Goal: Task Accomplishment & Management: Use online tool/utility

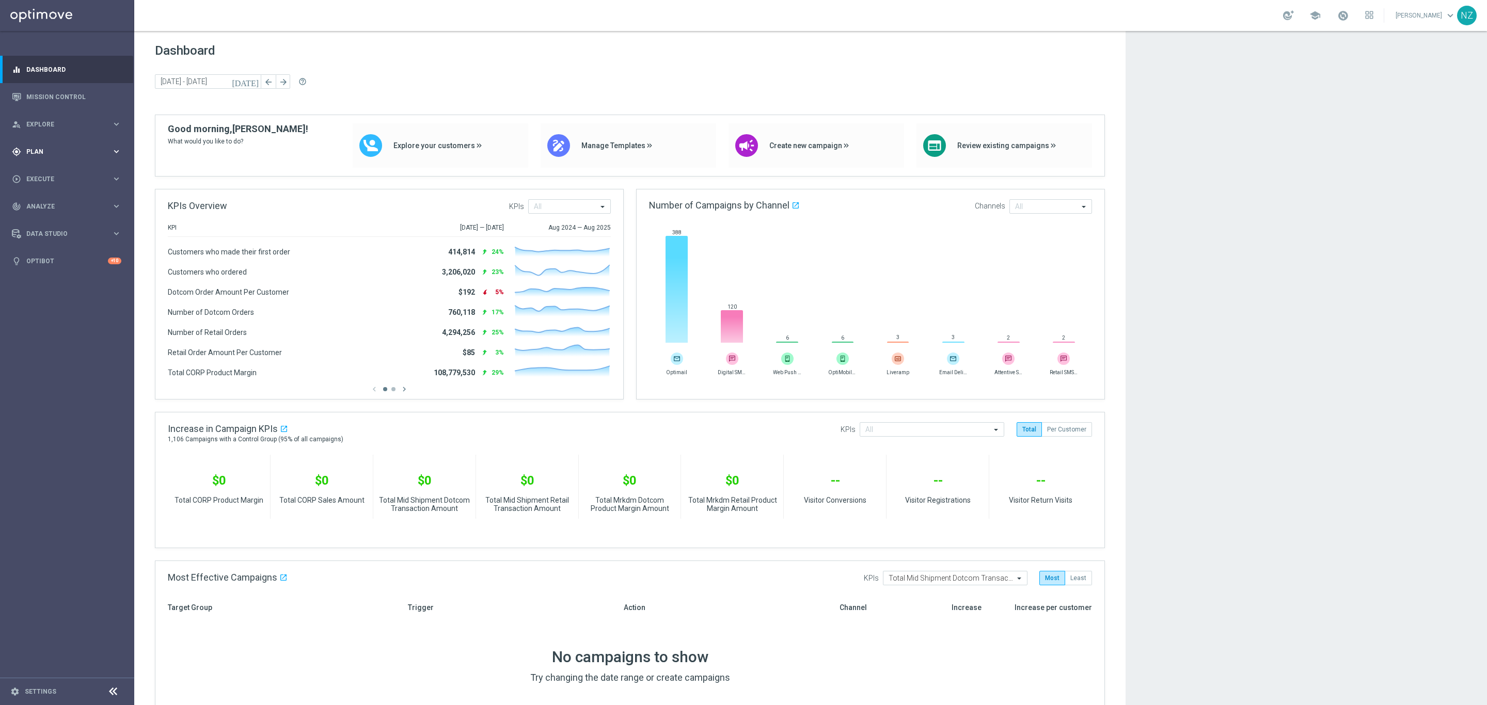
click at [50, 146] on div "gps_fixed Plan keyboard_arrow_right" at bounding box center [66, 151] width 133 height 27
click at [70, 103] on link "Mission Control" at bounding box center [73, 96] width 95 height 27
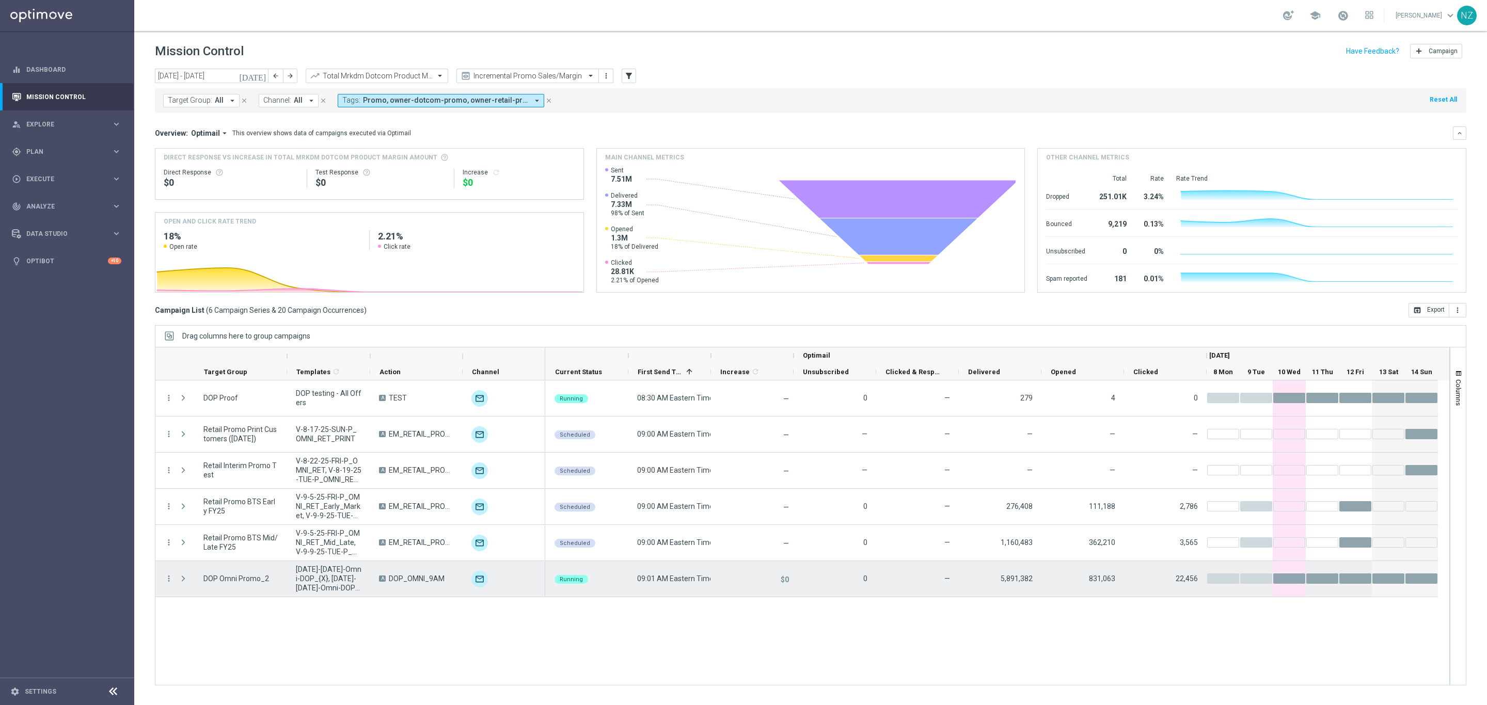
click at [178, 578] on div "Press SPACE to select this row." at bounding box center [184, 579] width 21 height 36
click at [189, 580] on span "Press SPACE to select this row." at bounding box center [184, 578] width 11 height 21
click at [183, 582] on span "Press SPACE to select this row." at bounding box center [183, 579] width 9 height 8
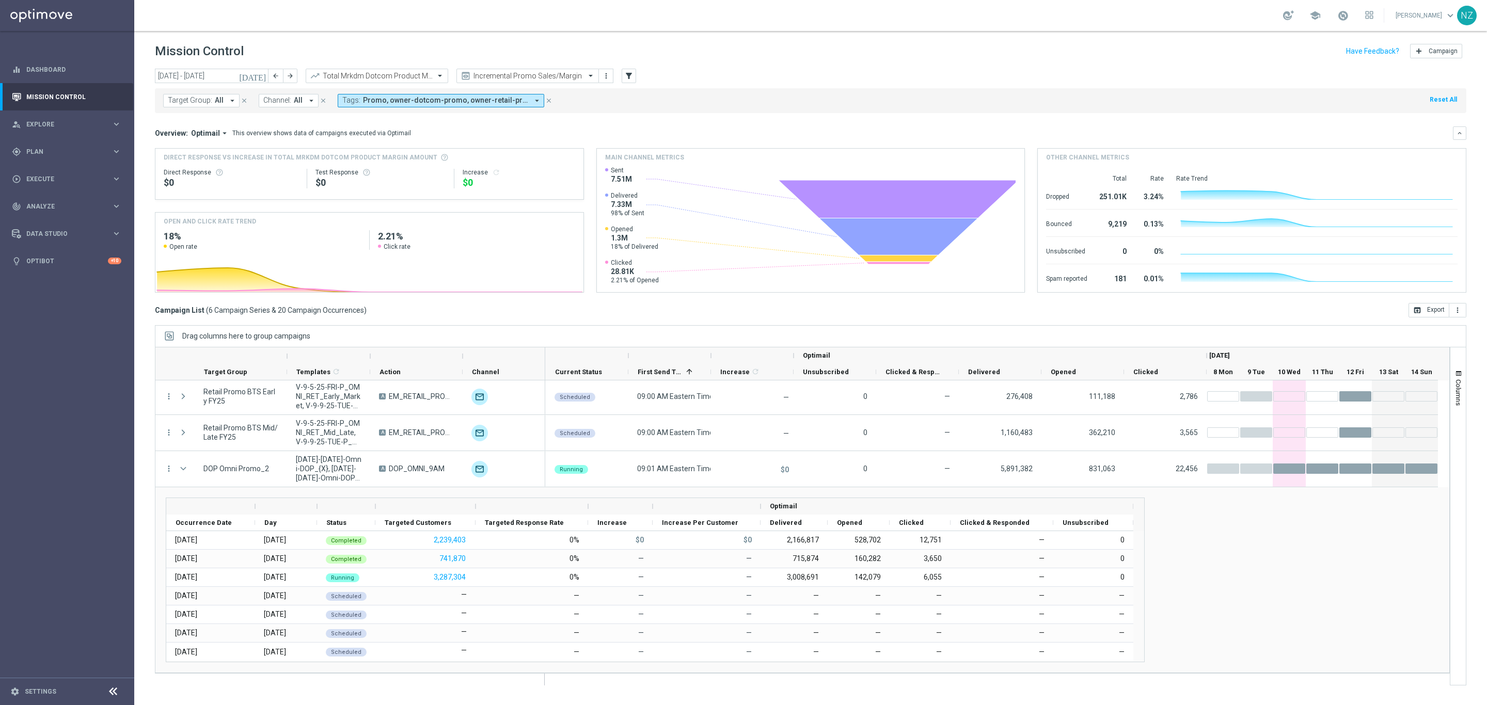
scroll to position [110, 0]
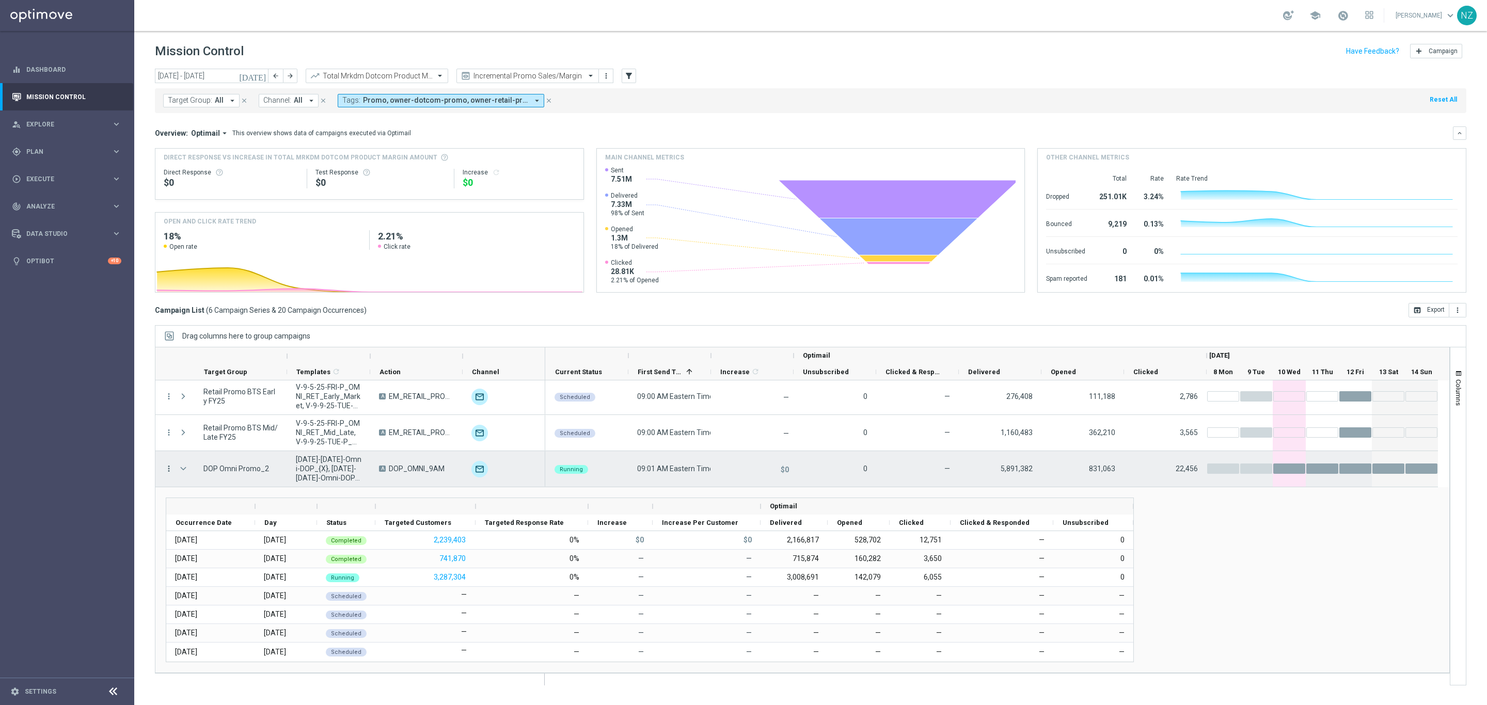
click at [171, 470] on icon "more_vert" at bounding box center [168, 468] width 9 height 9
click at [212, 512] on div "join_inner Eligibility & Exclusion" at bounding box center [232, 519] width 116 height 14
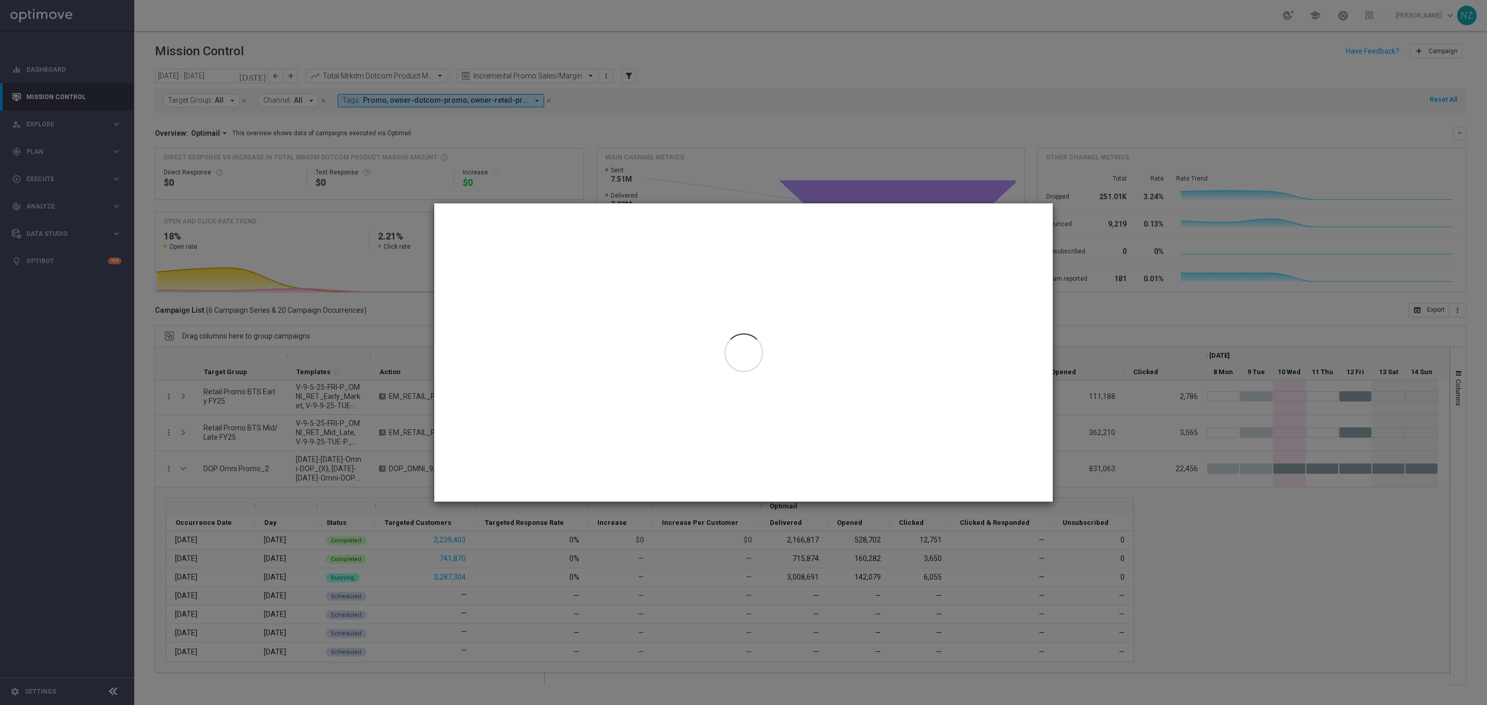
type input "08 Sep 2025 - 11 Sep 2025"
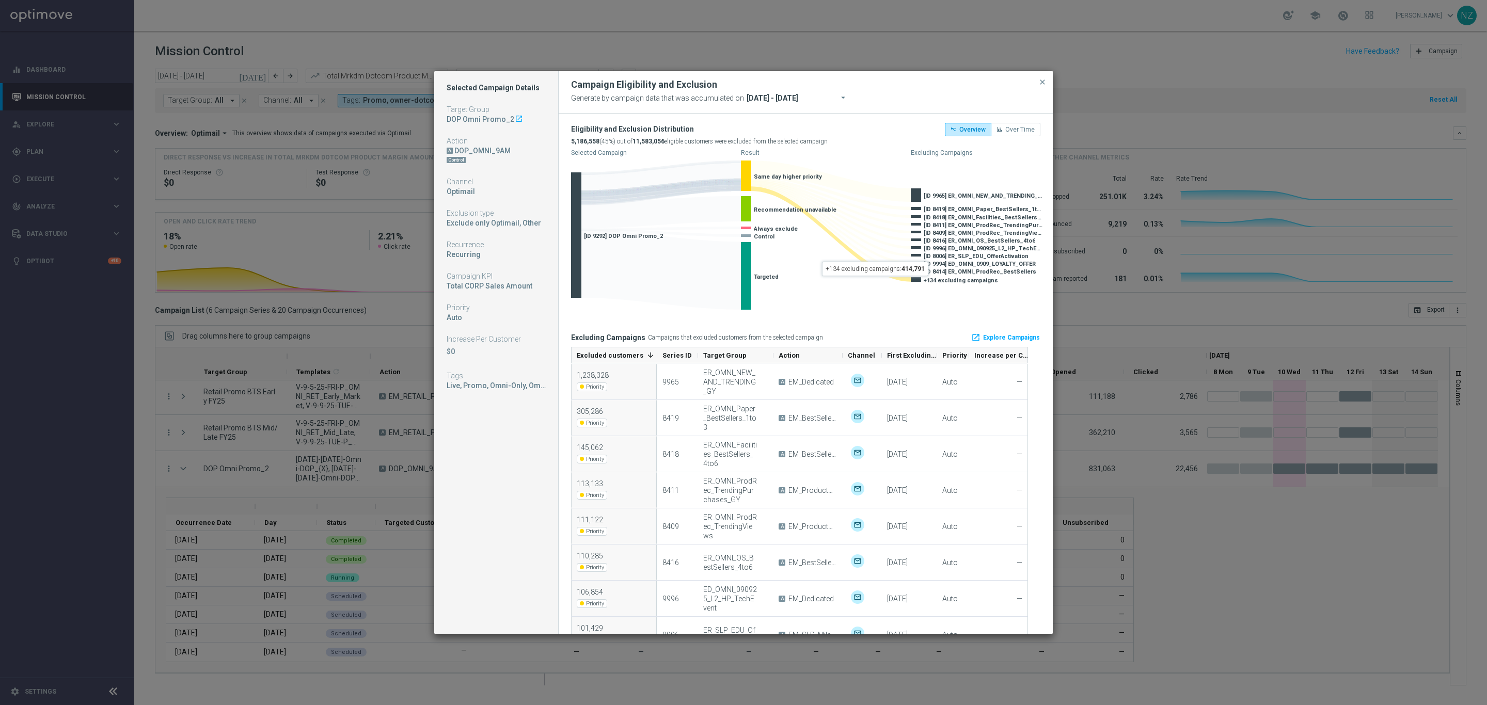
click at [919, 280] on rect at bounding box center [916, 279] width 10 height 5
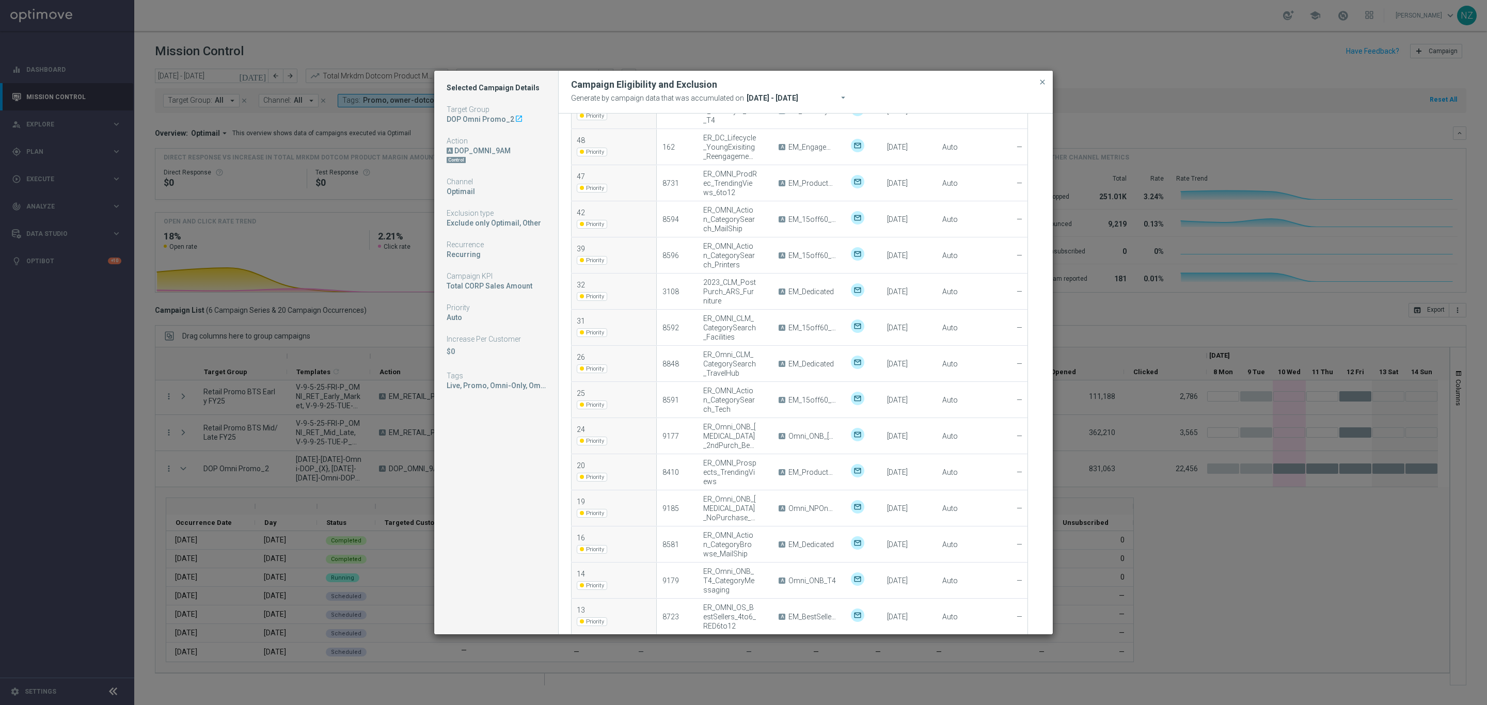
scroll to position [4521, 0]
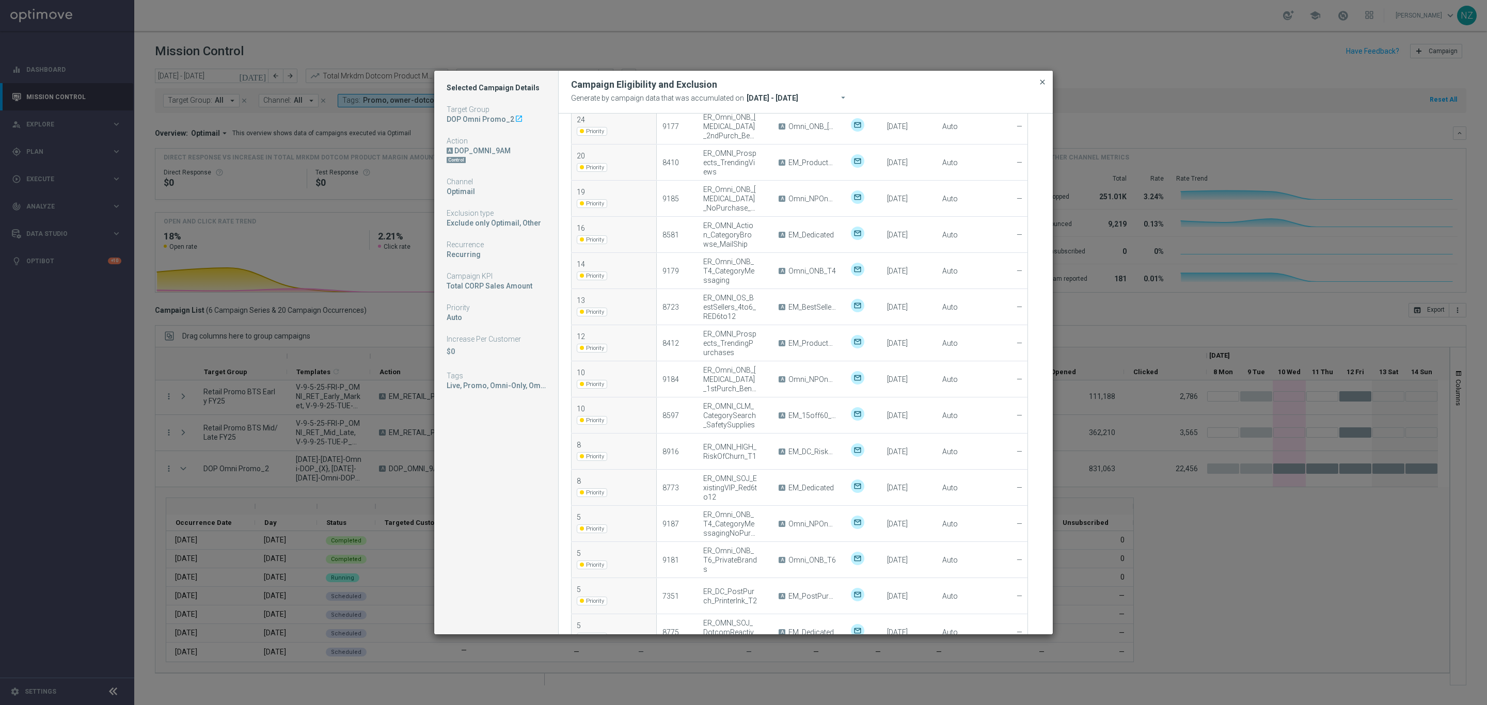
click at [1041, 82] on span "close" at bounding box center [1042, 82] width 8 height 8
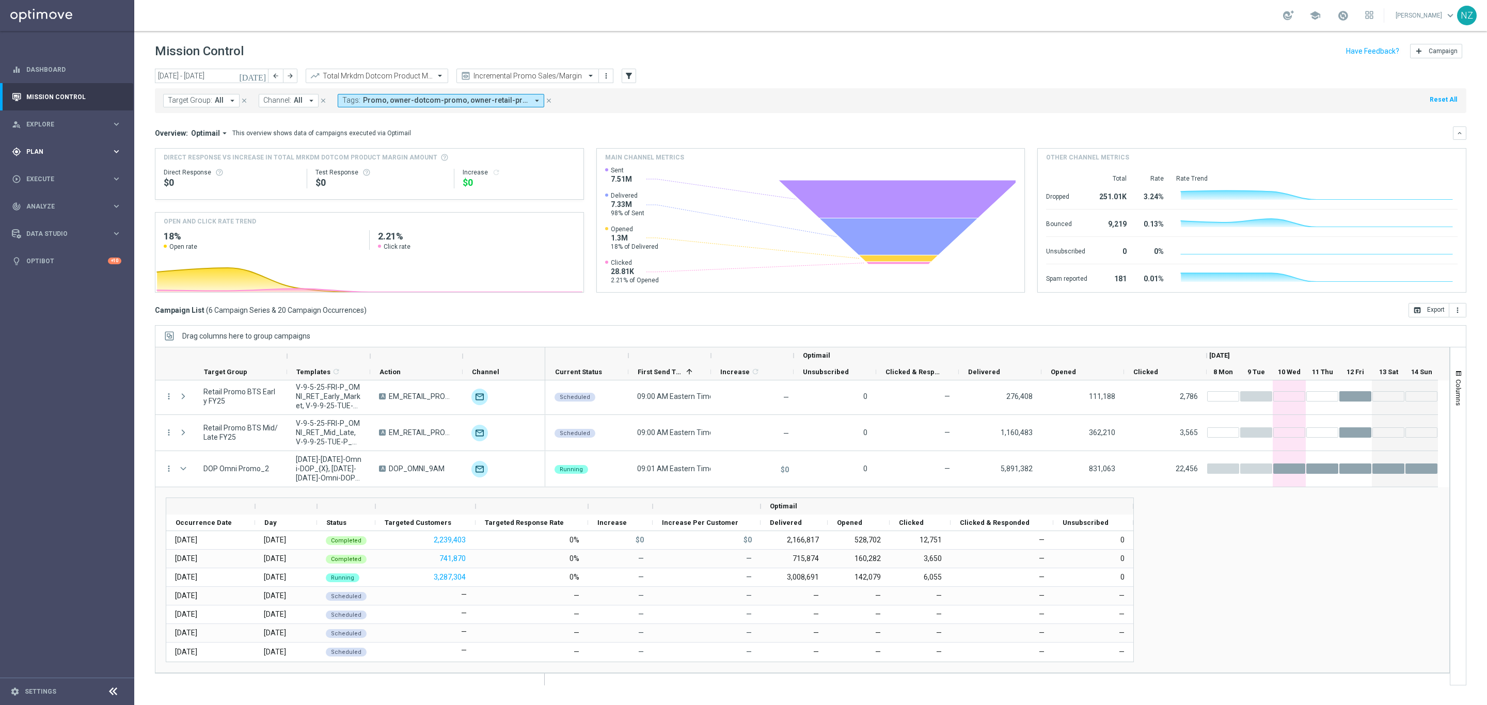
click at [53, 153] on span "Plan" at bounding box center [68, 152] width 85 height 6
click at [56, 171] on link "Target Groups" at bounding box center [67, 173] width 81 height 8
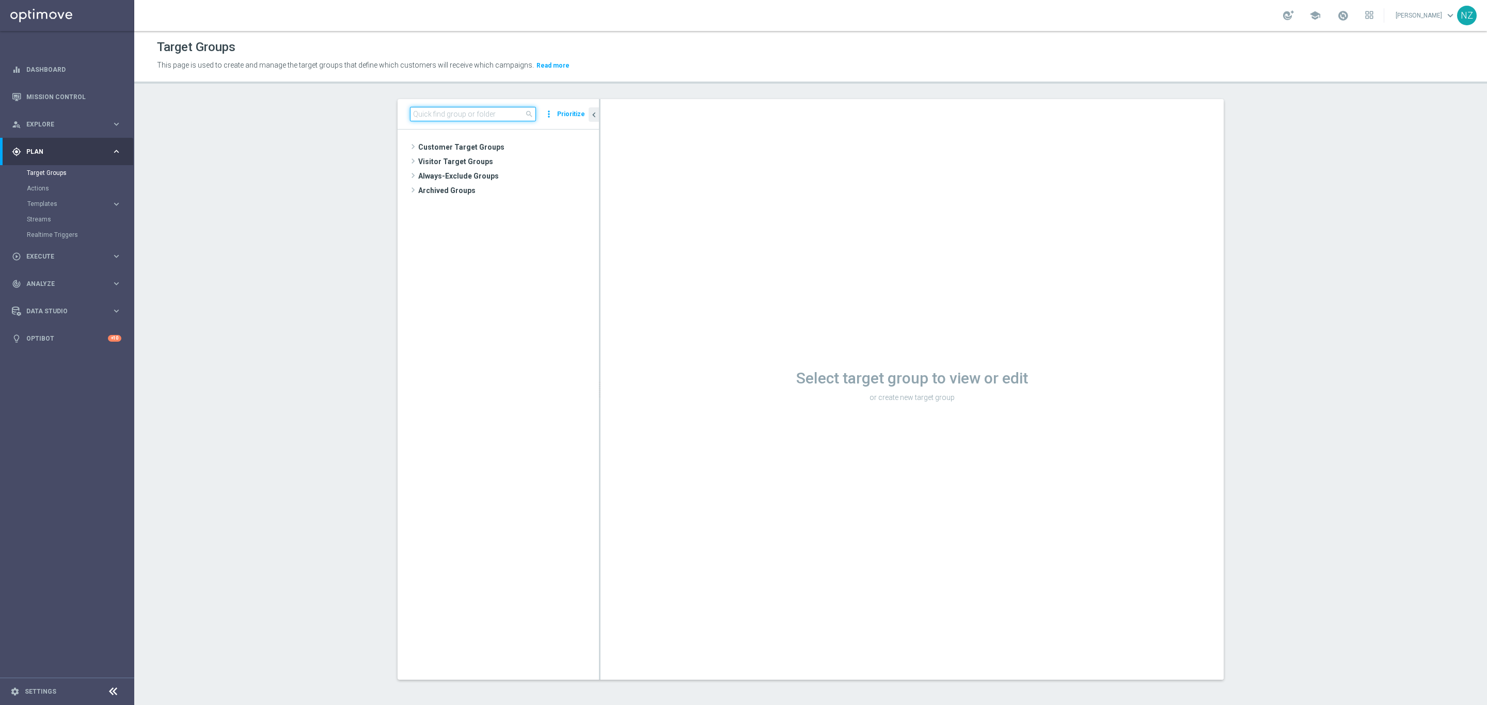
click at [448, 115] on input at bounding box center [473, 114] width 126 height 14
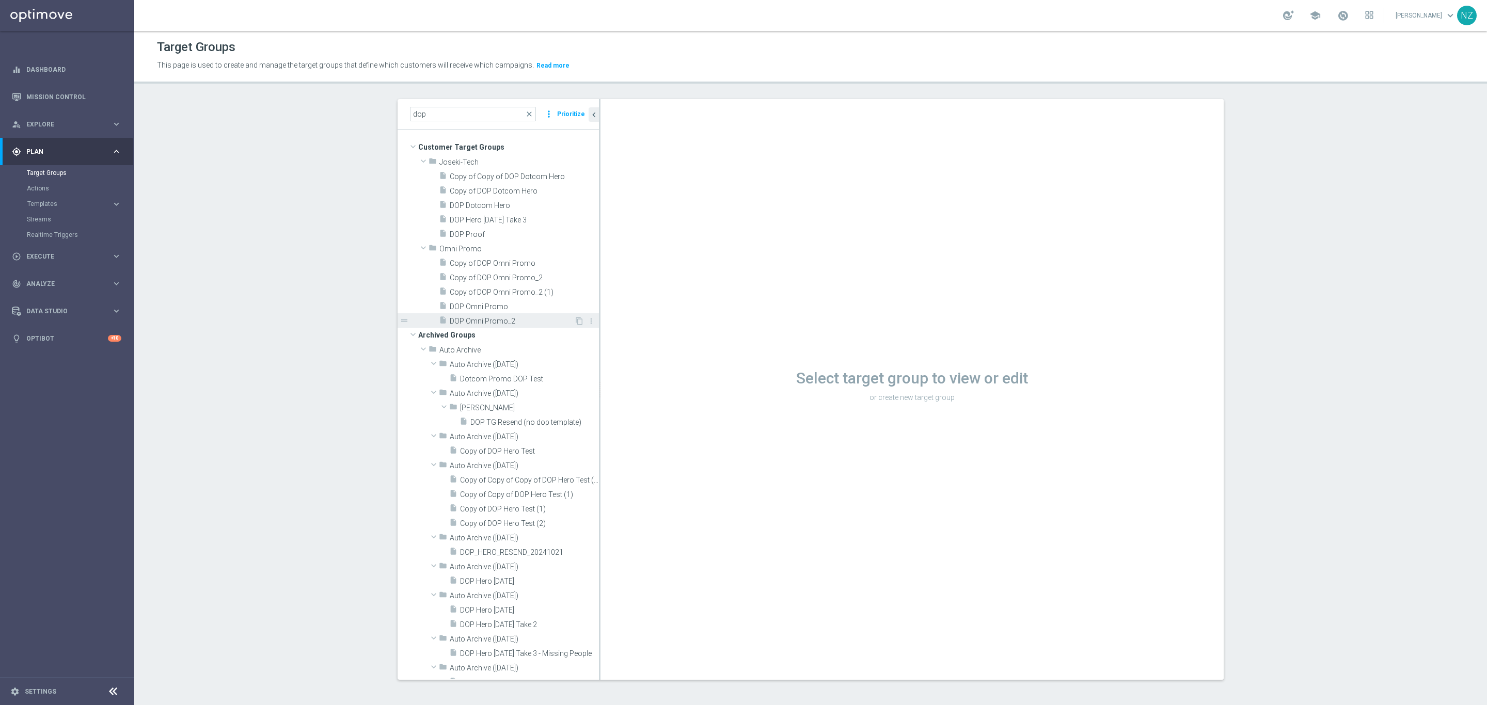
click at [479, 317] on span "DOP Omni Promo_2" at bounding box center [512, 321] width 124 height 9
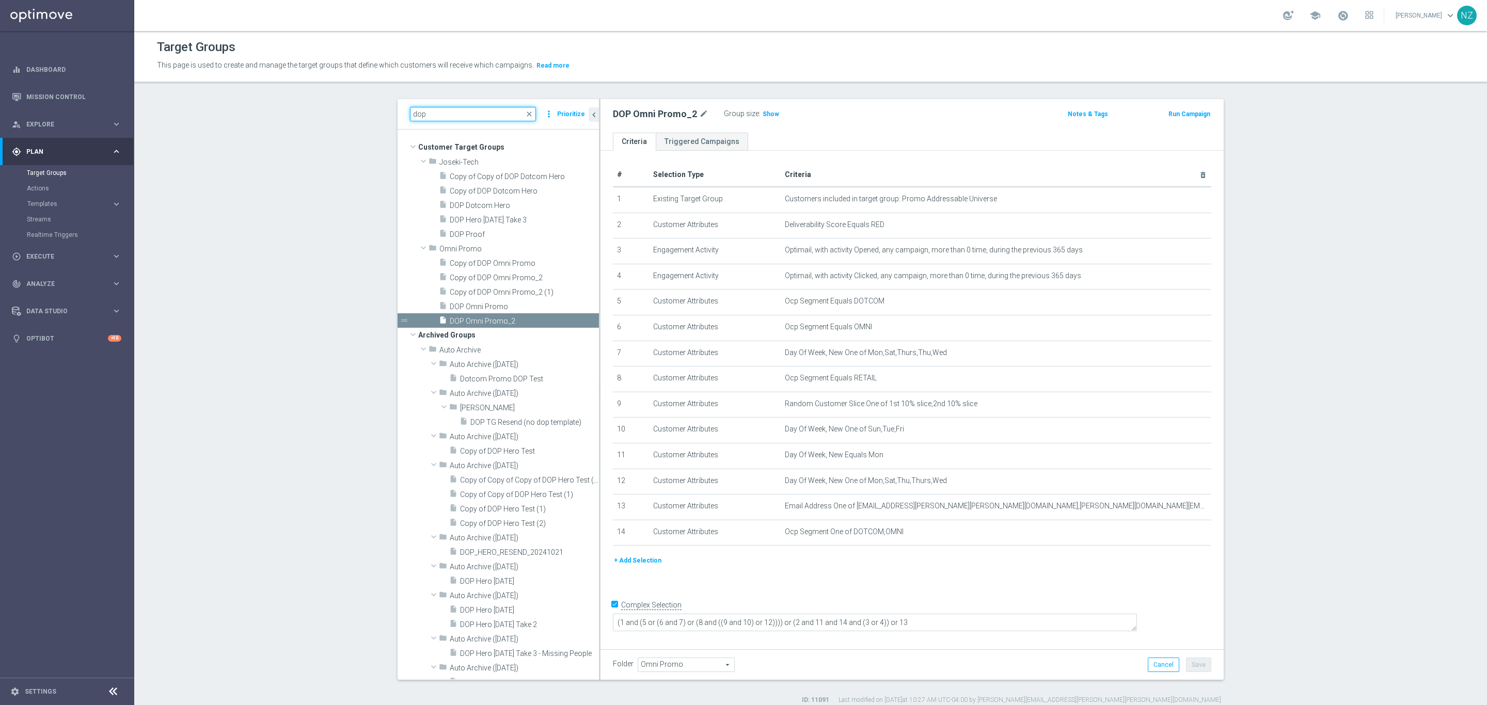
drag, startPoint x: 431, startPoint y: 112, endPoint x: 400, endPoint y: 123, distance: 33.0
click at [400, 123] on div "dop close more_vert Prioritize" at bounding box center [498, 114] width 201 height 30
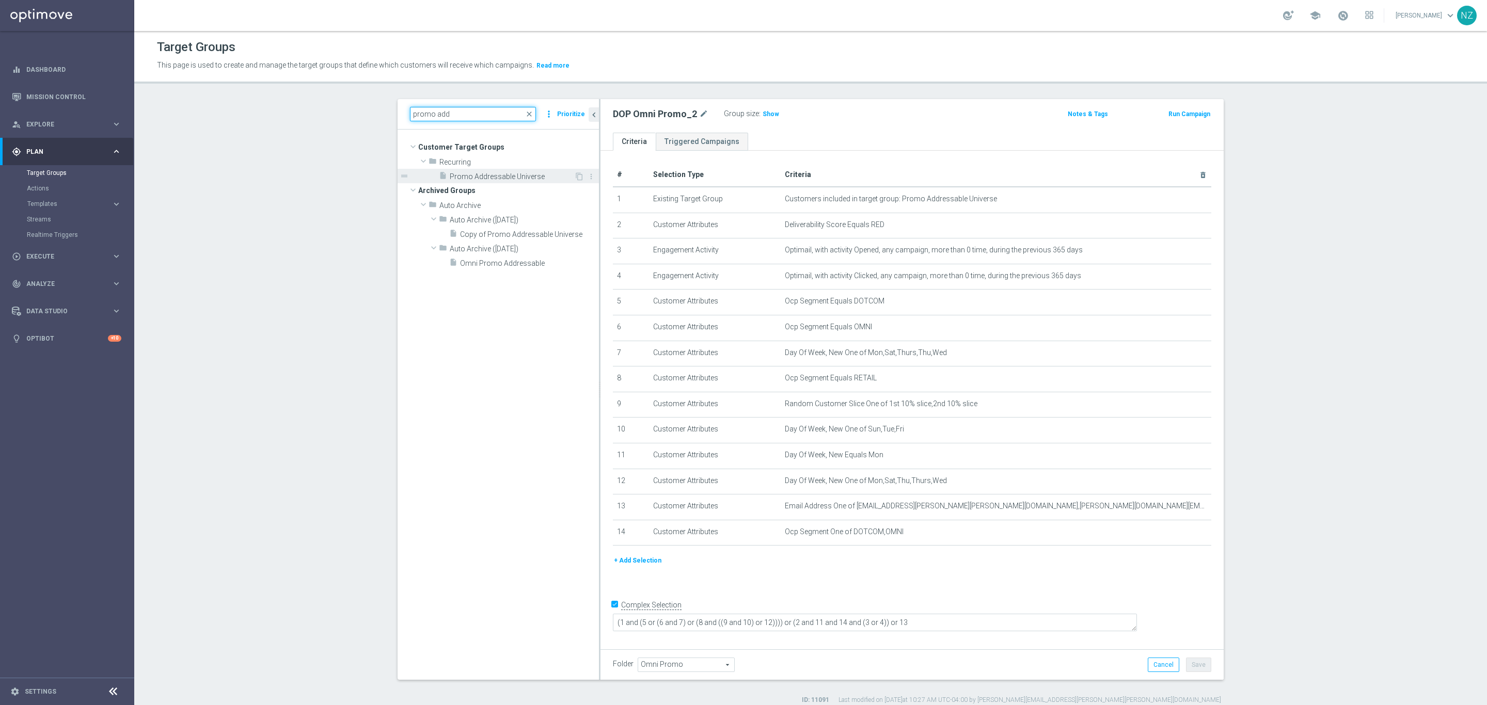
type input "promo add"
click at [466, 177] on span "Promo Addressable Universe" at bounding box center [512, 176] width 124 height 9
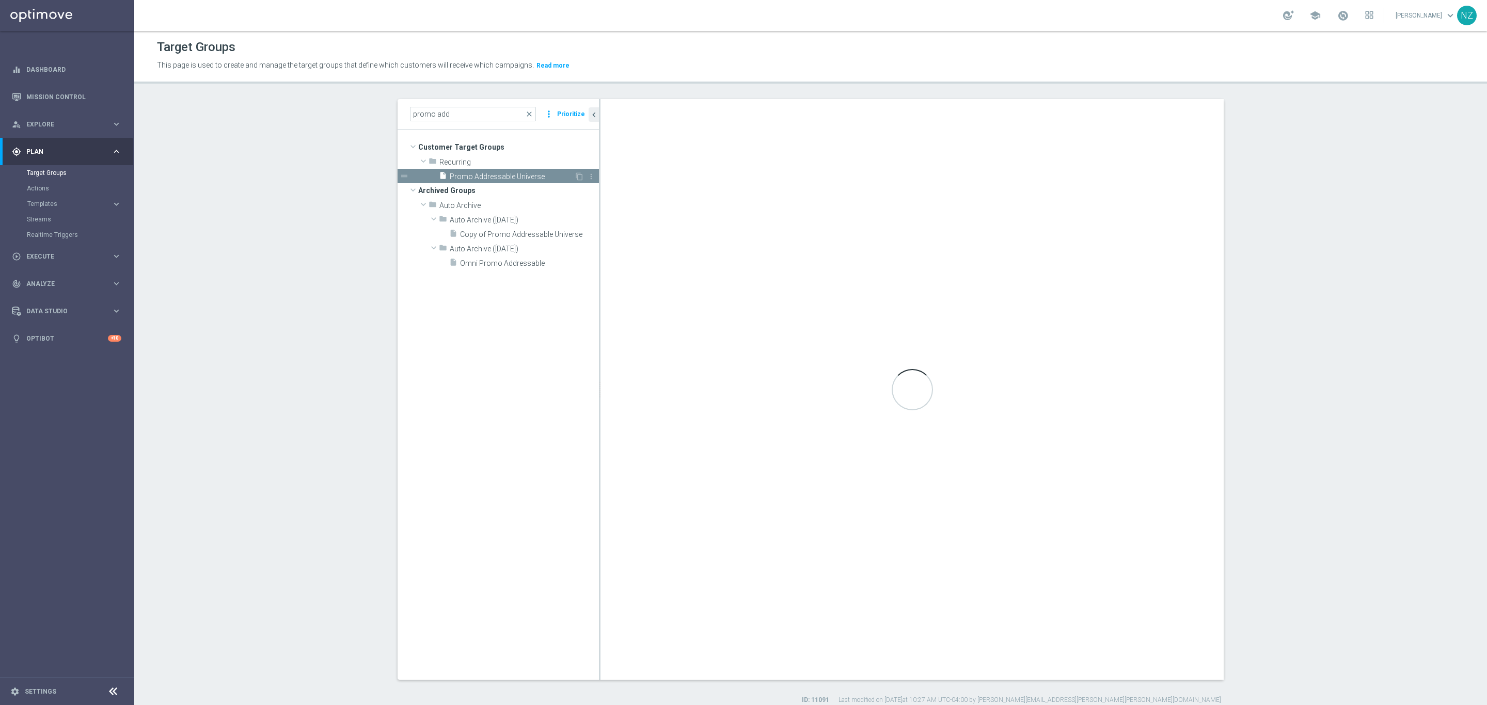
checkbox input "false"
type input "Recurring"
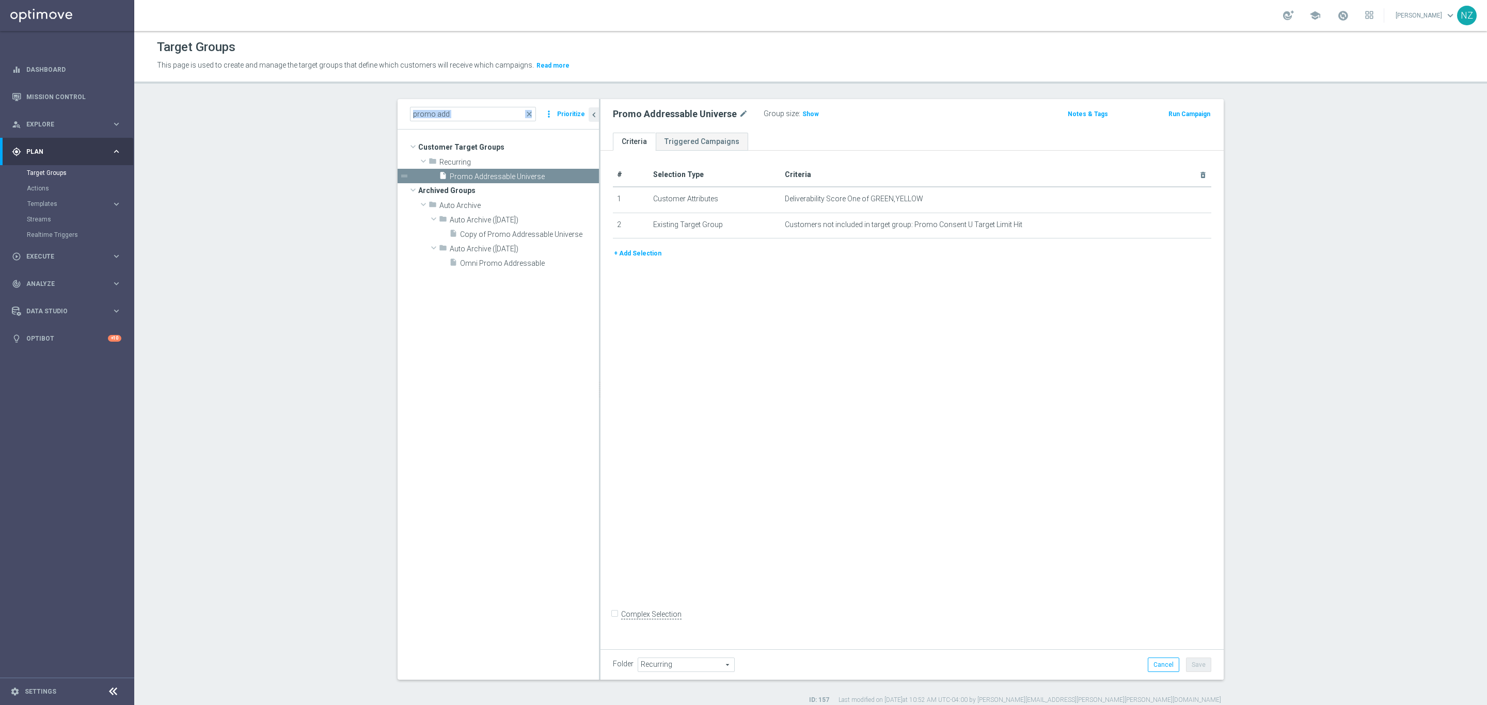
click at [529, 108] on div "promo add close" at bounding box center [473, 114] width 126 height 14
click at [527, 112] on span "close" at bounding box center [529, 114] width 8 height 8
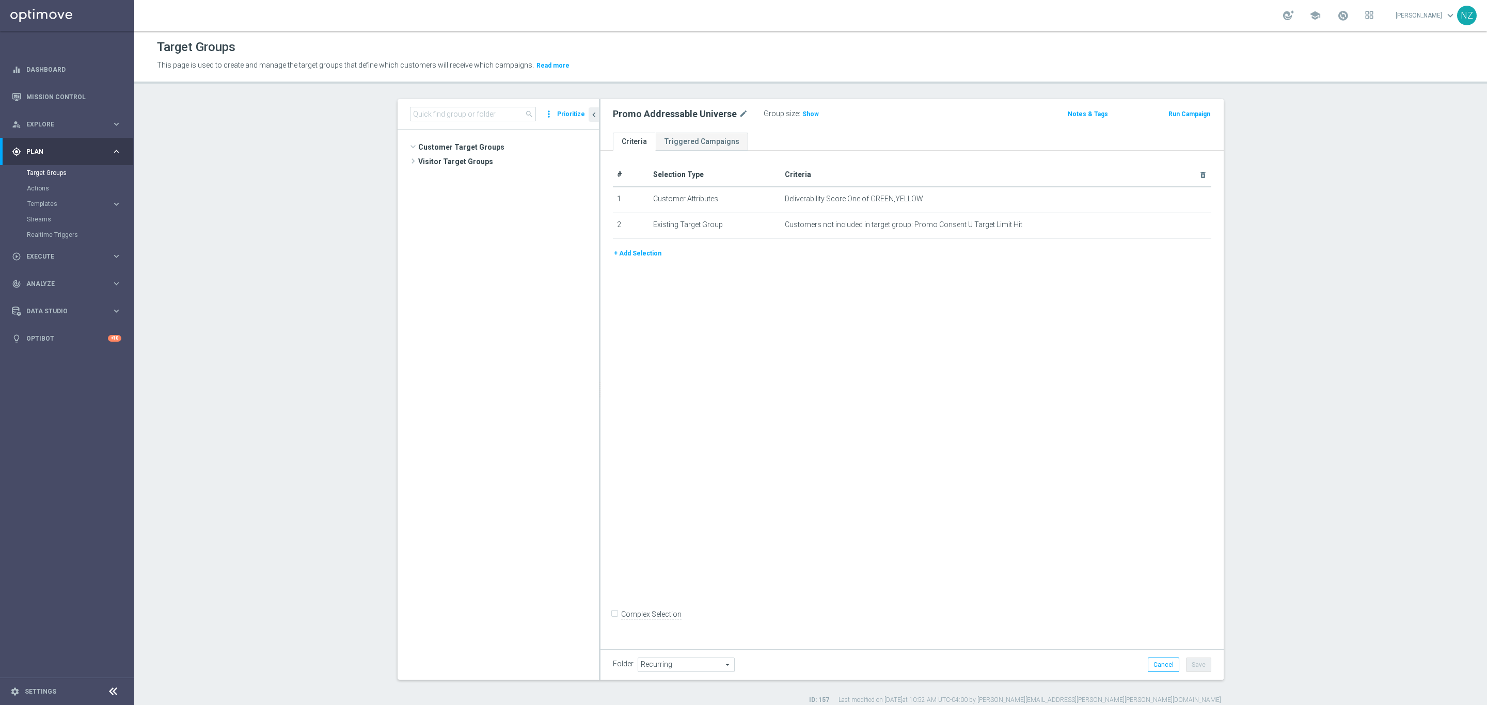
scroll to position [11283, 0]
click at [462, 112] on input at bounding box center [473, 114] width 126 height 14
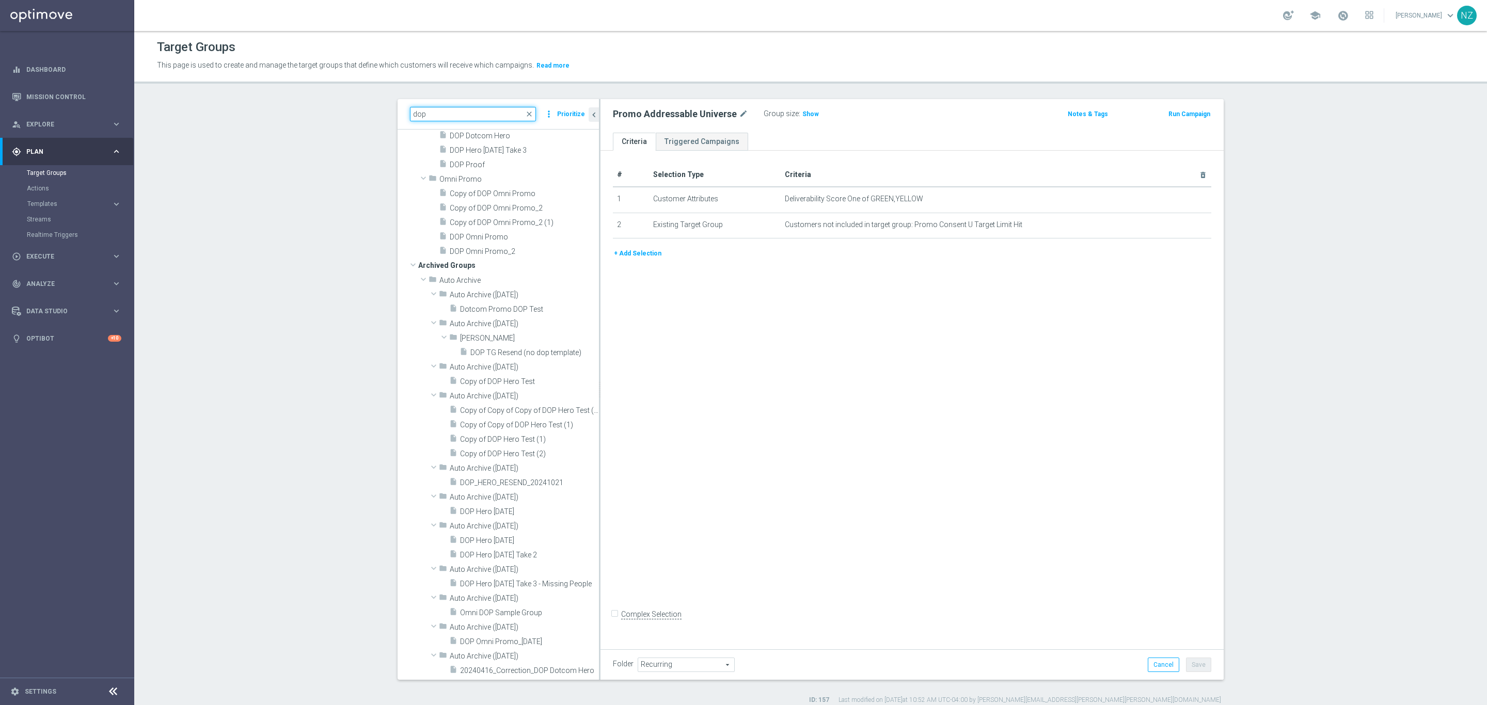
scroll to position [69, 0]
type input "dop"
click at [502, 248] on span "DOP Omni Promo_2" at bounding box center [512, 252] width 124 height 9
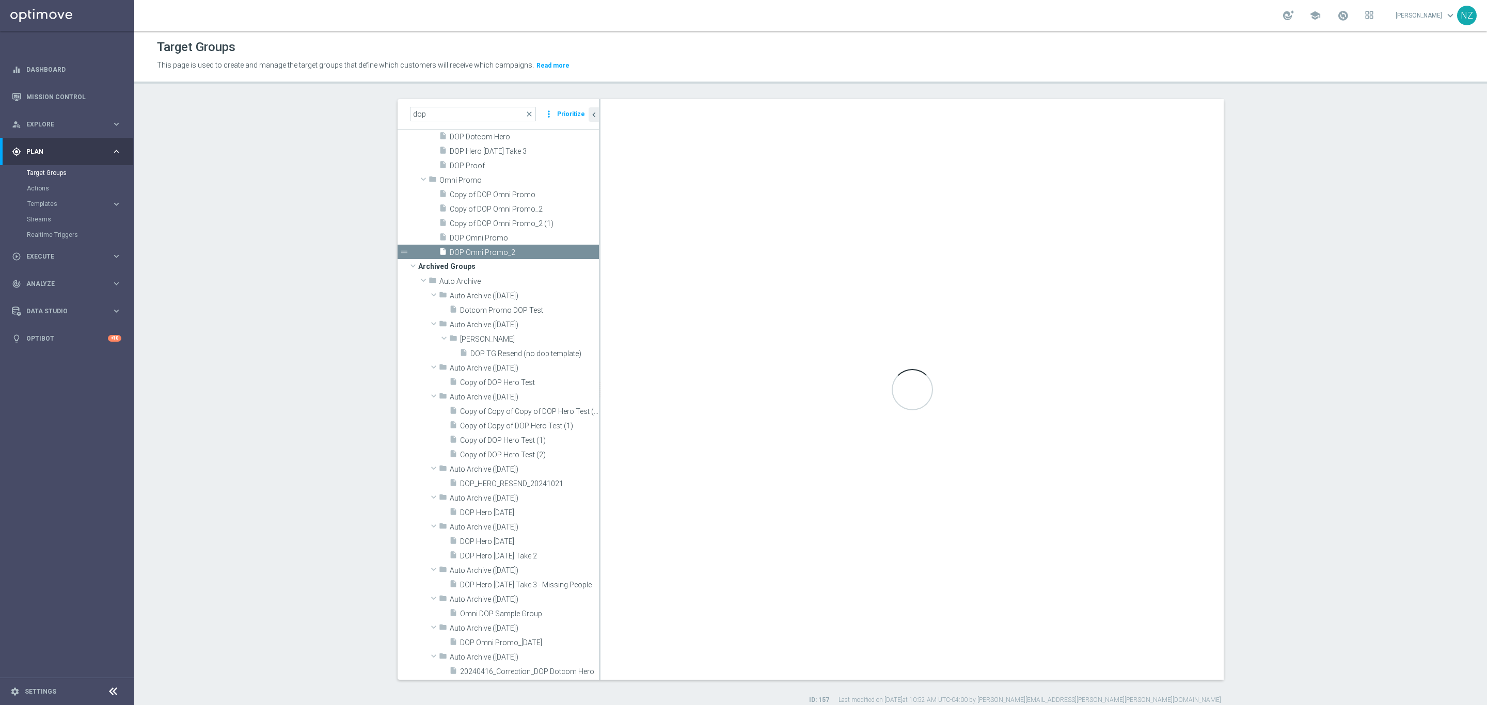
checkbox input "true"
type input "Omni Promo"
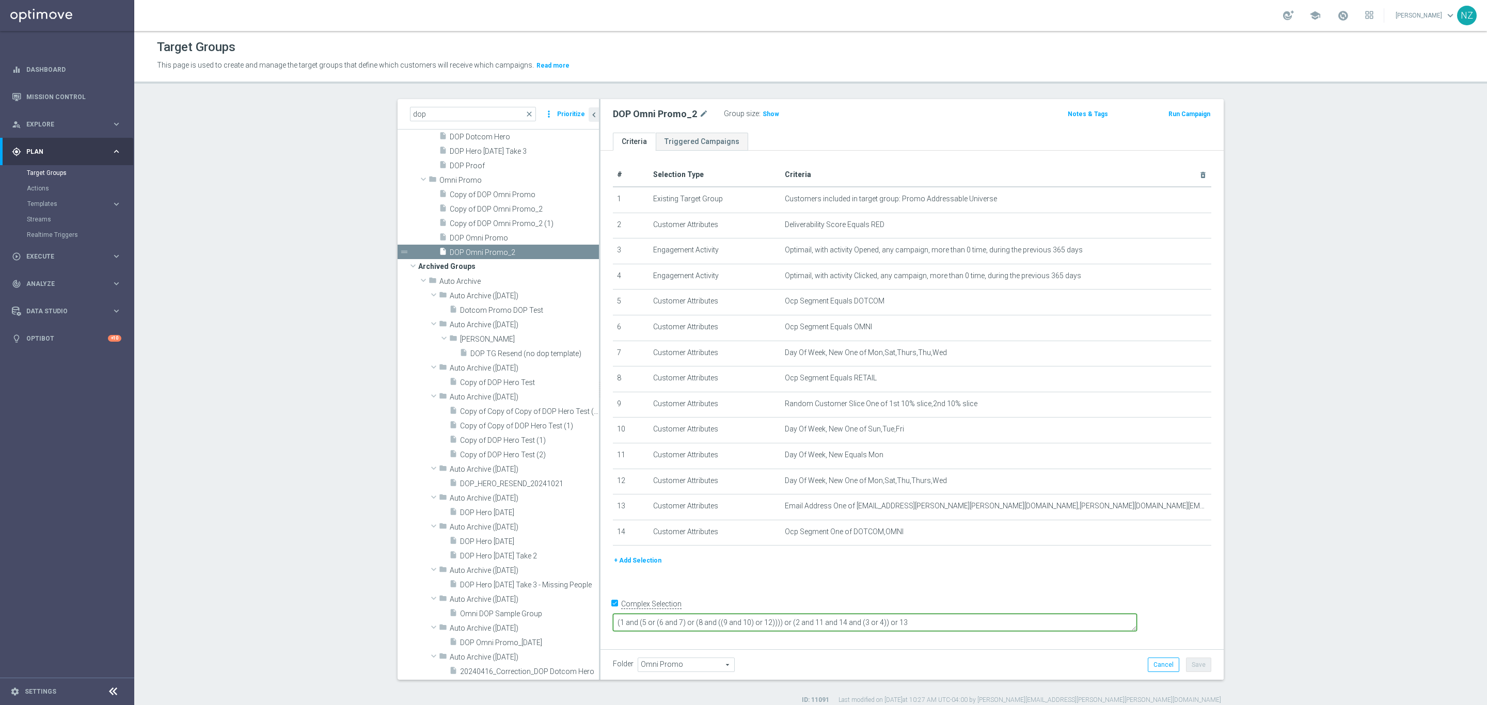
drag, startPoint x: 1035, startPoint y: 623, endPoint x: 609, endPoint y: 657, distance: 427.4
click at [612, 657] on div "DOP Omni Promo_2 mode_edit Group size : Show Notes & Tags Run Campaign Criteria…" at bounding box center [911, 389] width 623 height 581
click at [1283, 290] on section "dop close more_vert Prioritize Customer Target Groups library_add create_new_fo…" at bounding box center [810, 402] width 1353 height 606
click at [1310, 257] on section "dop close more_vert Prioritize Customer Target Groups library_add create_new_fo…" at bounding box center [810, 402] width 1353 height 606
click at [56, 91] on link "Mission Control" at bounding box center [73, 96] width 95 height 27
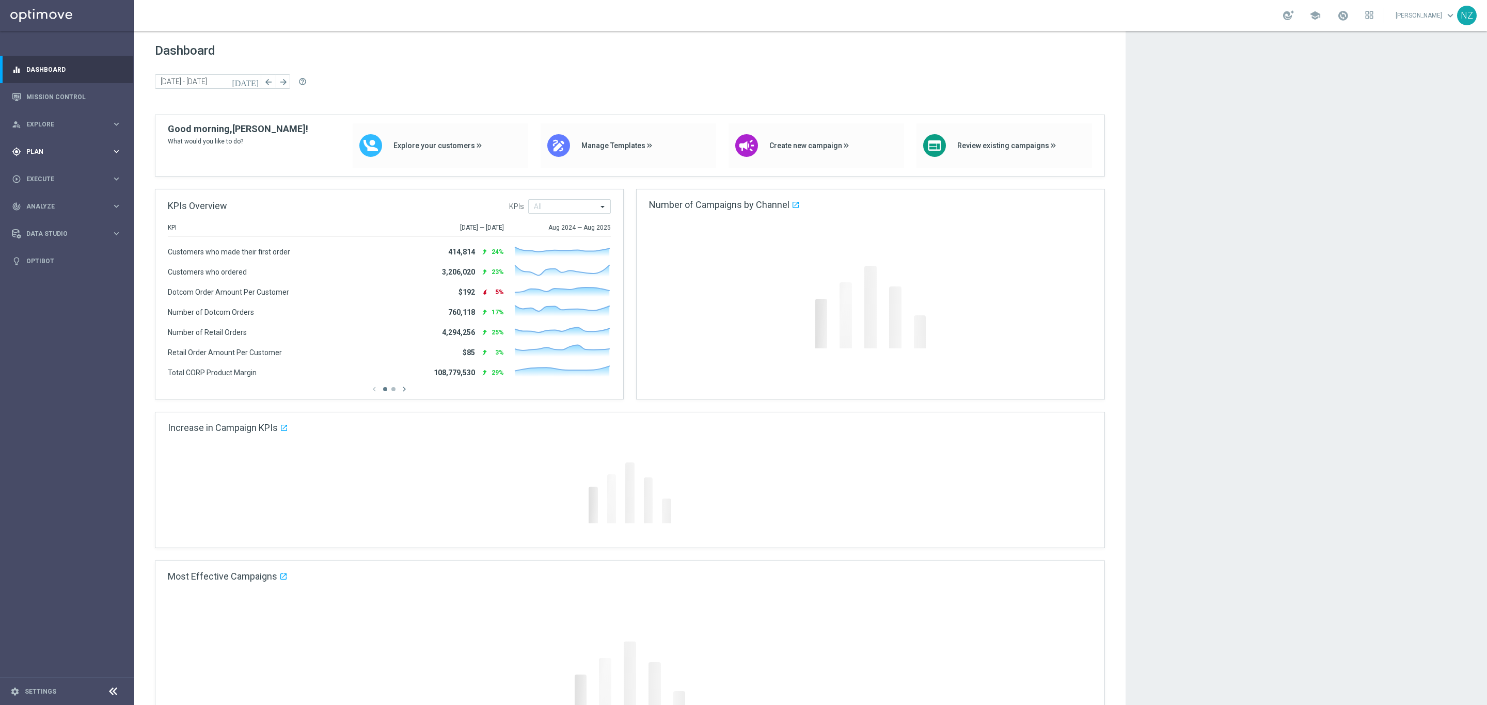
click at [60, 147] on div "gps_fixed Plan" at bounding box center [62, 151] width 100 height 9
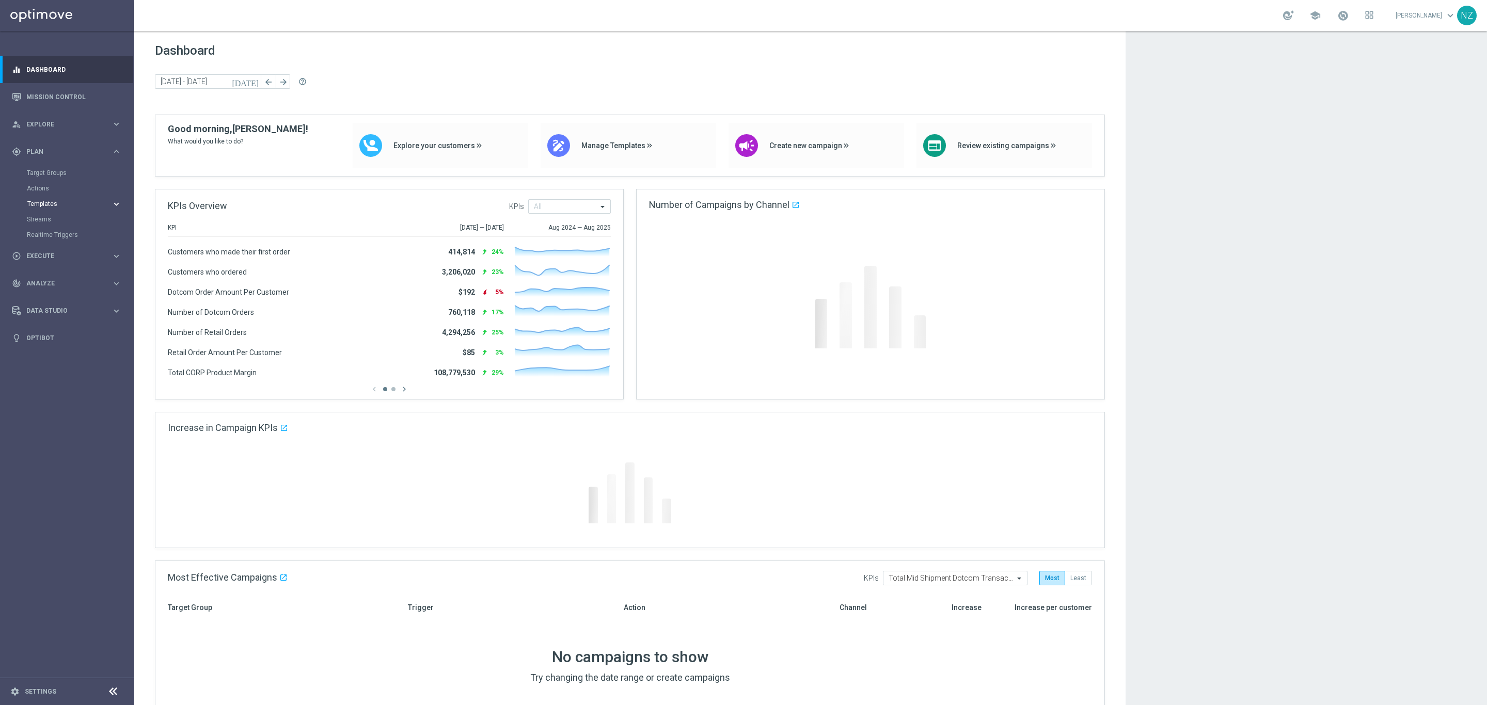
click at [65, 207] on span "Templates" at bounding box center [64, 204] width 74 height 6
click at [56, 216] on link "Optimail" at bounding box center [69, 219] width 75 height 8
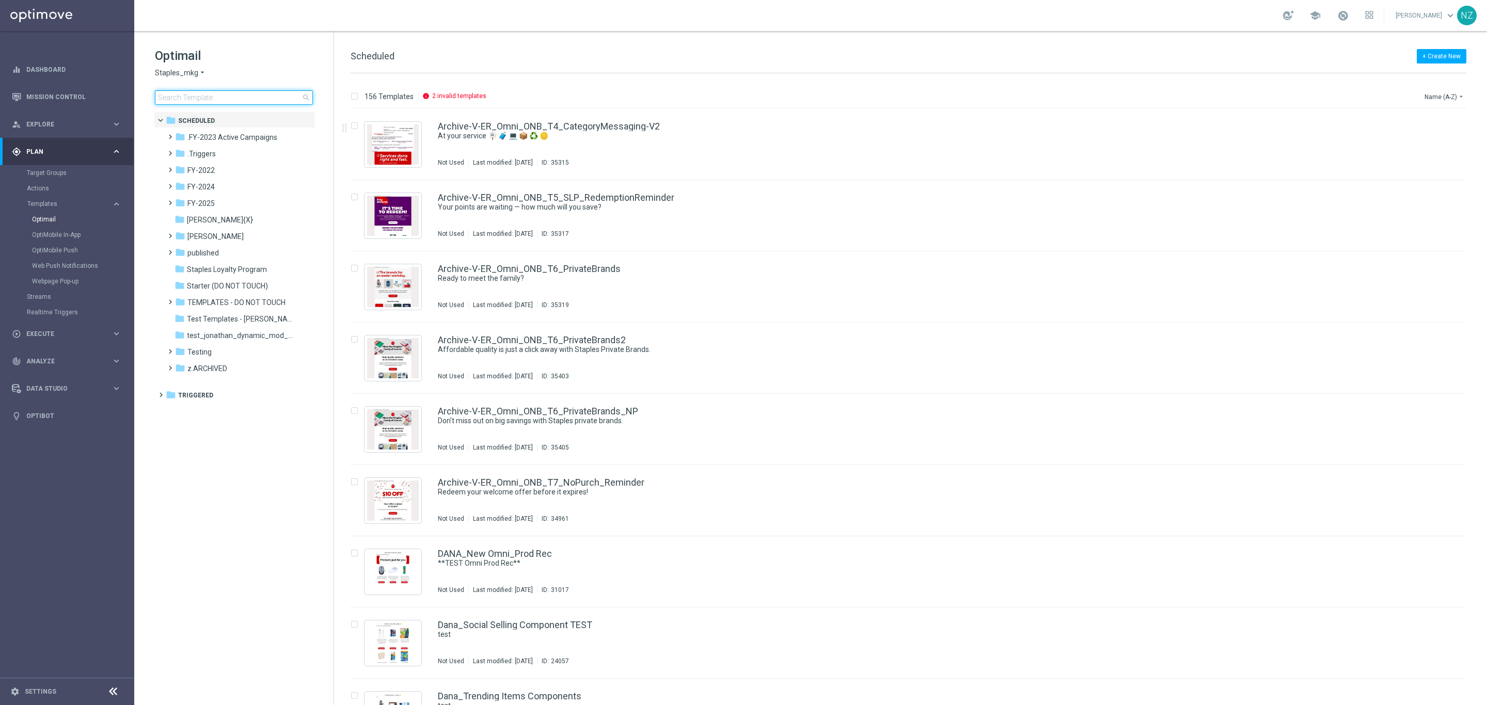
click at [183, 92] on input at bounding box center [234, 97] width 158 height 14
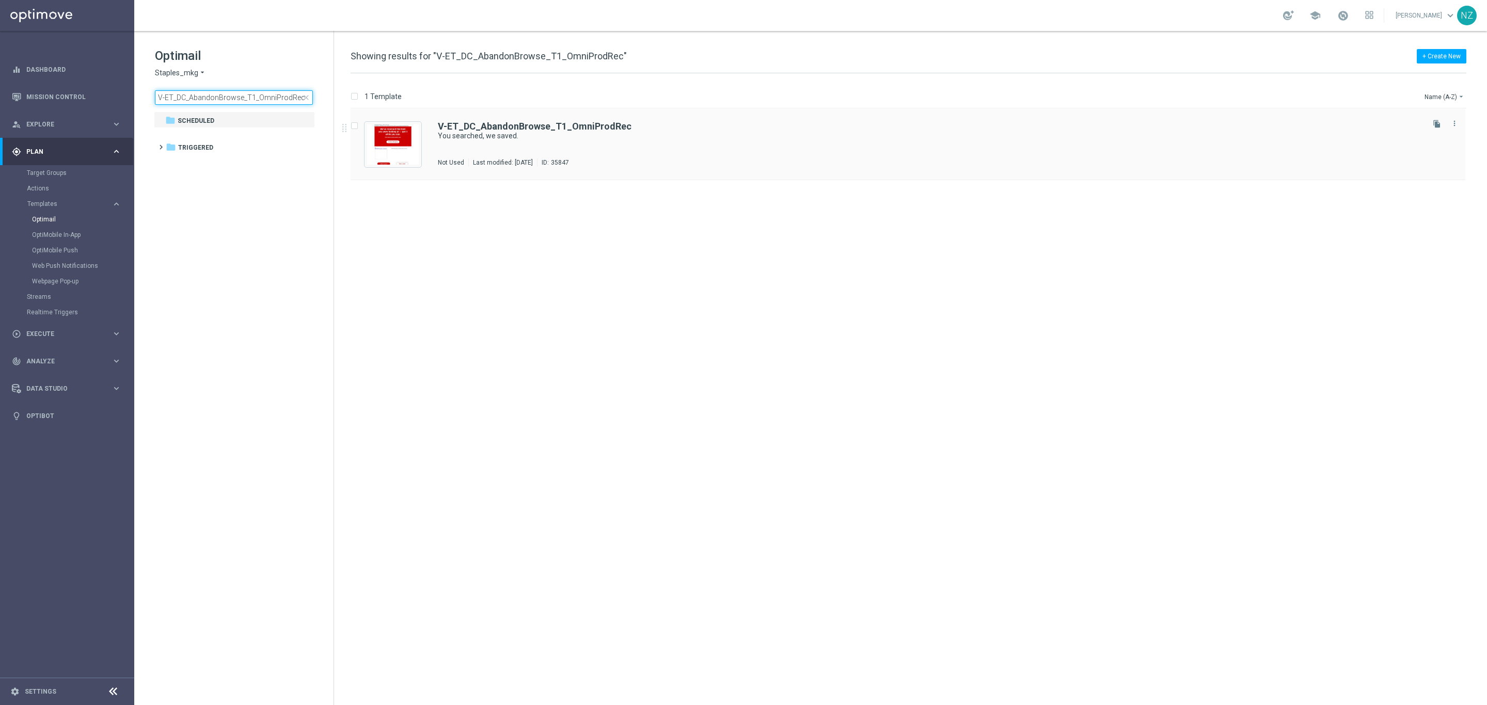
type input "V-ET_DC_AbandonBrowse_T1_OmniProdRec"
click at [836, 172] on div "V-ET_DC_AbandonBrowse_T1_OmniProdRec You searched, we saved. Triggered/ TRIGGER…" at bounding box center [908, 144] width 1115 height 71
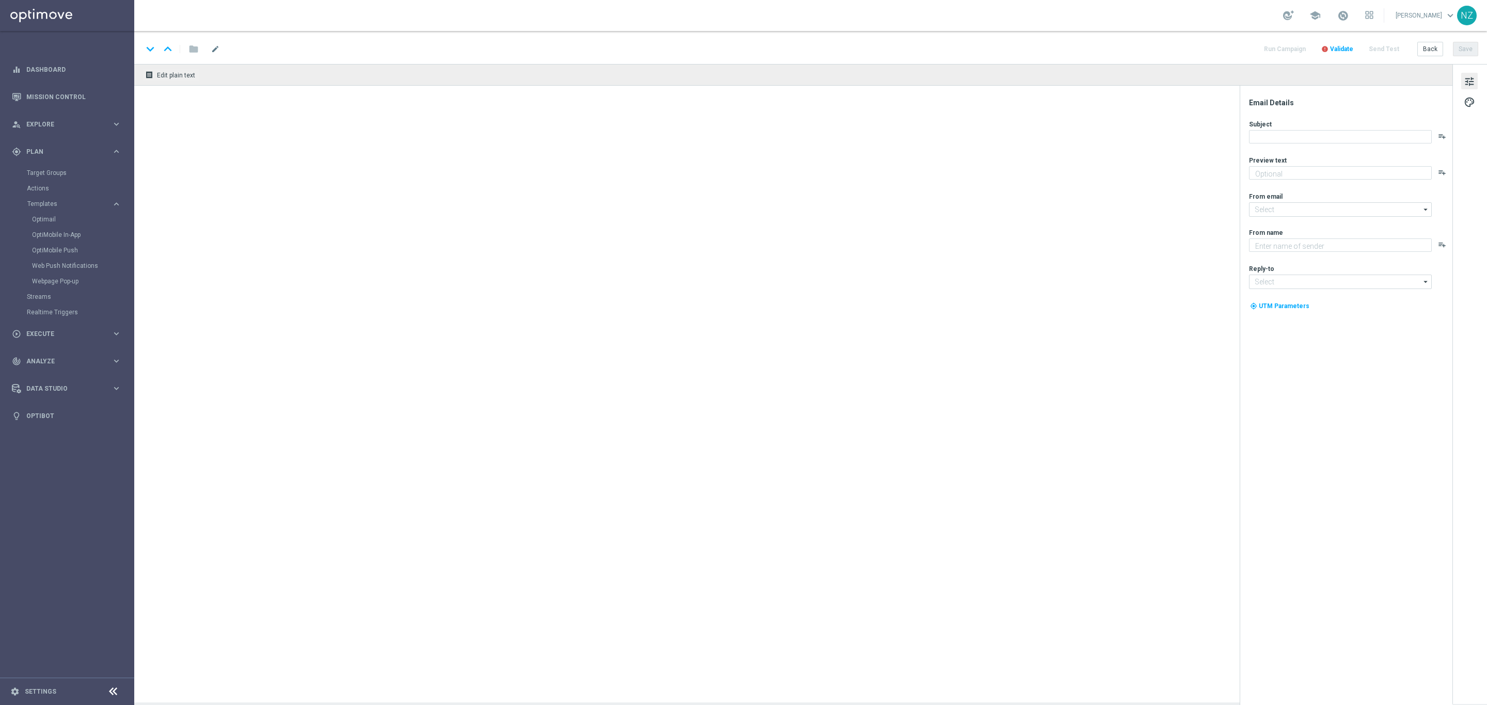
type textarea "Continue shopping at [GEOGRAPHIC_DATA] [DATE]."
type input "[EMAIL_ADDRESS][DOMAIN_NAME]"
type textarea "Staples"
type input "[EMAIL_ADDRESS][DOMAIN_NAME]"
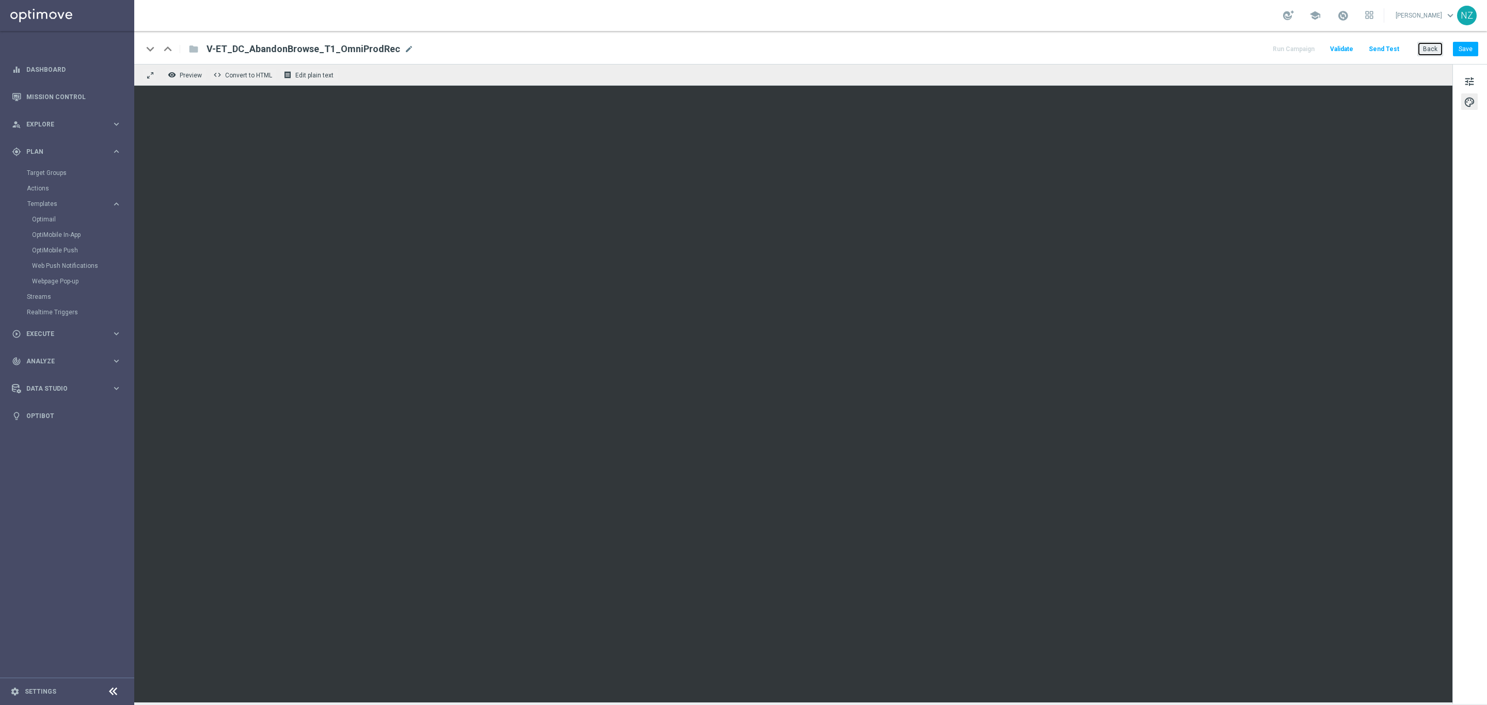
click at [1429, 55] on button "Back" at bounding box center [1430, 49] width 26 height 14
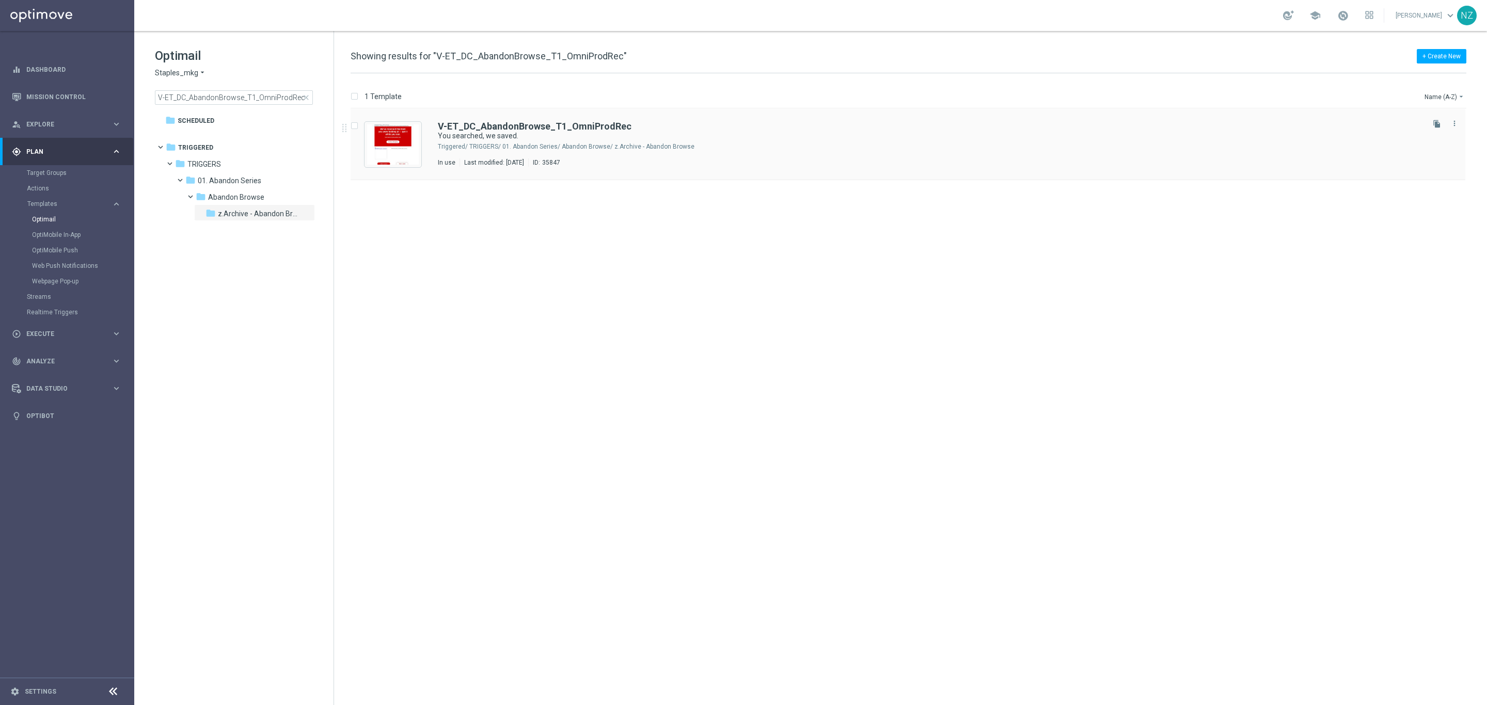
click at [744, 140] on div "V-ET_DC_AbandonBrowse_T1_OmniProdRec You searched, we saved. Triggered/ TRIGGER…" at bounding box center [930, 144] width 984 height 45
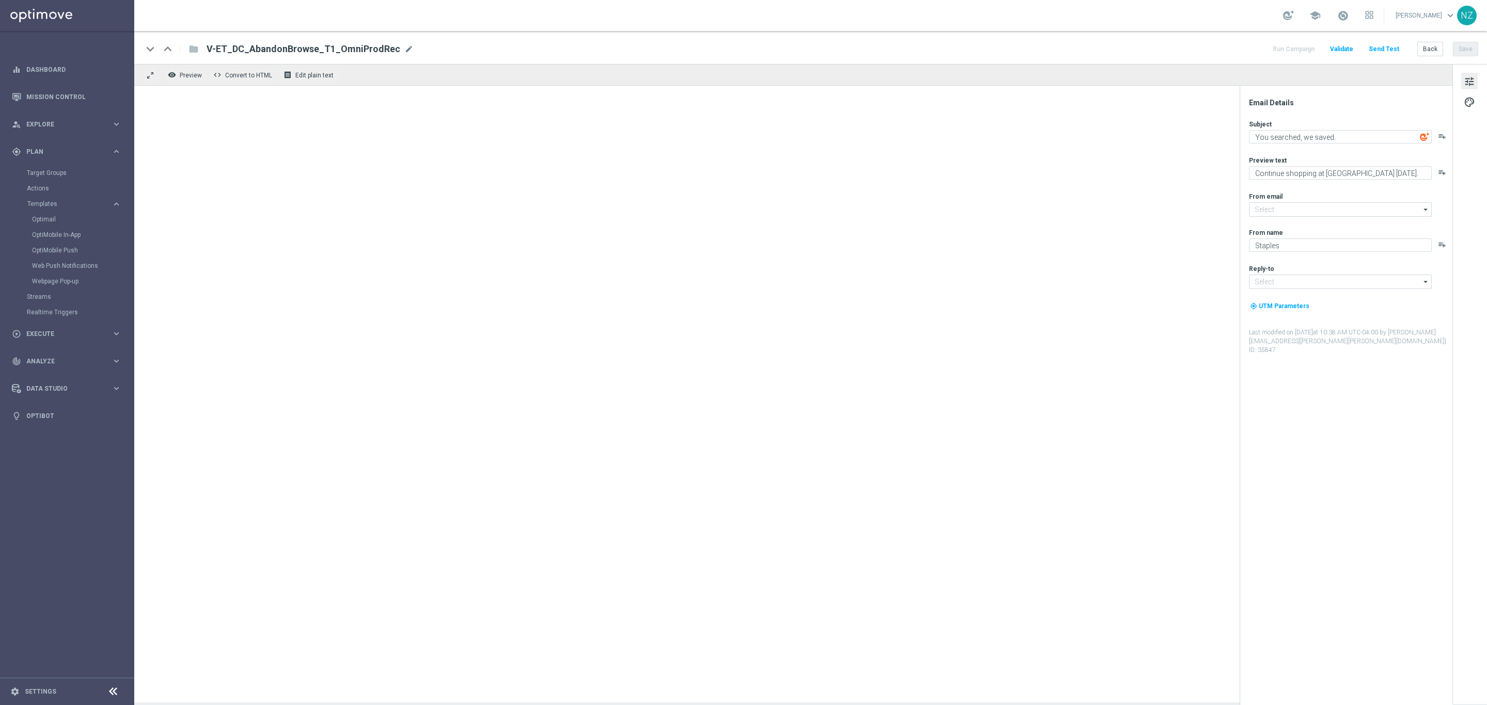
type input "[EMAIL_ADDRESS][DOMAIN_NAME]"
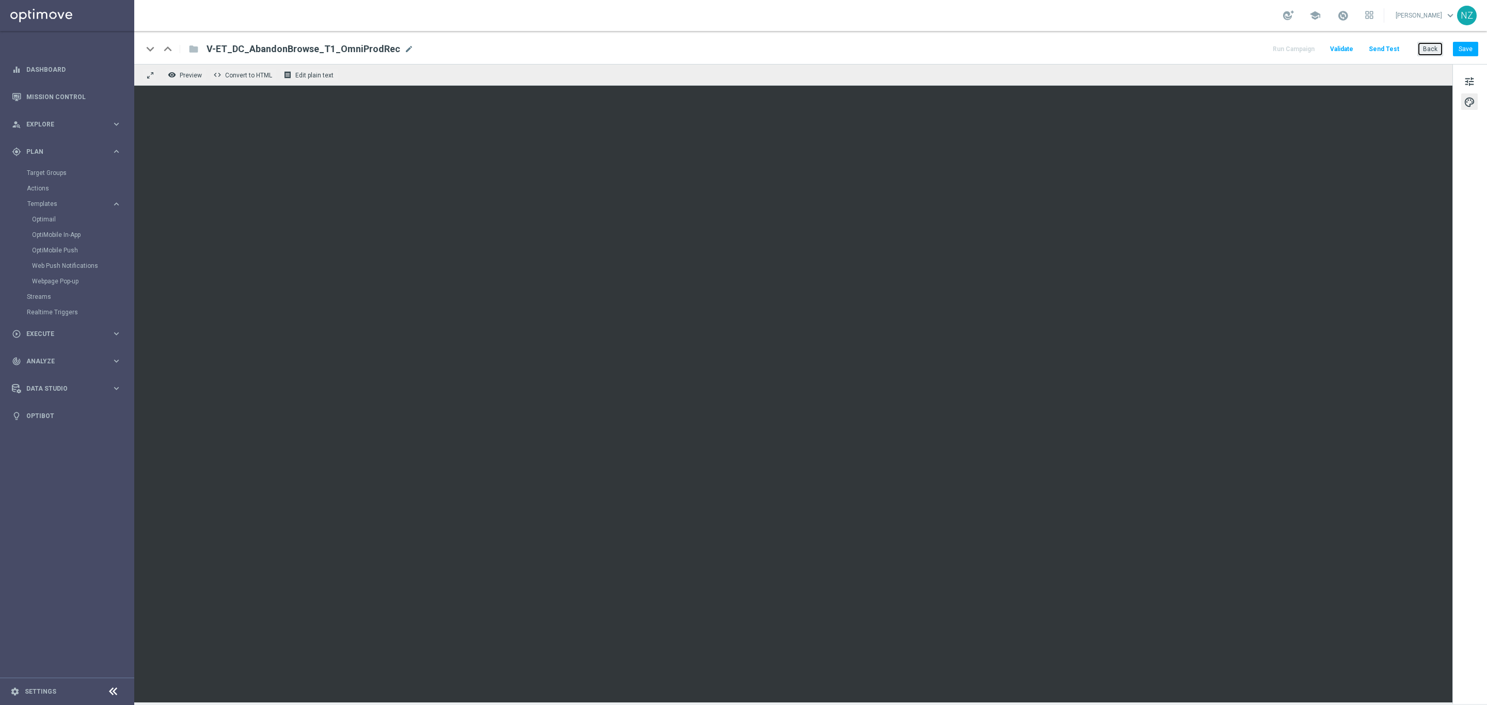
click at [1432, 50] on button "Back" at bounding box center [1430, 49] width 26 height 14
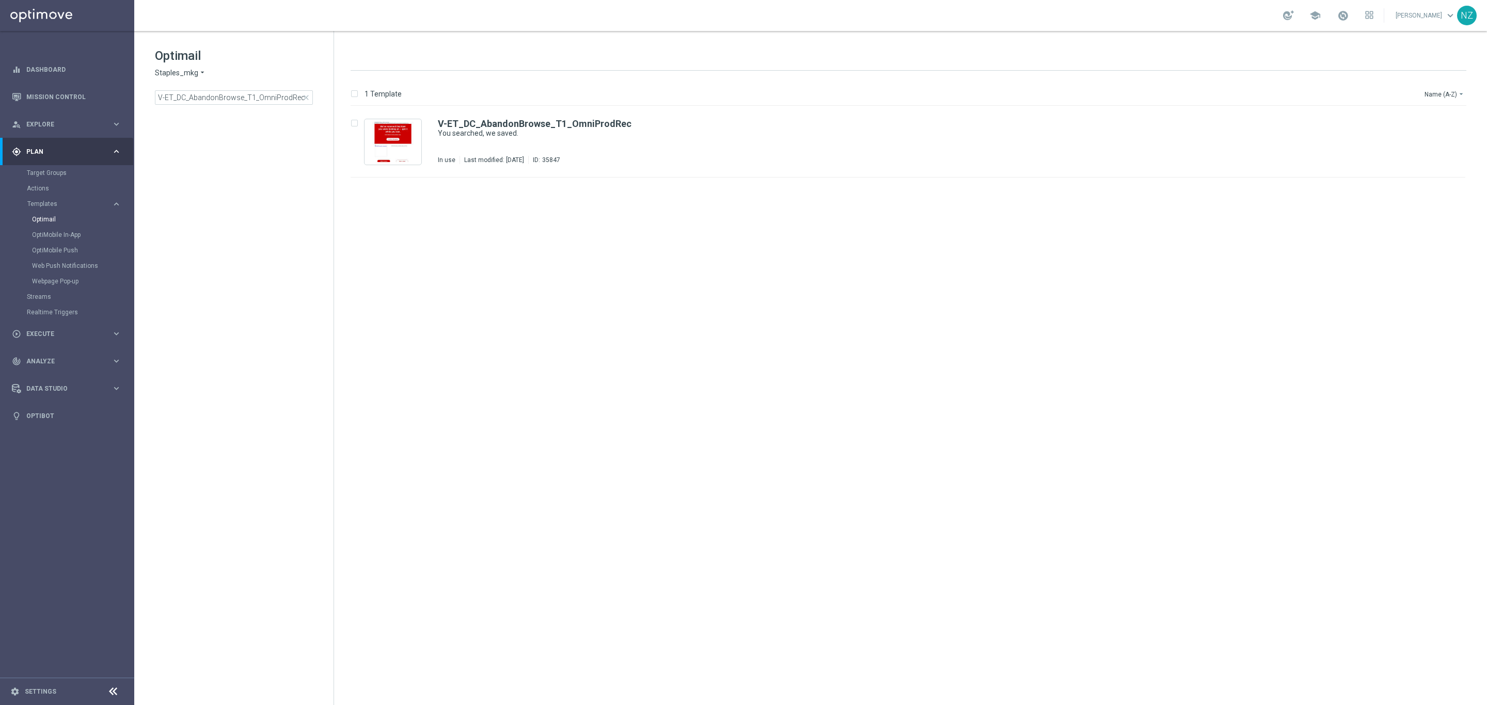
click at [304, 96] on span "close" at bounding box center [306, 97] width 8 height 8
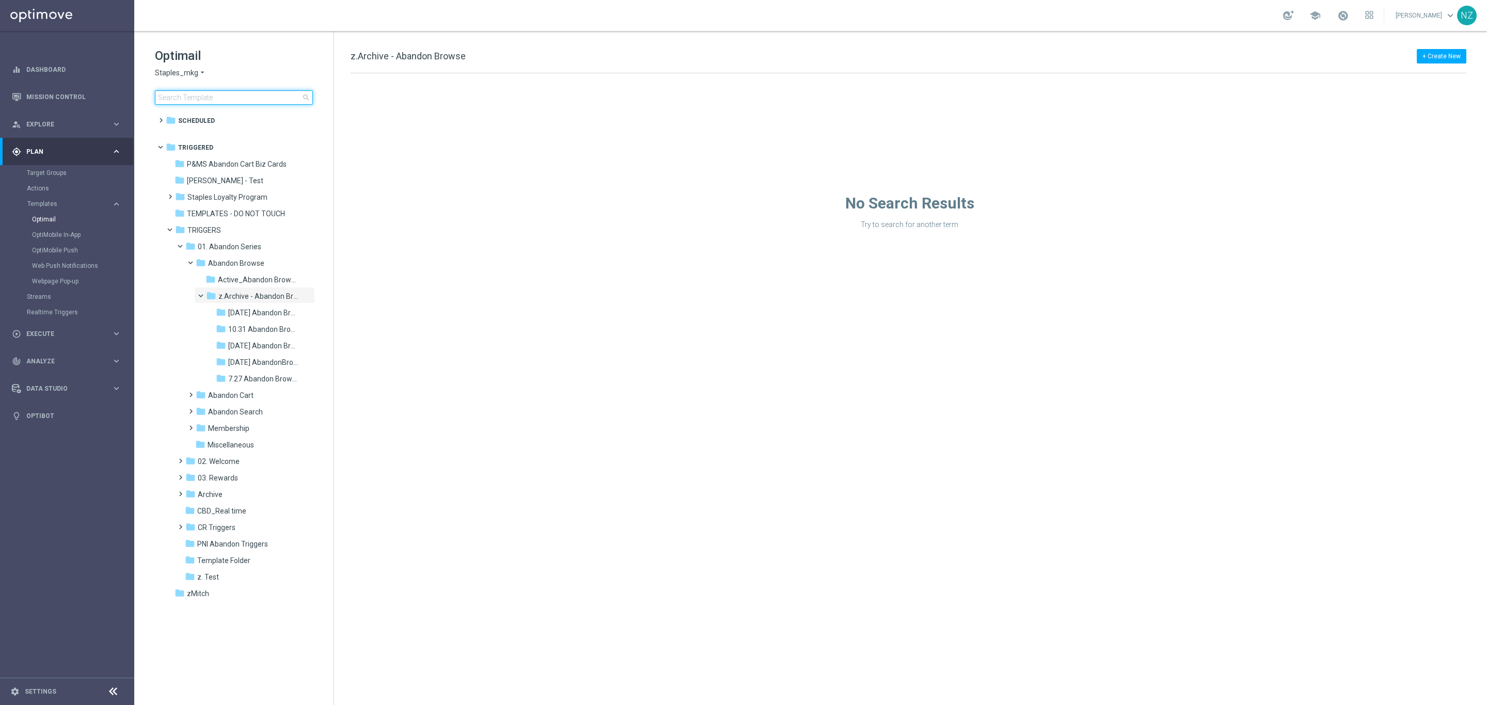
click at [197, 98] on input at bounding box center [234, 97] width 158 height 14
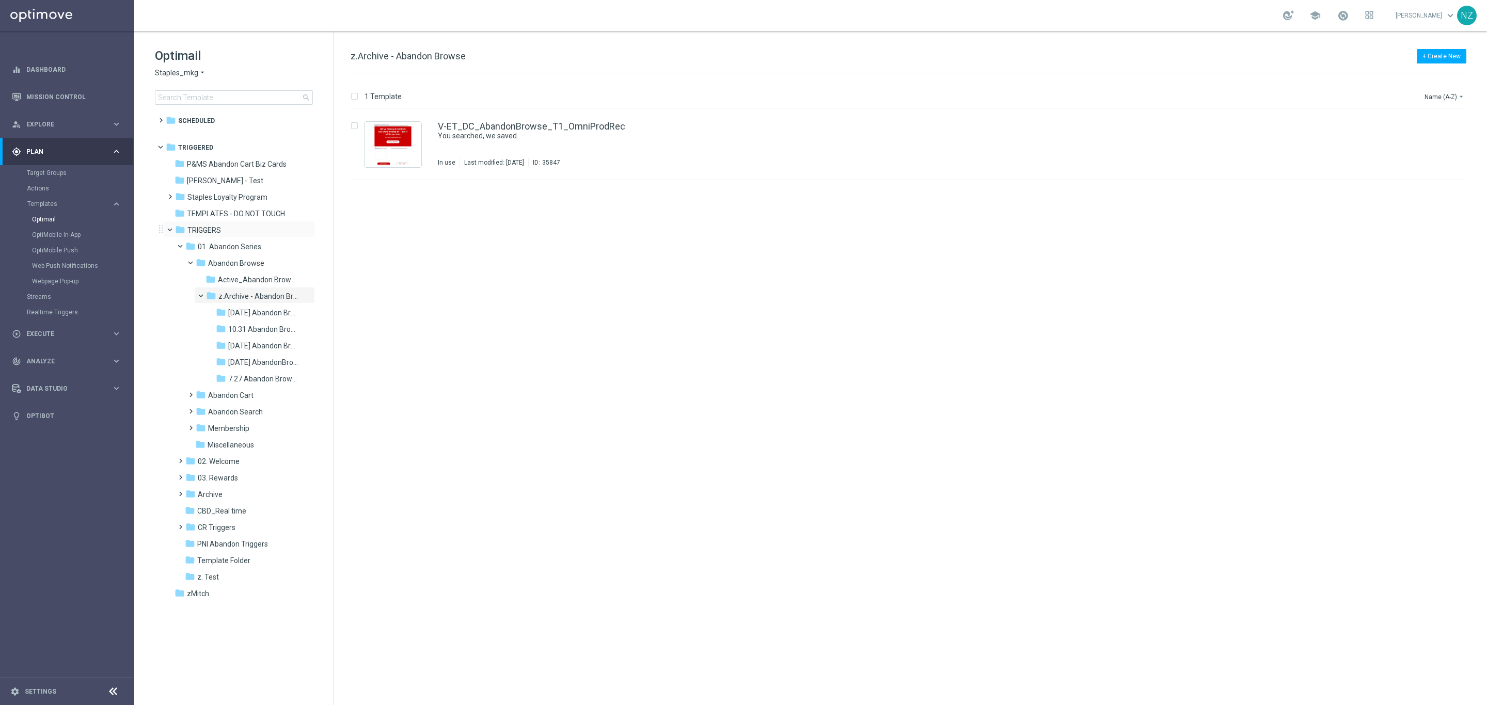
click at [172, 228] on span at bounding box center [174, 227] width 4 height 5
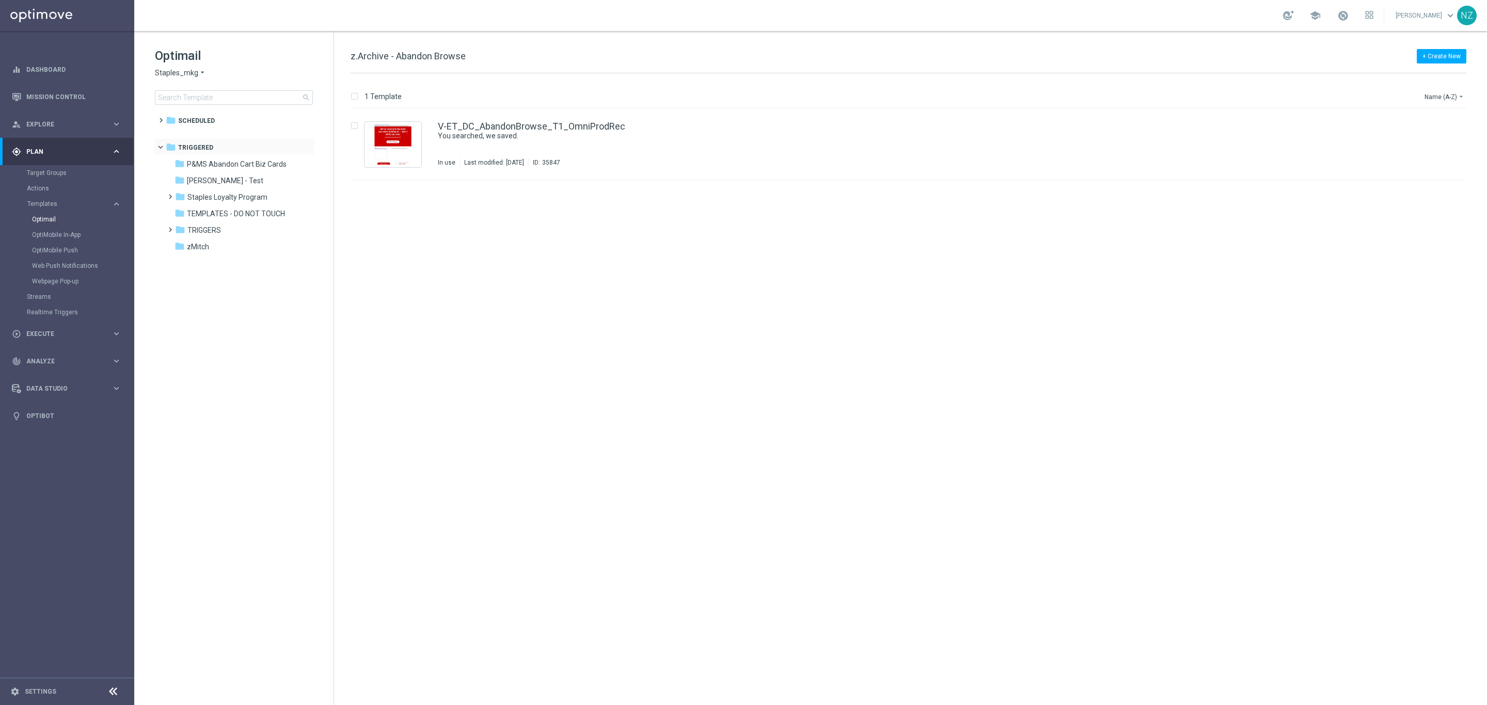
click at [163, 147] on span at bounding box center [165, 145] width 4 height 5
click at [158, 118] on span at bounding box center [158, 116] width 5 height 4
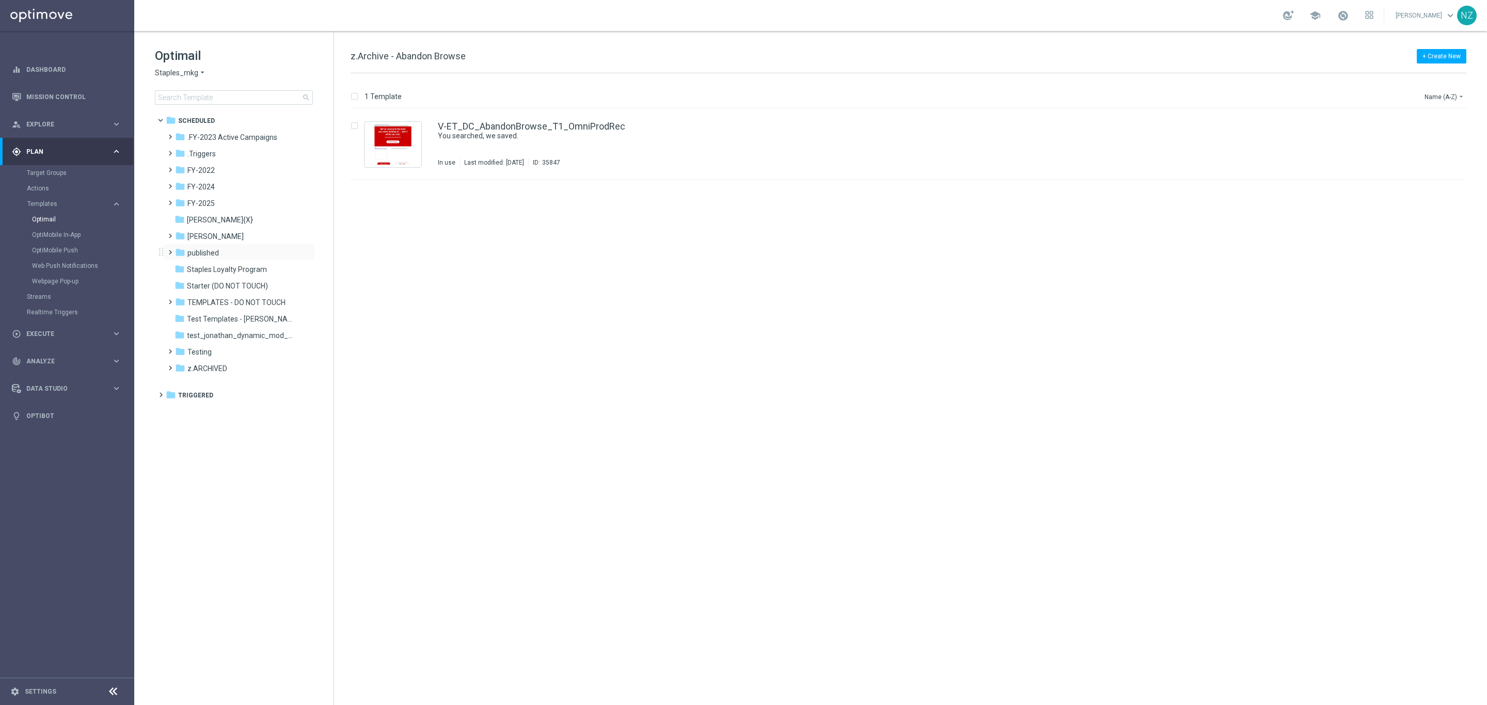
click at [170, 250] on span at bounding box center [168, 248] width 5 height 4
click at [206, 265] on span "dotcom" at bounding box center [210, 269] width 25 height 9
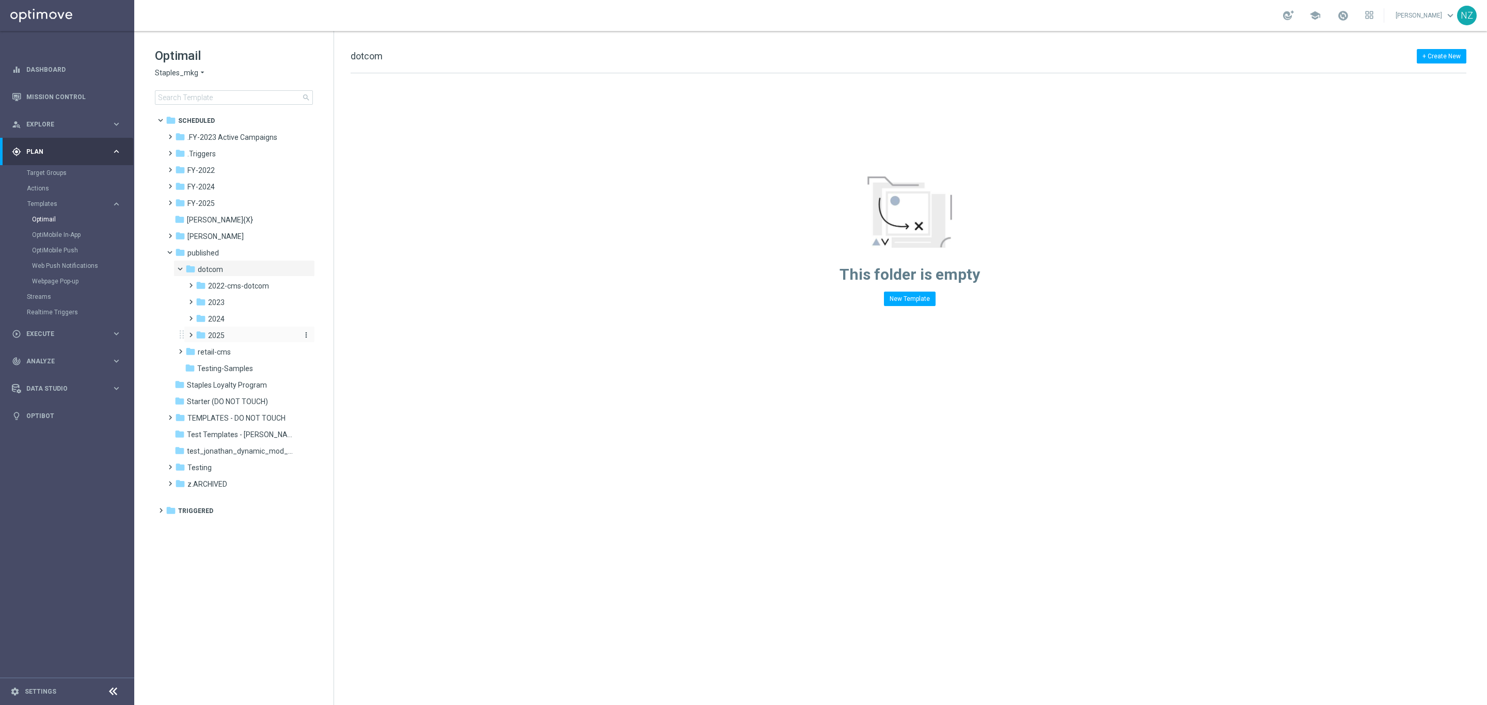
click at [222, 340] on span "2025" at bounding box center [216, 335] width 17 height 9
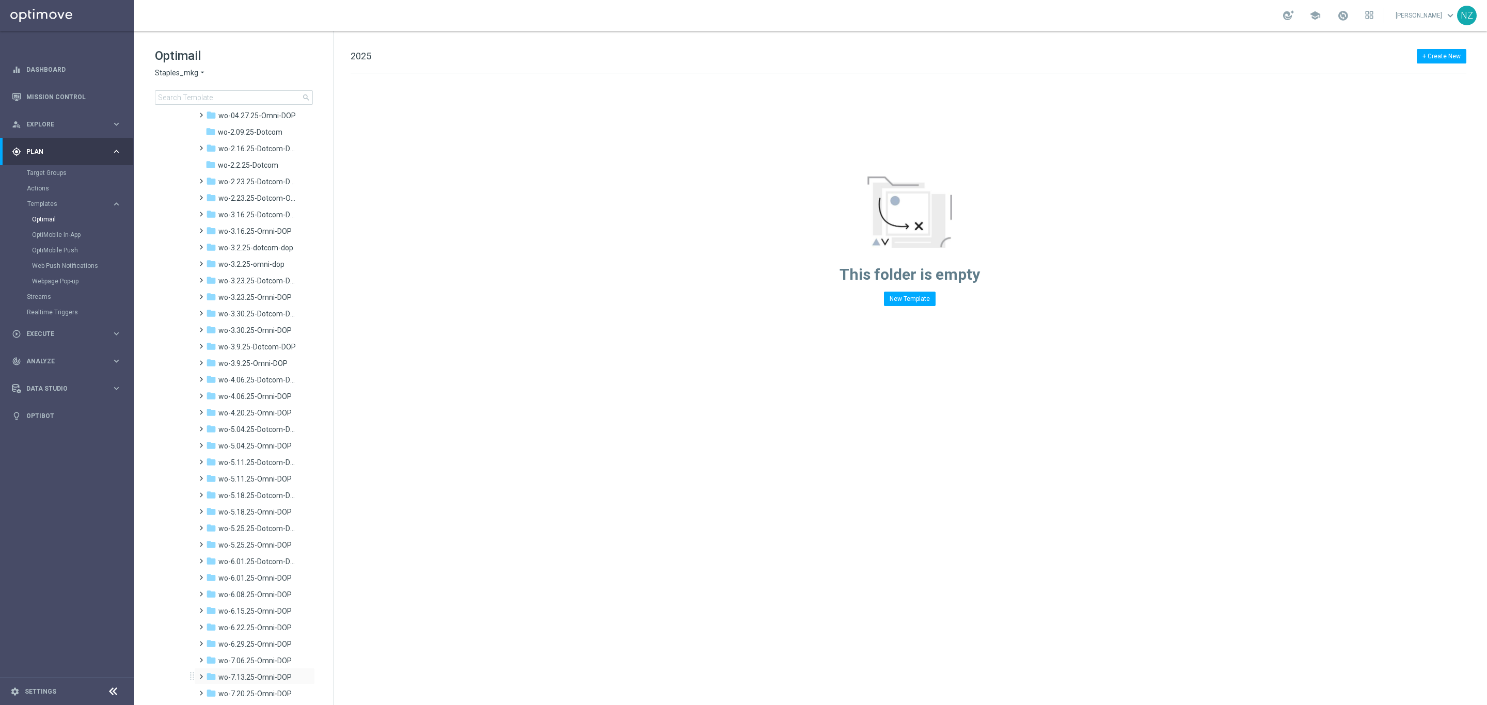
scroll to position [198, 0]
click at [249, 185] on span "Testing-Data-Connection-DOP" at bounding box center [258, 186] width 81 height 9
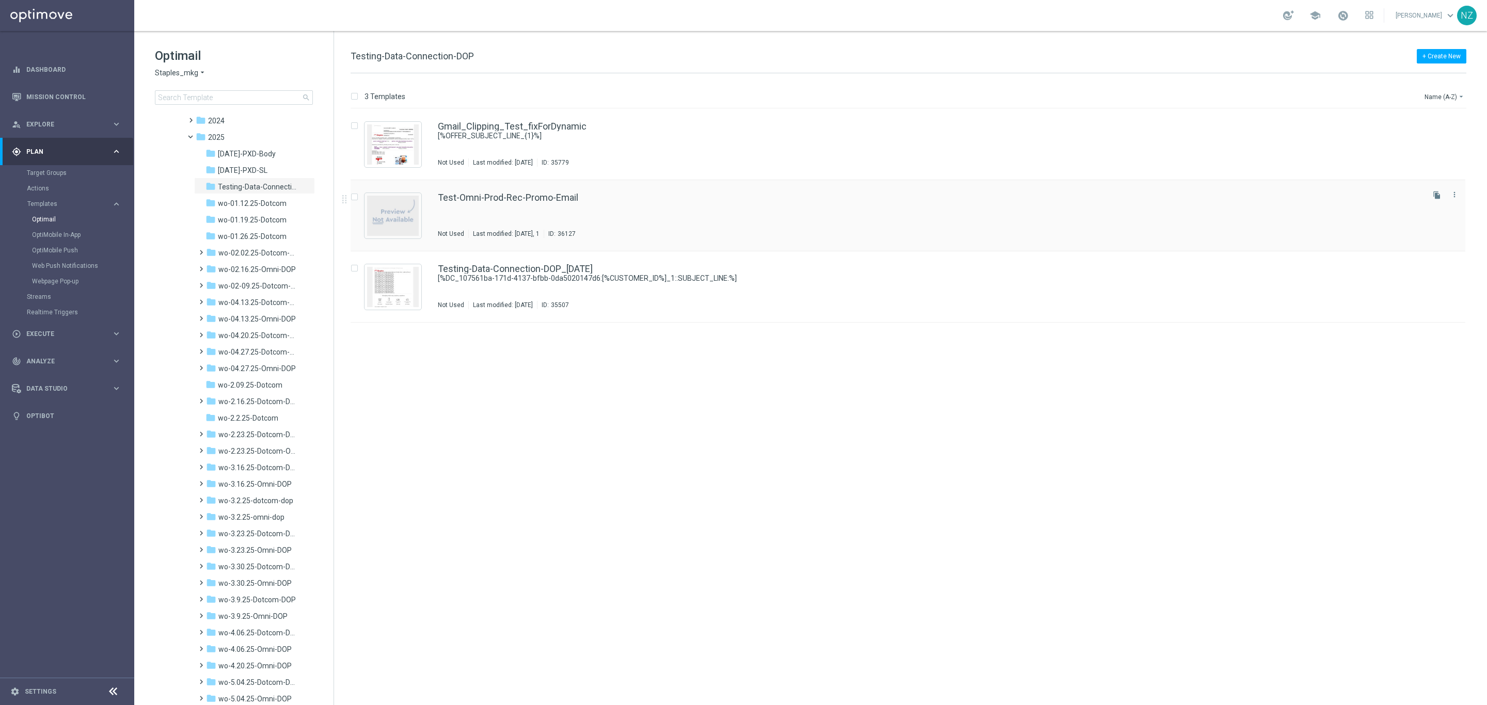
click at [707, 203] on div "Test-Omni-Prod-Rec-Promo-Email Not Used Last modified: [DATE], 1 ID: 36127" at bounding box center [930, 215] width 984 height 45
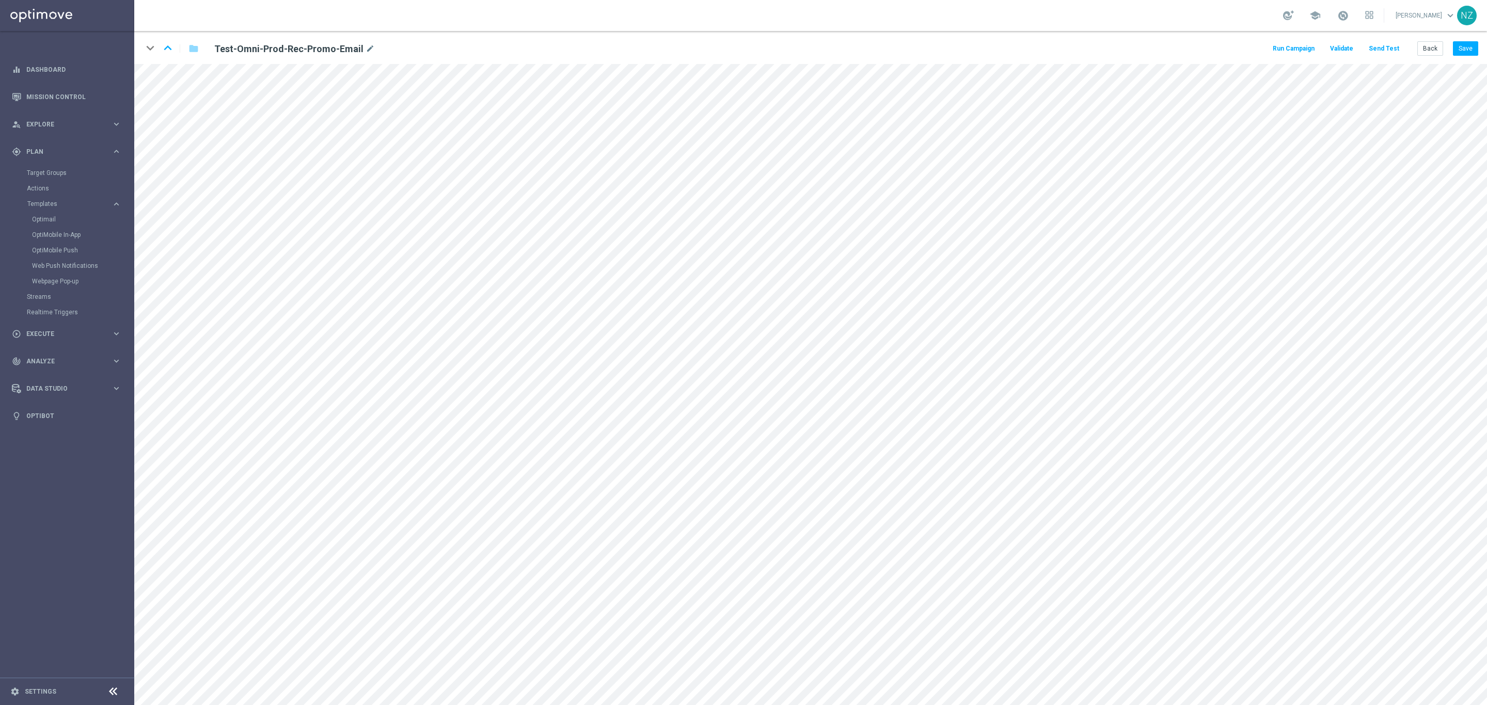
click at [1389, 45] on button "Send Test" at bounding box center [1384, 49] width 34 height 14
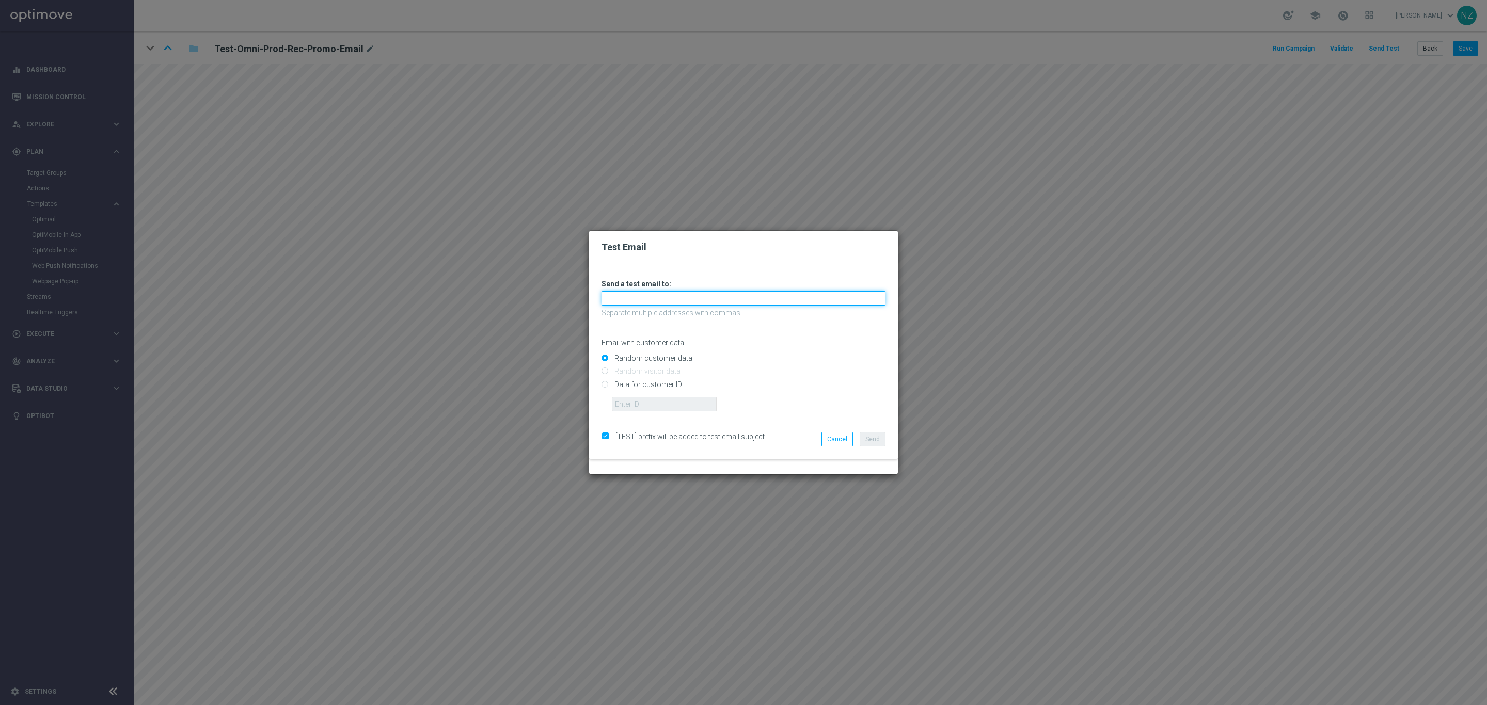
click at [643, 294] on input "text" at bounding box center [744, 298] width 284 height 14
click at [643, 316] on link "[PERSON_NAME][EMAIL_ADDRESS][PERSON_NAME][PERSON_NAME][DOMAIN_NAME]" at bounding box center [755, 316] width 307 height 12
type input "[PERSON_NAME][EMAIL_ADDRESS][PERSON_NAME][PERSON_NAME][DOMAIN_NAME]"
click at [877, 440] on span "Send" at bounding box center [872, 439] width 14 height 7
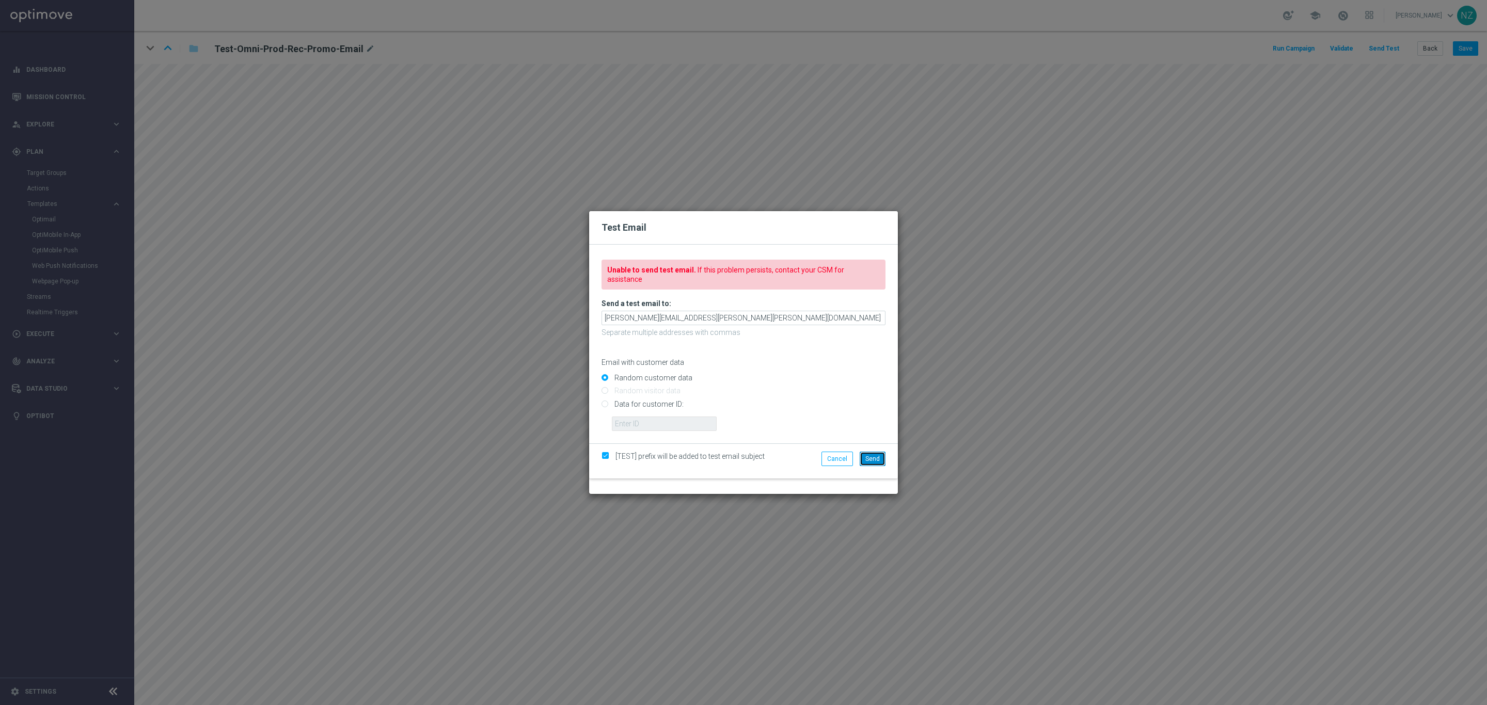
click at [873, 455] on span "Send" at bounding box center [872, 458] width 14 height 7
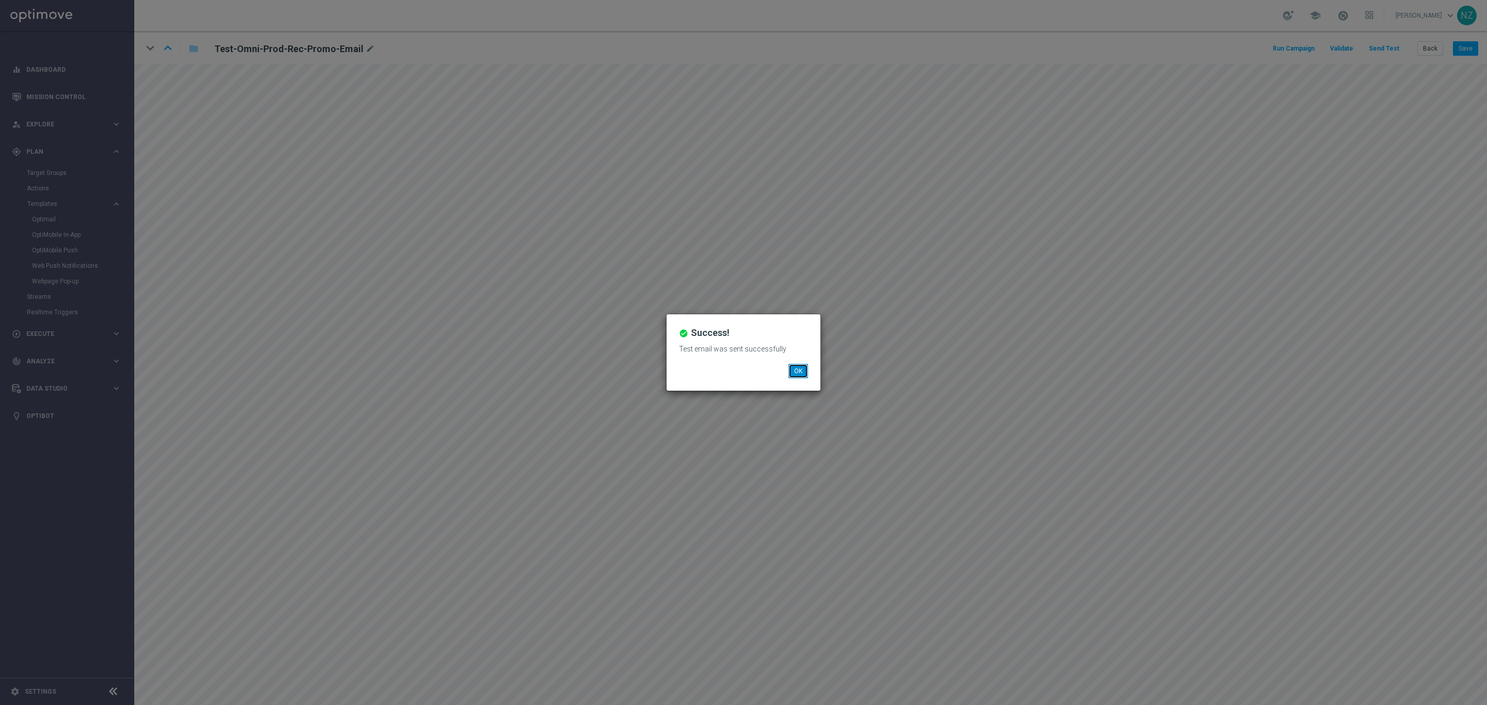
click at [797, 369] on button "OK" at bounding box center [798, 371] width 20 height 14
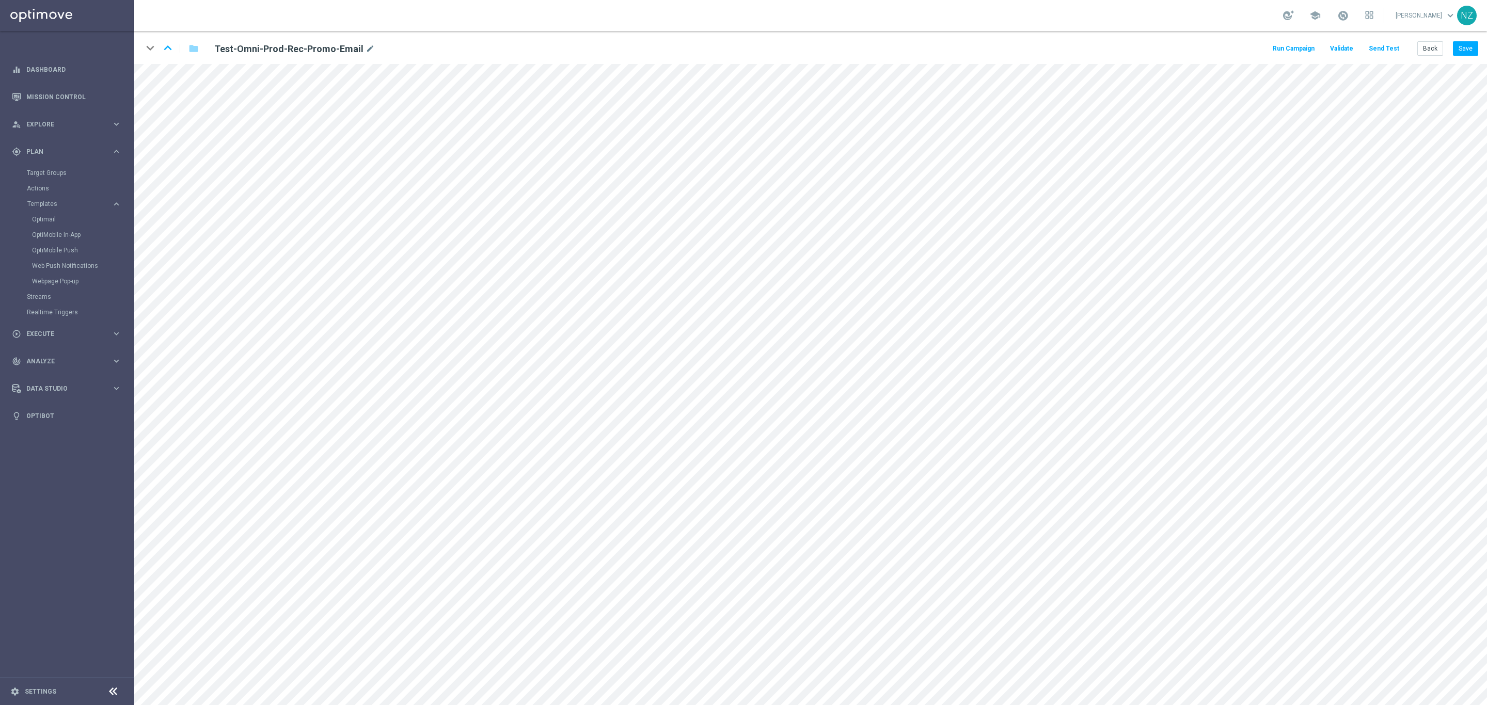
click at [1388, 45] on button "Send Test" at bounding box center [1384, 49] width 34 height 14
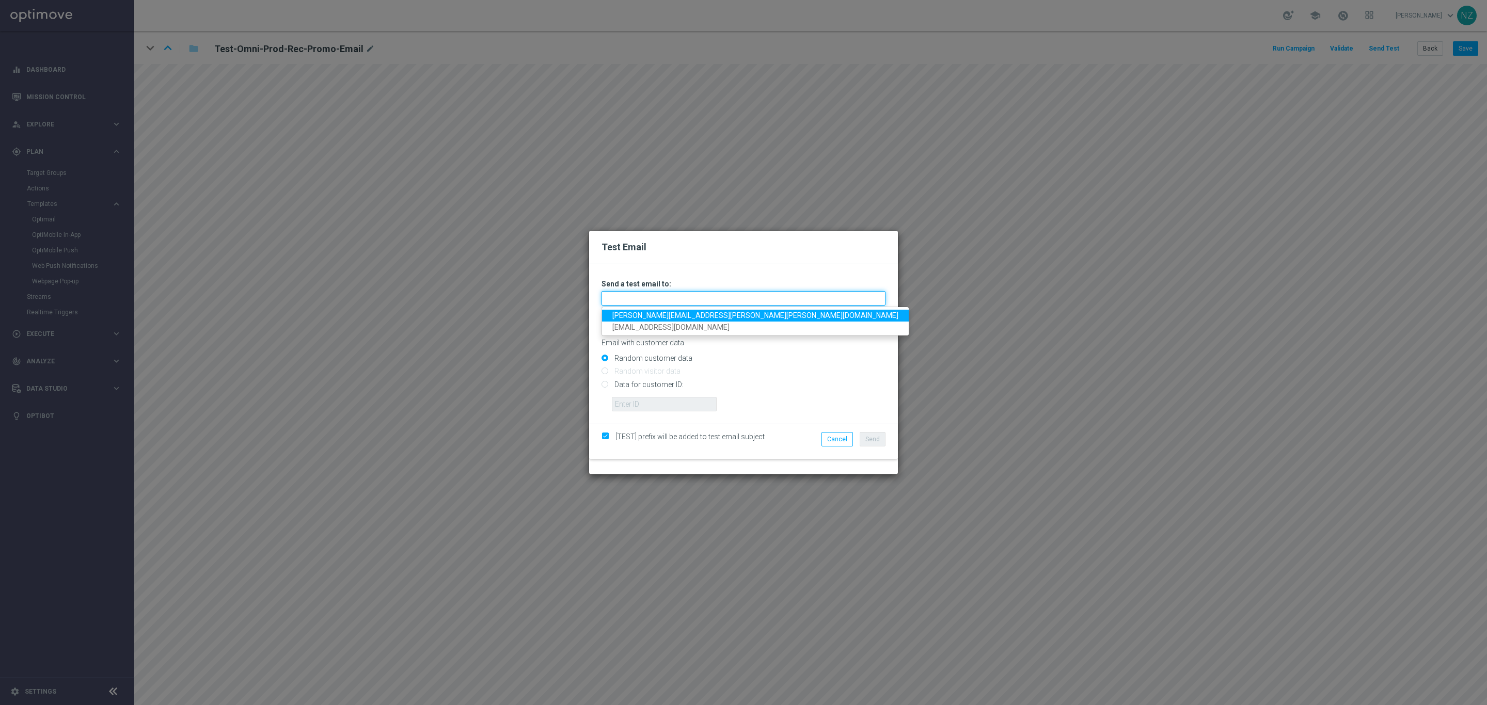
click at [620, 293] on input "text" at bounding box center [744, 298] width 284 height 14
click at [641, 318] on link "[PERSON_NAME][EMAIL_ADDRESS][PERSON_NAME][PERSON_NAME][DOMAIN_NAME]" at bounding box center [755, 316] width 307 height 12
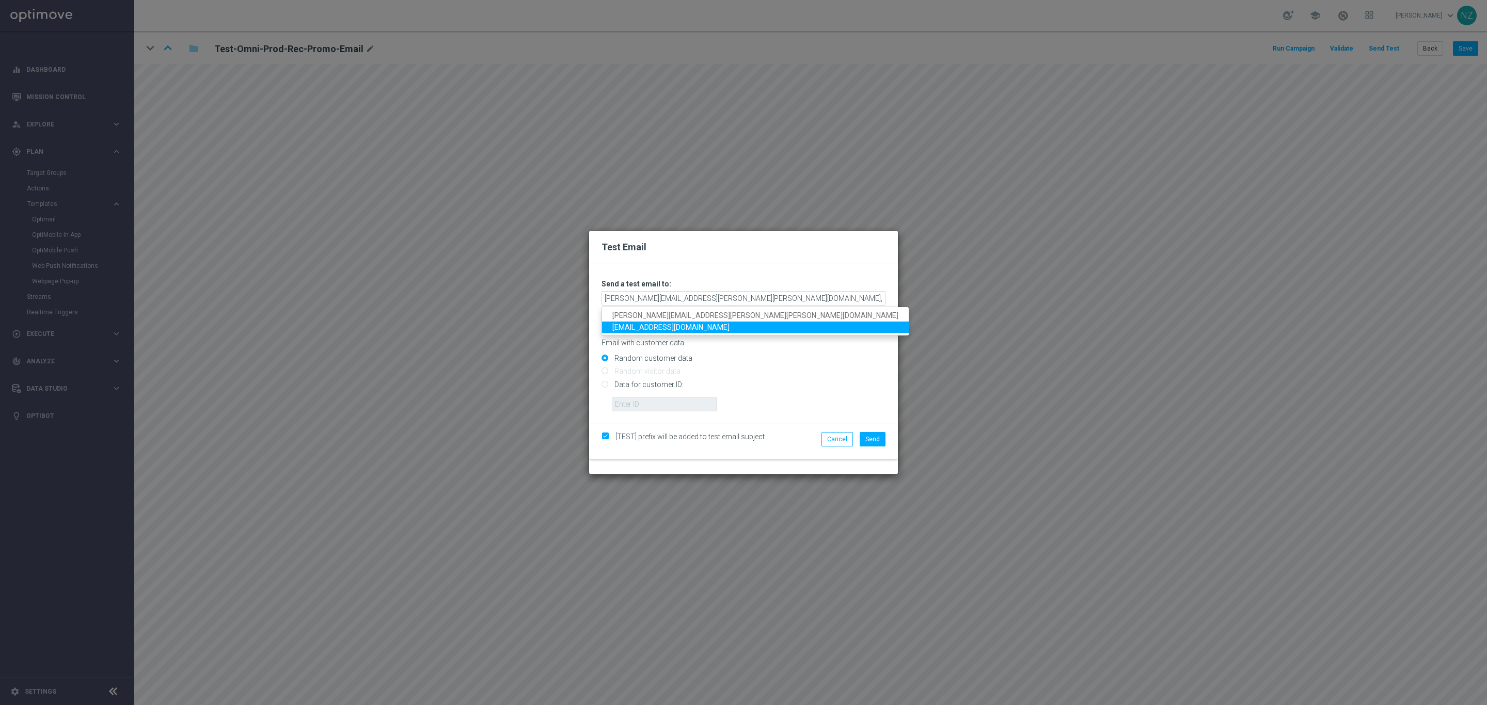
click at [639, 328] on link "[EMAIL_ADDRESS][DOMAIN_NAME]" at bounding box center [755, 328] width 307 height 12
type input "[PERSON_NAME][EMAIL_ADDRESS][PERSON_NAME][PERSON_NAME][DOMAIN_NAME],[EMAIL_ADDR…"
type input "[PERSON_NAME][EMAIL_ADDRESS][PERSON_NAME][PERSON_NAME][DOMAIN_NAME]"
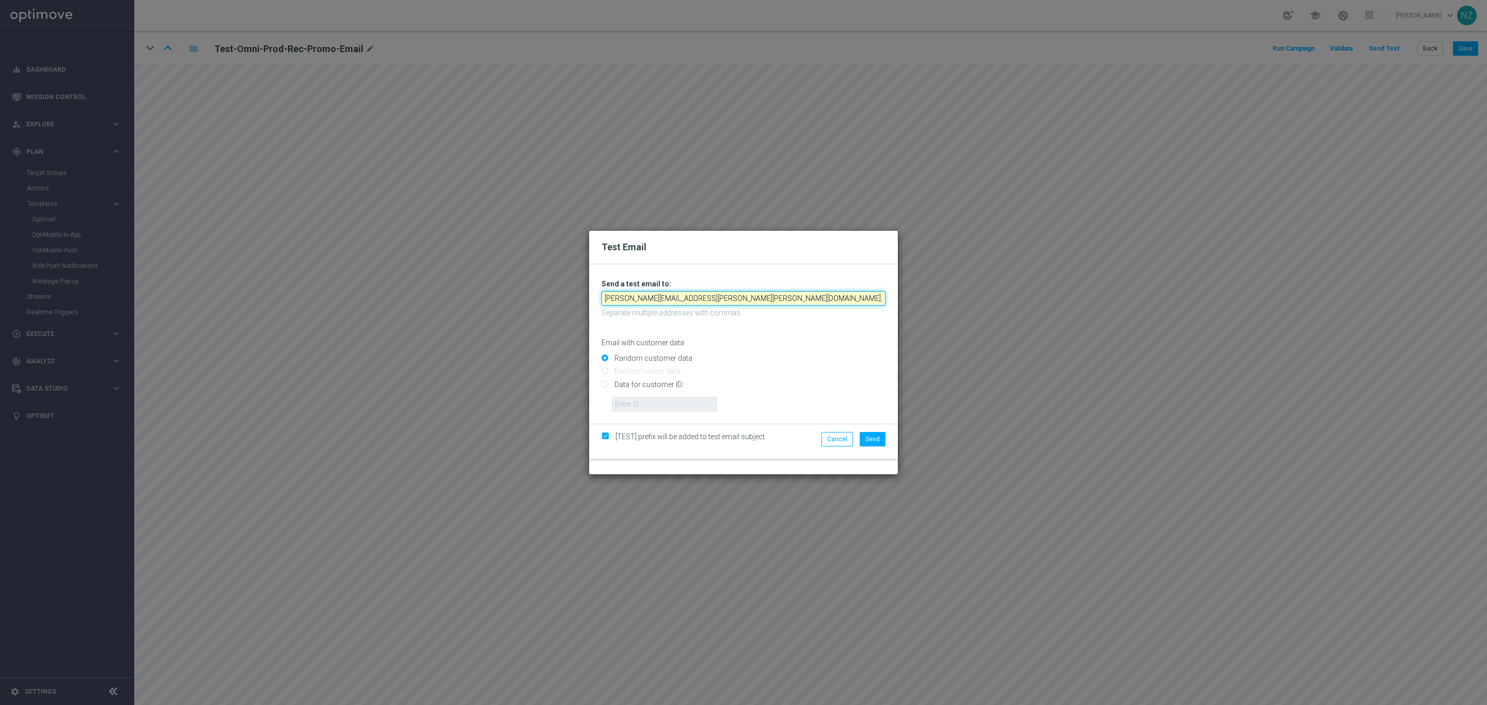
click at [772, 296] on input "[PERSON_NAME][EMAIL_ADDRESS][PERSON_NAME][PERSON_NAME][DOMAIN_NAME],[EMAIL_ADDR…" at bounding box center [744, 298] width 284 height 14
drag, startPoint x: 767, startPoint y: 299, endPoint x: 411, endPoint y: 326, distance: 357.2
click at [411, 326] on div "Test Email Unable to send test email. If this problem persists, contact your CS…" at bounding box center [743, 352] width 1487 height 705
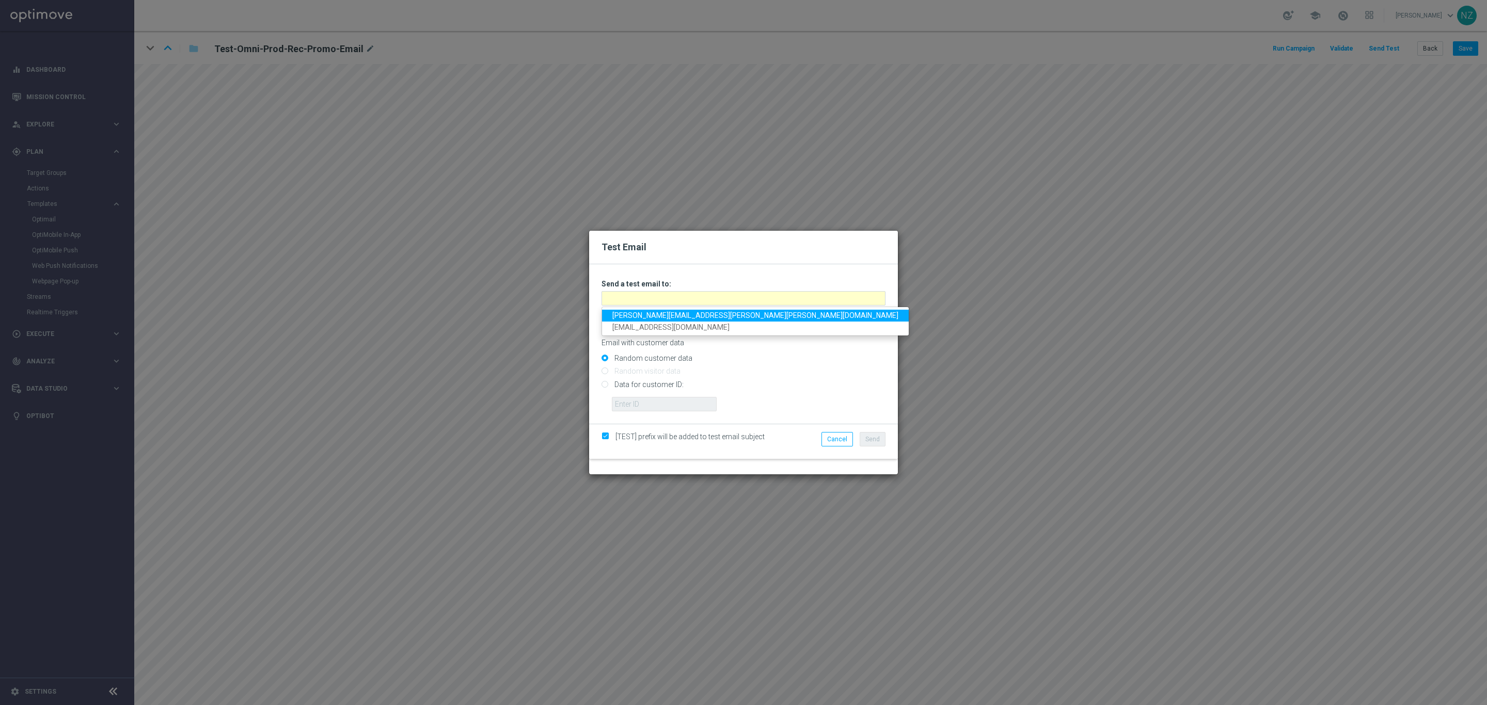
click at [676, 312] on link "[PERSON_NAME][EMAIL_ADDRESS][PERSON_NAME][PERSON_NAME][DOMAIN_NAME]" at bounding box center [755, 316] width 307 height 12
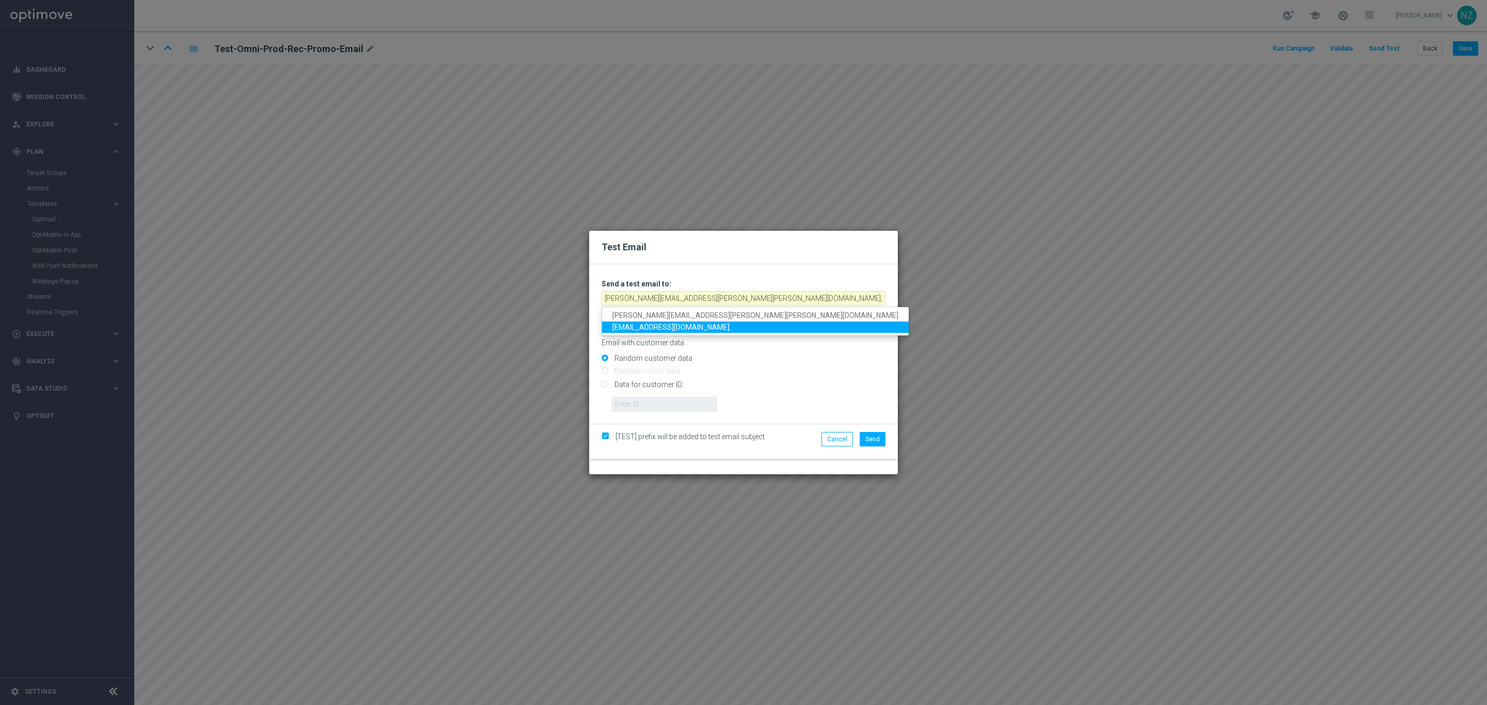
click at [689, 327] on link "[EMAIL_ADDRESS][DOMAIN_NAME]" at bounding box center [755, 328] width 307 height 12
type input "[PERSON_NAME][EMAIL_ADDRESS][PERSON_NAME][PERSON_NAME][DOMAIN_NAME],[EMAIL_ADDR…"
click at [615, 382] on input "Data for customer ID:" at bounding box center [744, 389] width 284 height 14
radio input "true"
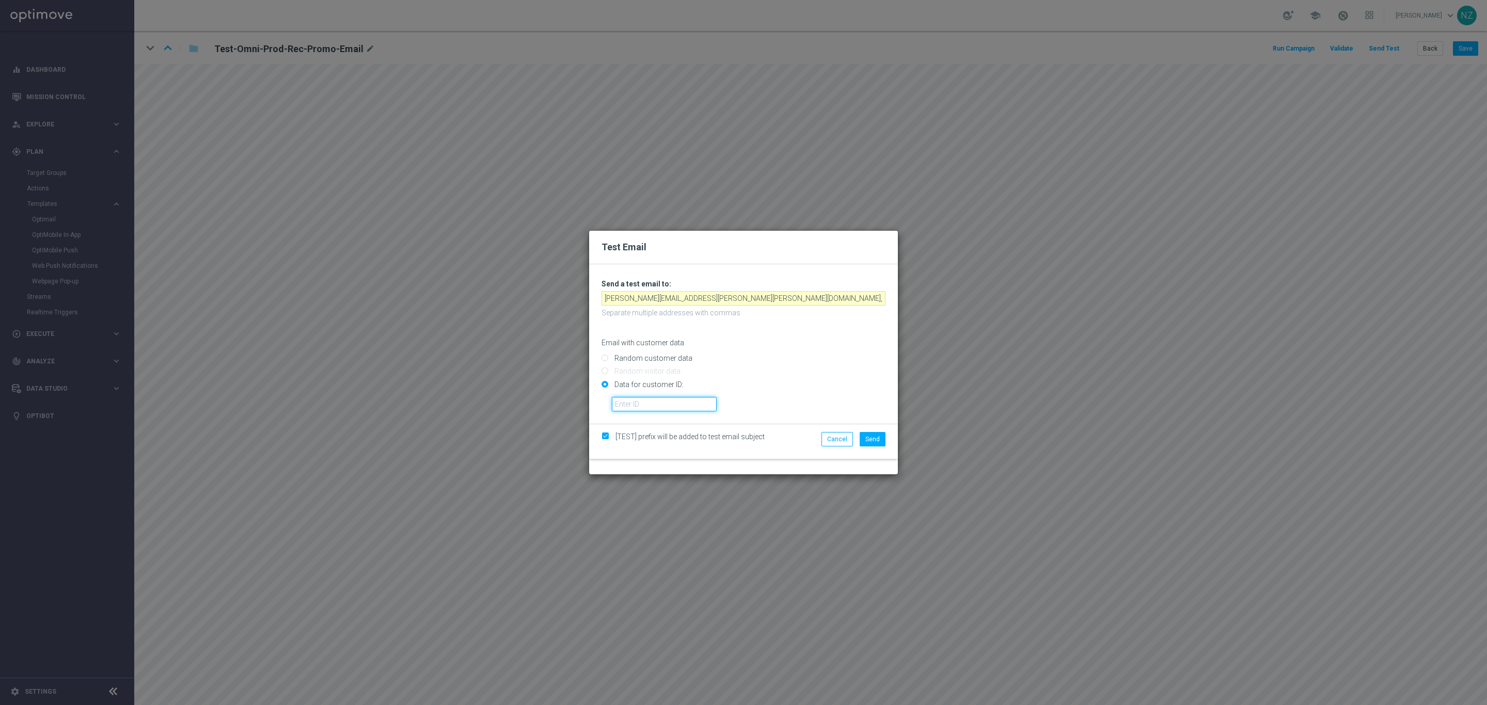
click at [637, 403] on input "text" at bounding box center [664, 404] width 105 height 14
paste input "10003452287"
type input "10003452287"
click at [867, 436] on span "Send" at bounding box center [872, 439] width 14 height 7
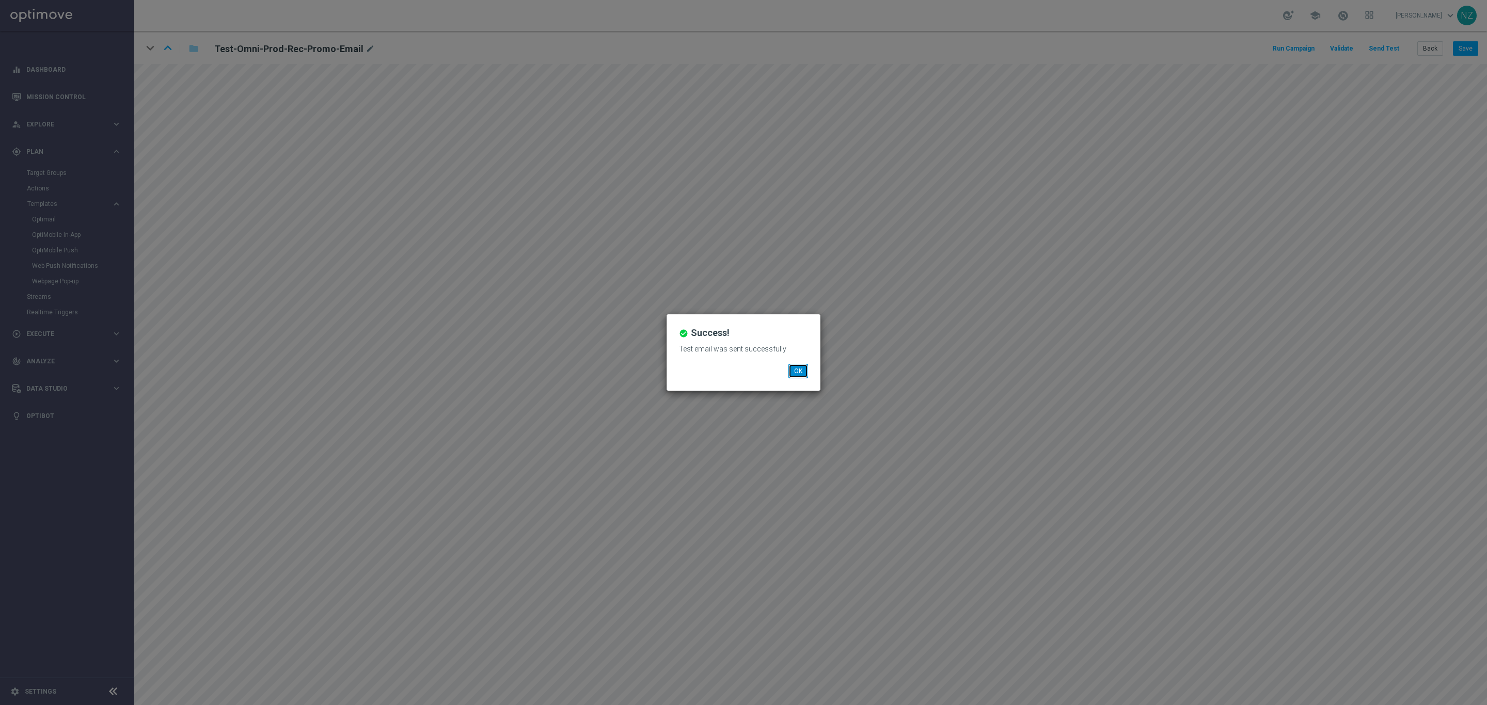
click at [797, 371] on button "OK" at bounding box center [798, 371] width 20 height 14
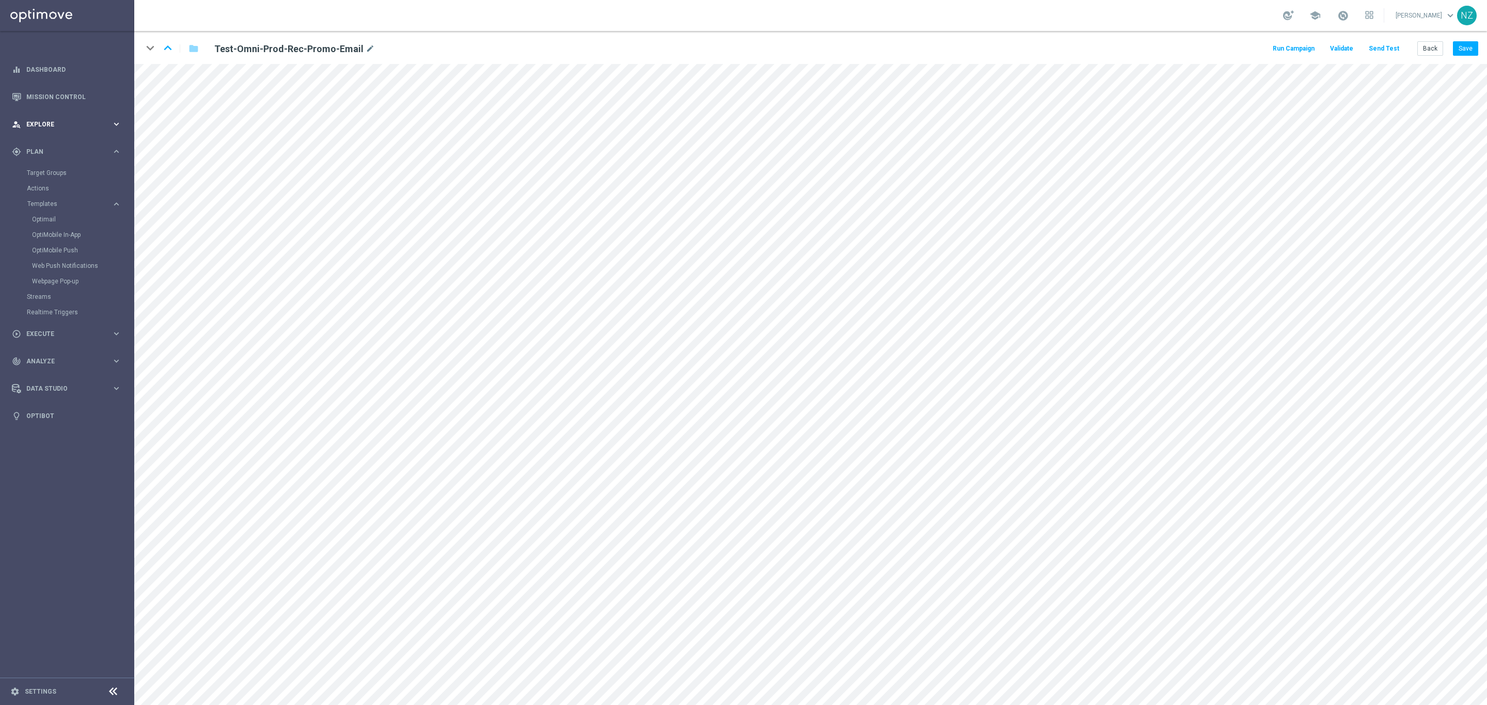
click at [43, 120] on div "person_search Explore" at bounding box center [62, 124] width 100 height 9
click at [1385, 42] on button "Send Test" at bounding box center [1384, 49] width 34 height 14
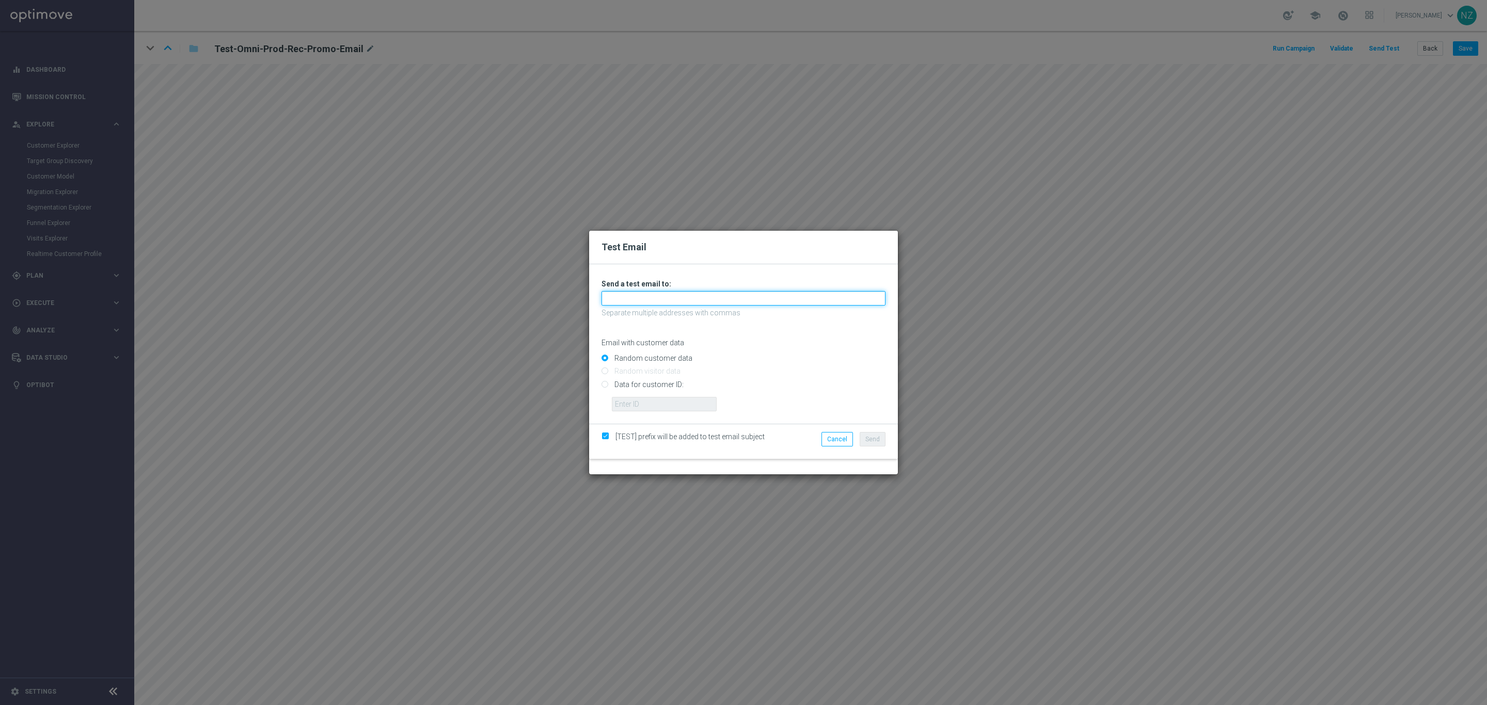
click at [622, 303] on input "text" at bounding box center [744, 298] width 284 height 14
click at [633, 318] on link "[PERSON_NAME][EMAIL_ADDRESS][PERSON_NAME][PERSON_NAME][DOMAIN_NAME]" at bounding box center [755, 316] width 307 height 12
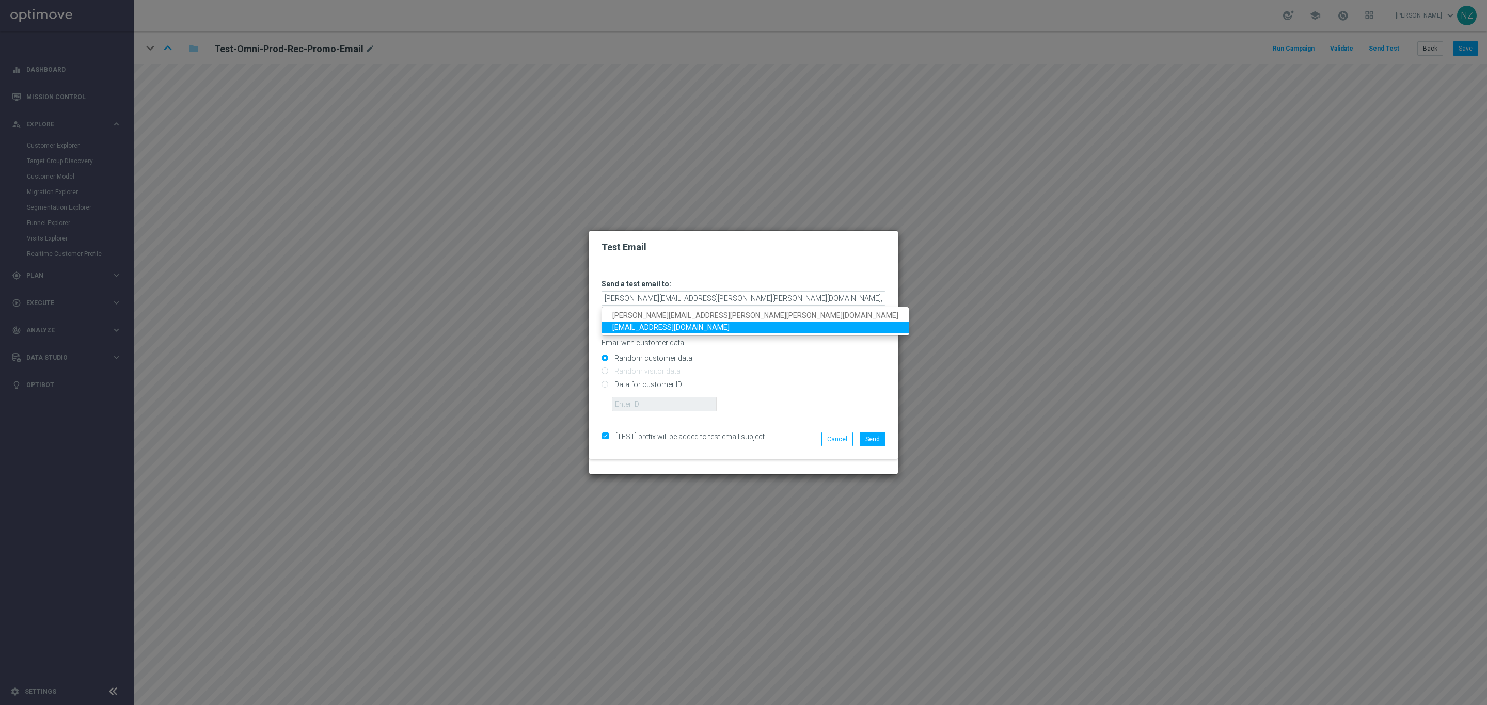
click at [643, 330] on link "[EMAIL_ADDRESS][DOMAIN_NAME]" at bounding box center [755, 328] width 307 height 12
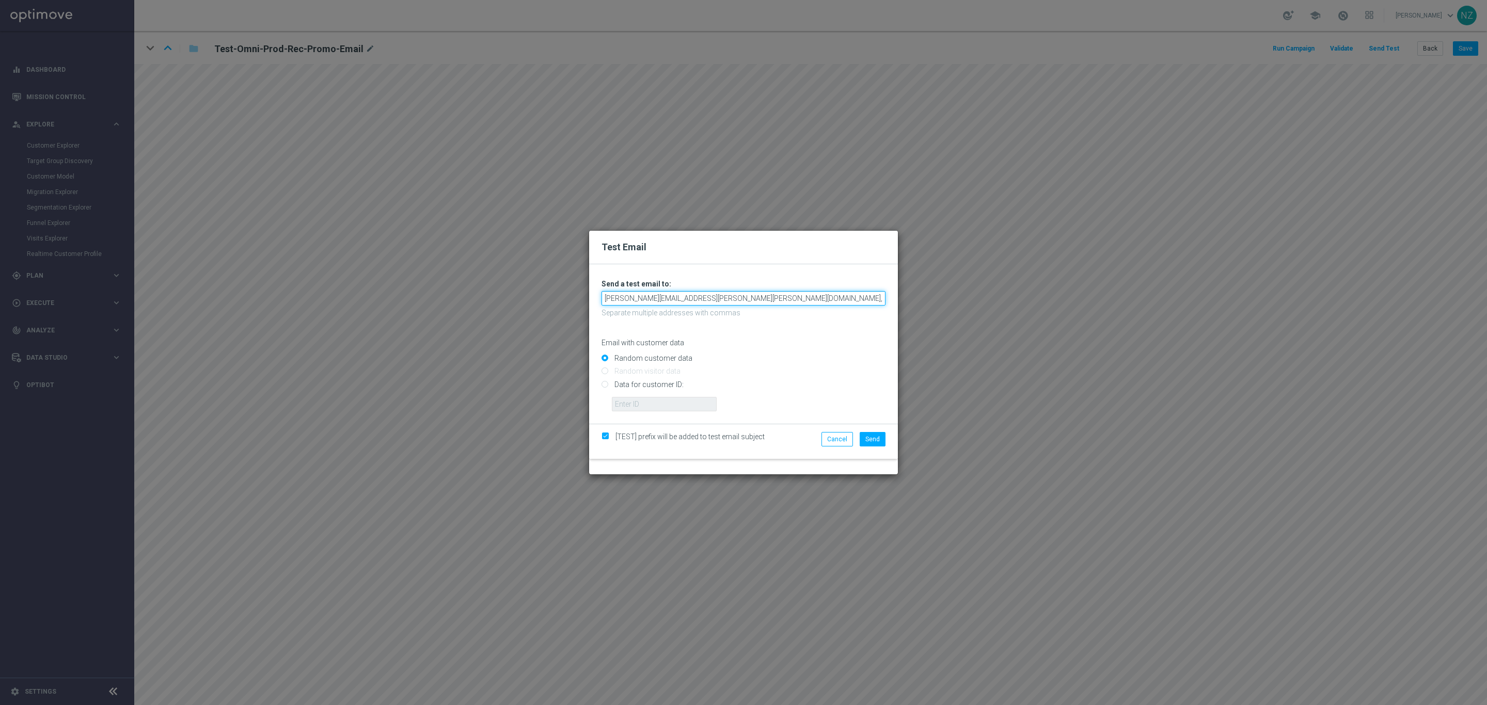
type input "[PERSON_NAME][EMAIL_ADDRESS][PERSON_NAME][PERSON_NAME][DOMAIN_NAME],[EMAIL_ADDR…"
click at [596, 419] on form "Unable to send test email. If this problem persists, contact your CSM for assis…" at bounding box center [743, 344] width 309 height 160
click at [607, 383] on input "Data for customer ID:" at bounding box center [744, 389] width 284 height 14
radio input "true"
click at [627, 403] on input "text" at bounding box center [664, 404] width 105 height 14
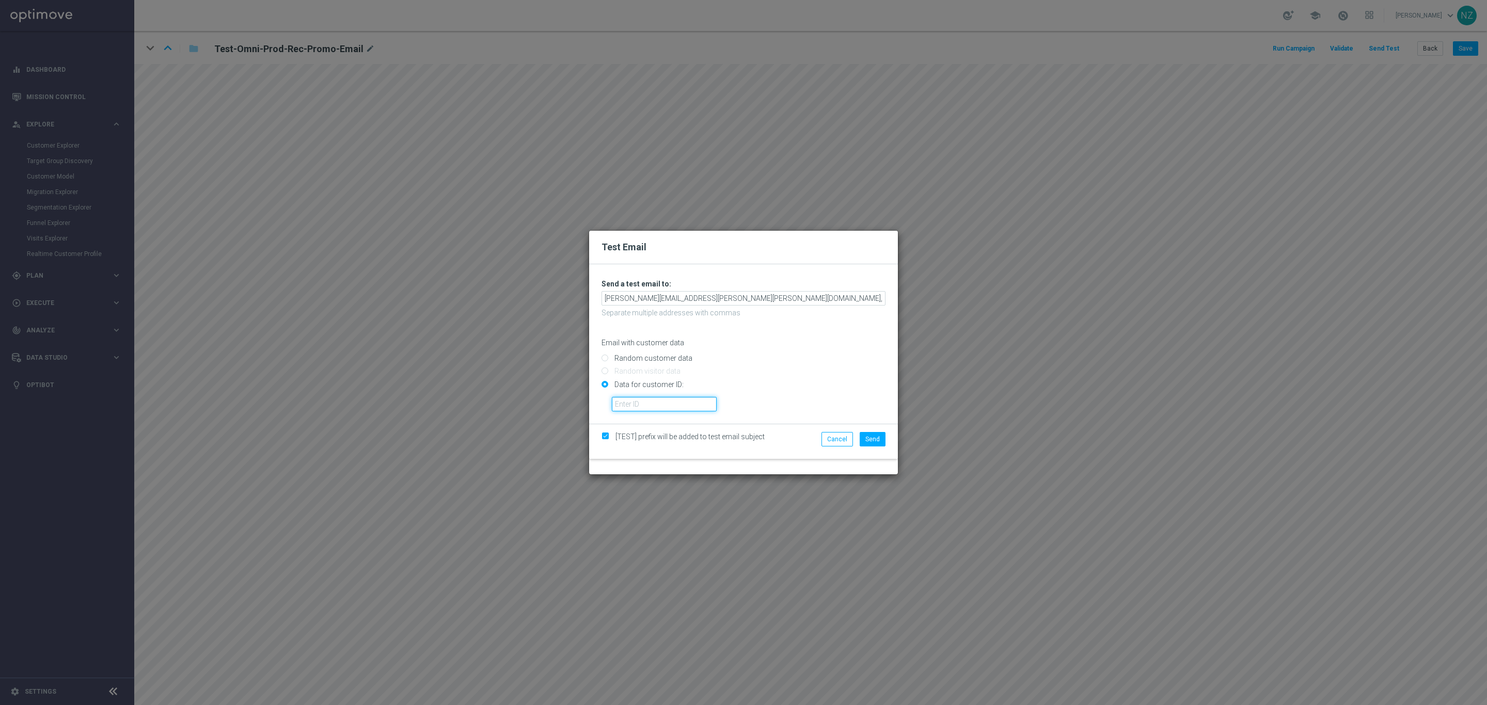
paste input "10000881119"
type input "10000881119"
click at [867, 438] on span "Send" at bounding box center [872, 439] width 14 height 7
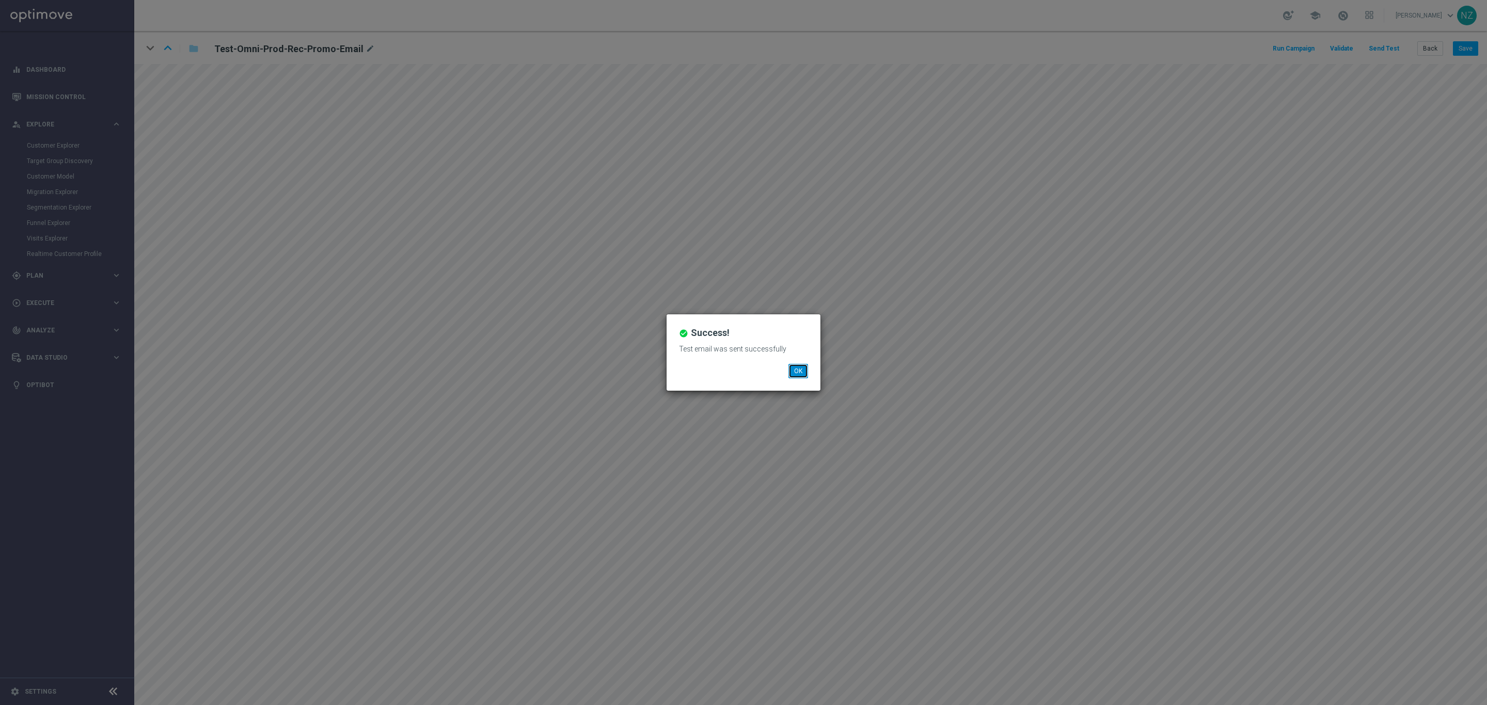
click at [791, 372] on button "OK" at bounding box center [798, 371] width 20 height 14
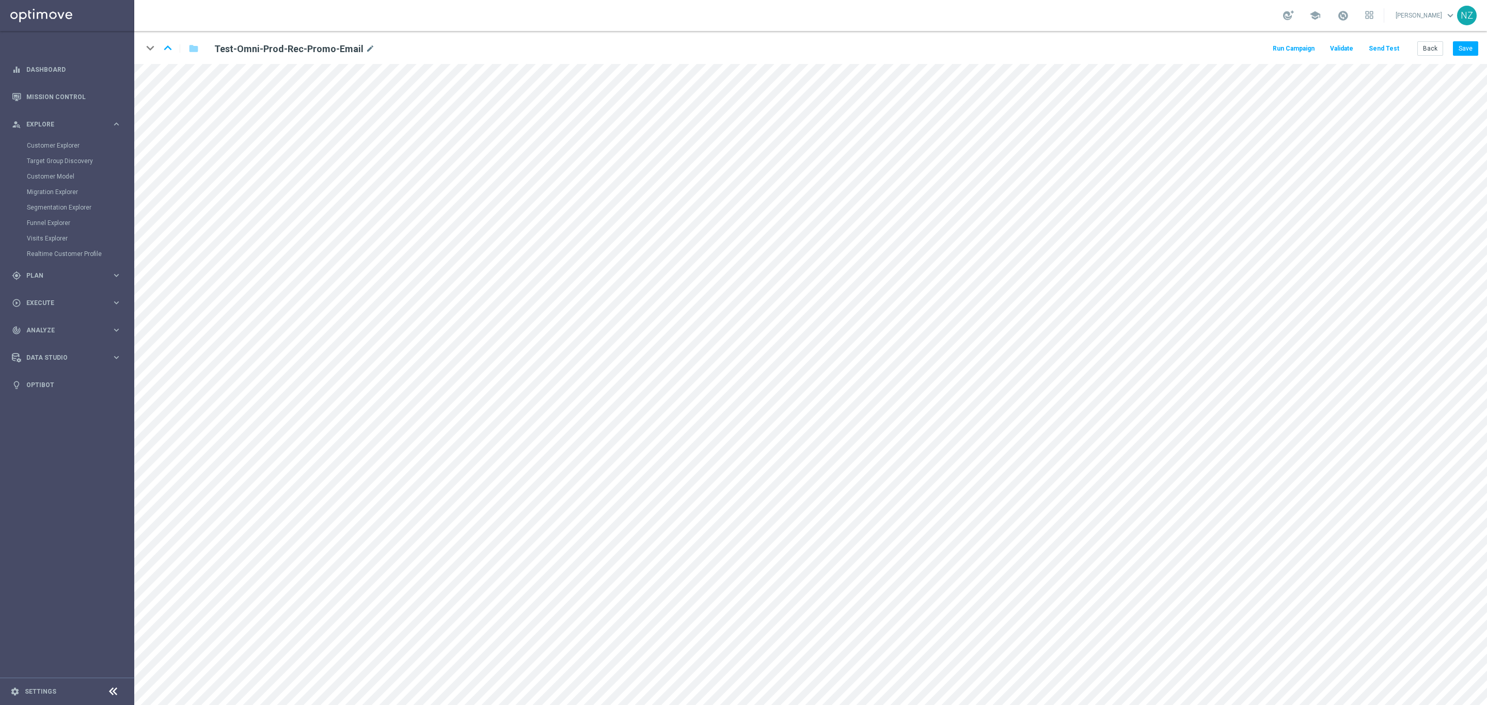
click at [1399, 45] on button "Send Test" at bounding box center [1384, 49] width 34 height 14
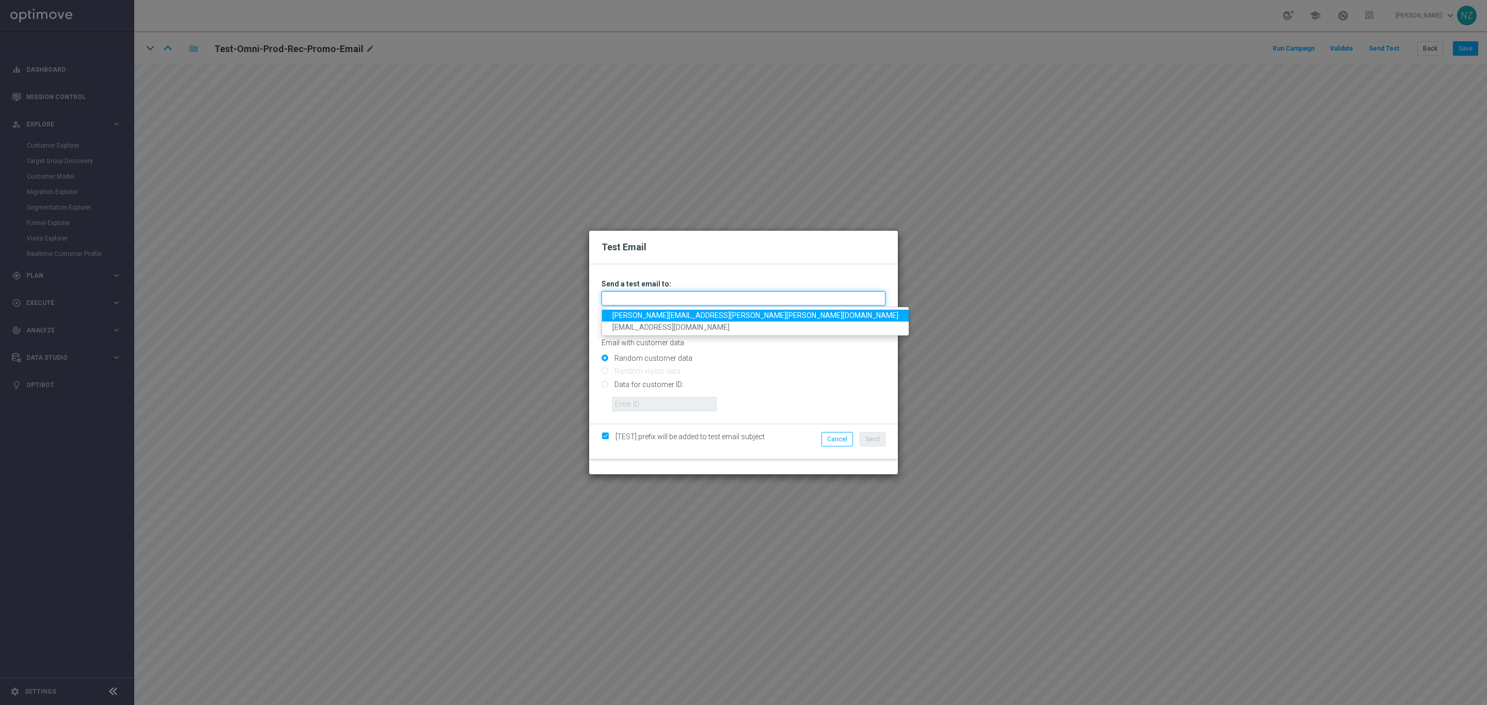
click at [677, 296] on input "text" at bounding box center [744, 298] width 284 height 14
click at [660, 314] on link "[PERSON_NAME][EMAIL_ADDRESS][PERSON_NAME][PERSON_NAME][DOMAIN_NAME]" at bounding box center [755, 316] width 307 height 12
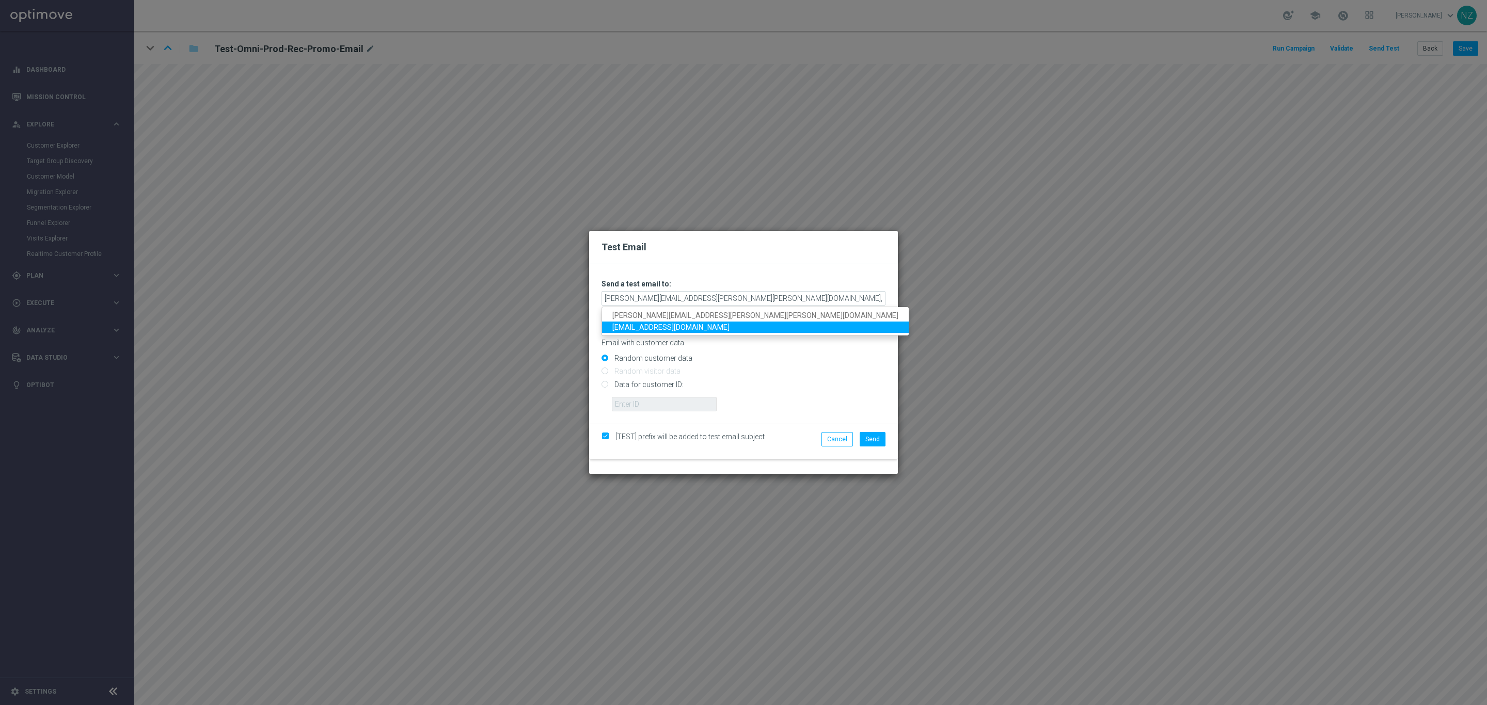
click at [681, 326] on link "[EMAIL_ADDRESS][DOMAIN_NAME]" at bounding box center [755, 328] width 307 height 12
type input "[PERSON_NAME][EMAIL_ADDRESS][PERSON_NAME][PERSON_NAME][DOMAIN_NAME],[EMAIL_ADDR…"
click at [594, 412] on form "Unable to send test email. If this problem persists, contact your CSM for assis…" at bounding box center [743, 344] width 309 height 160
click at [617, 386] on input "Data for customer ID:" at bounding box center [744, 389] width 284 height 14
radio input "true"
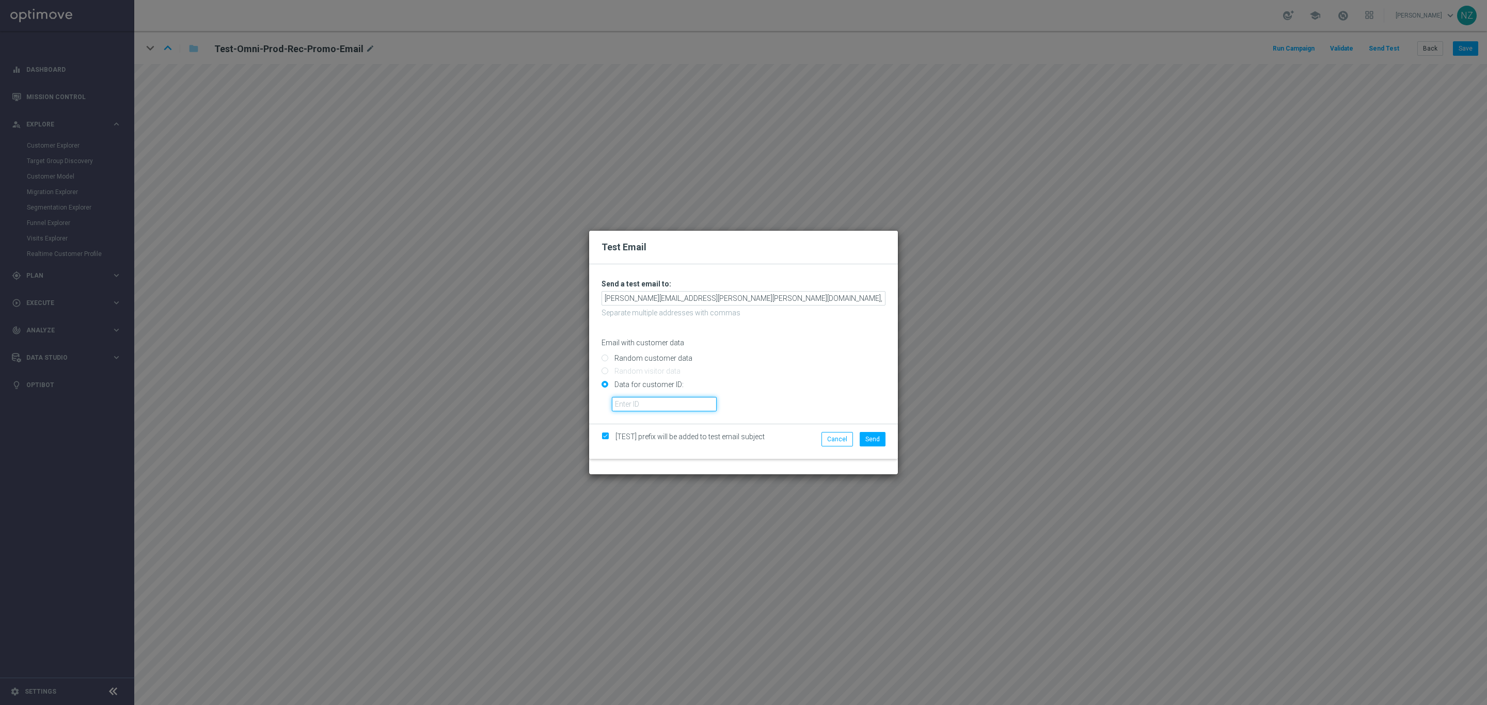
click at [622, 398] on input "text" at bounding box center [664, 404] width 105 height 14
paste input "10000215293"
type input "10000215293"
click at [880, 435] on button "Send" at bounding box center [873, 439] width 26 height 14
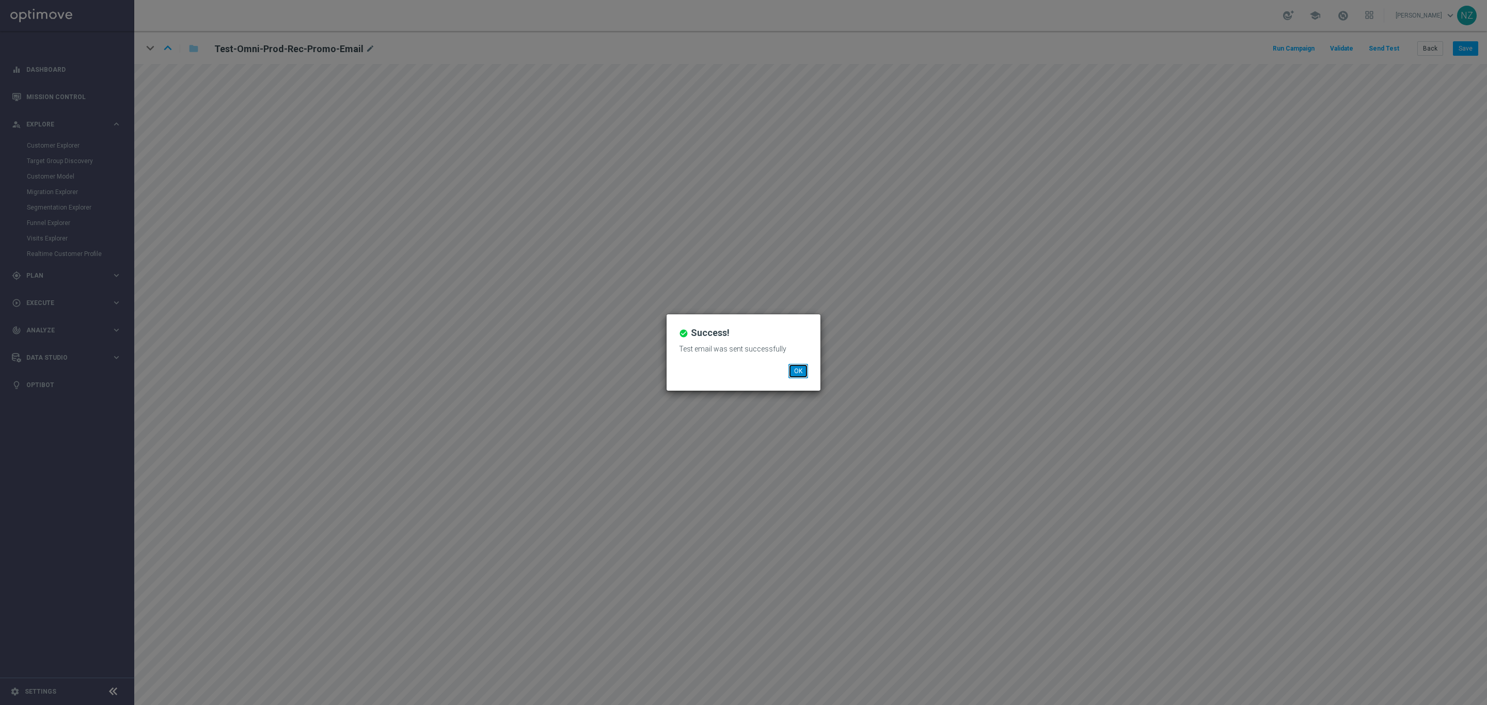
click at [793, 371] on button "OK" at bounding box center [798, 371] width 20 height 14
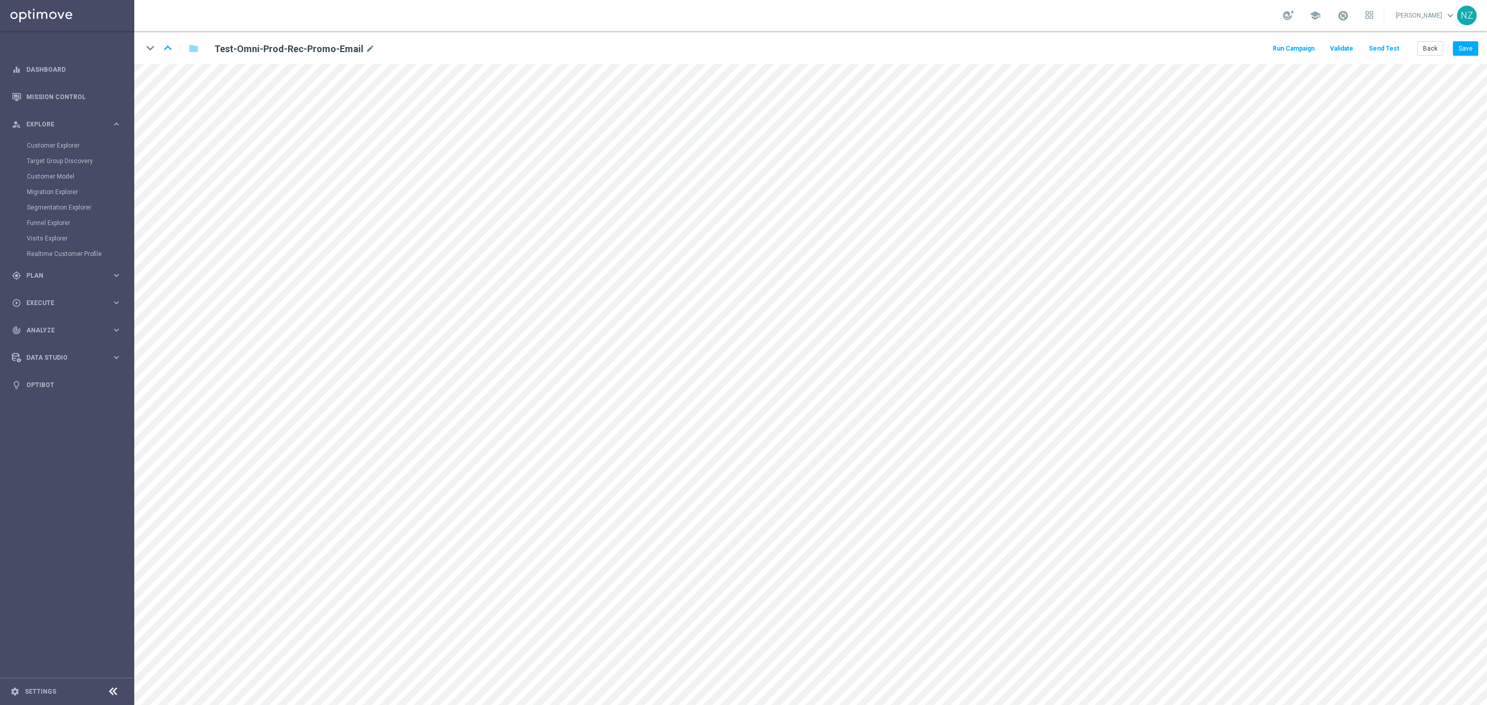
click at [1388, 42] on button "Send Test" at bounding box center [1384, 49] width 34 height 14
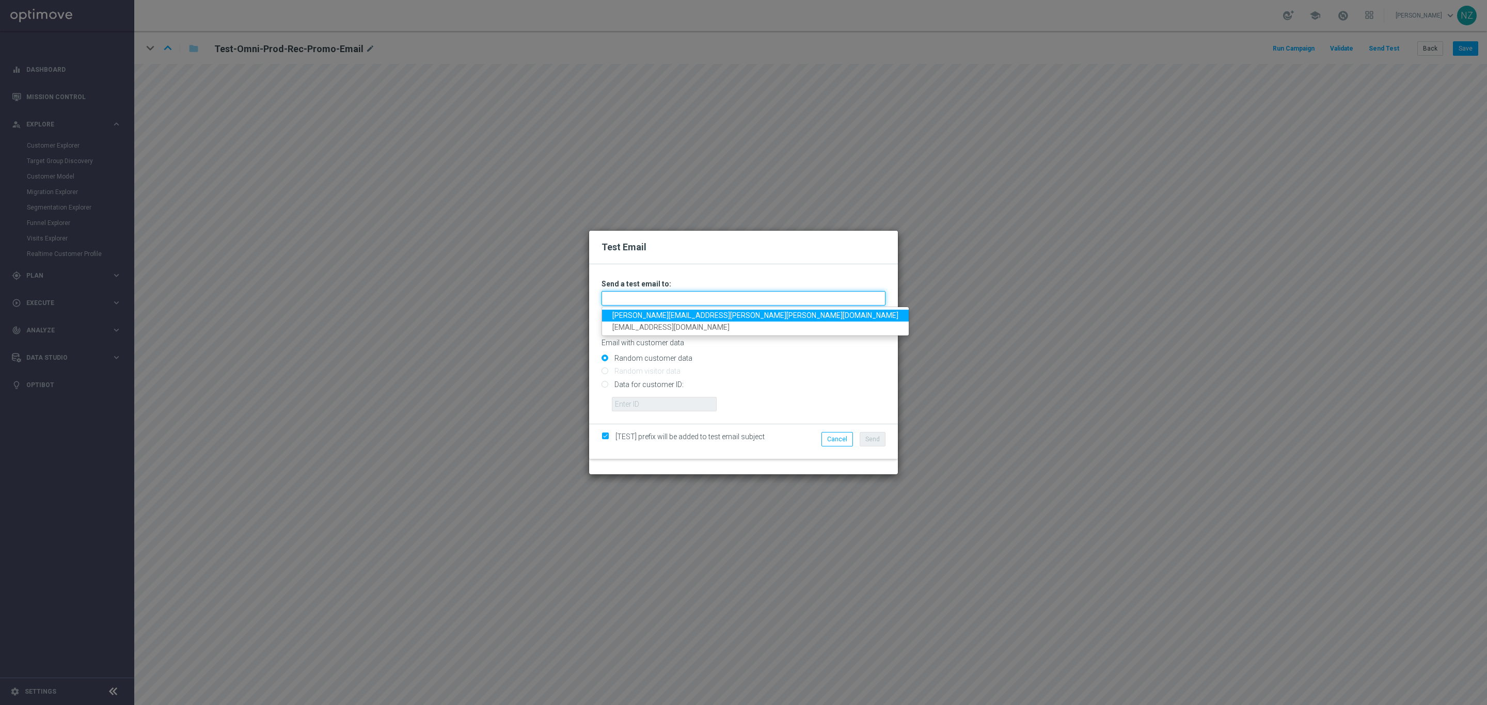
click at [697, 296] on input "text" at bounding box center [744, 298] width 284 height 14
click at [651, 320] on link "[PERSON_NAME][EMAIL_ADDRESS][PERSON_NAME][PERSON_NAME][DOMAIN_NAME]" at bounding box center [755, 316] width 307 height 12
type input "[PERSON_NAME][EMAIL_ADDRESS][PERSON_NAME][PERSON_NAME][DOMAIN_NAME]"
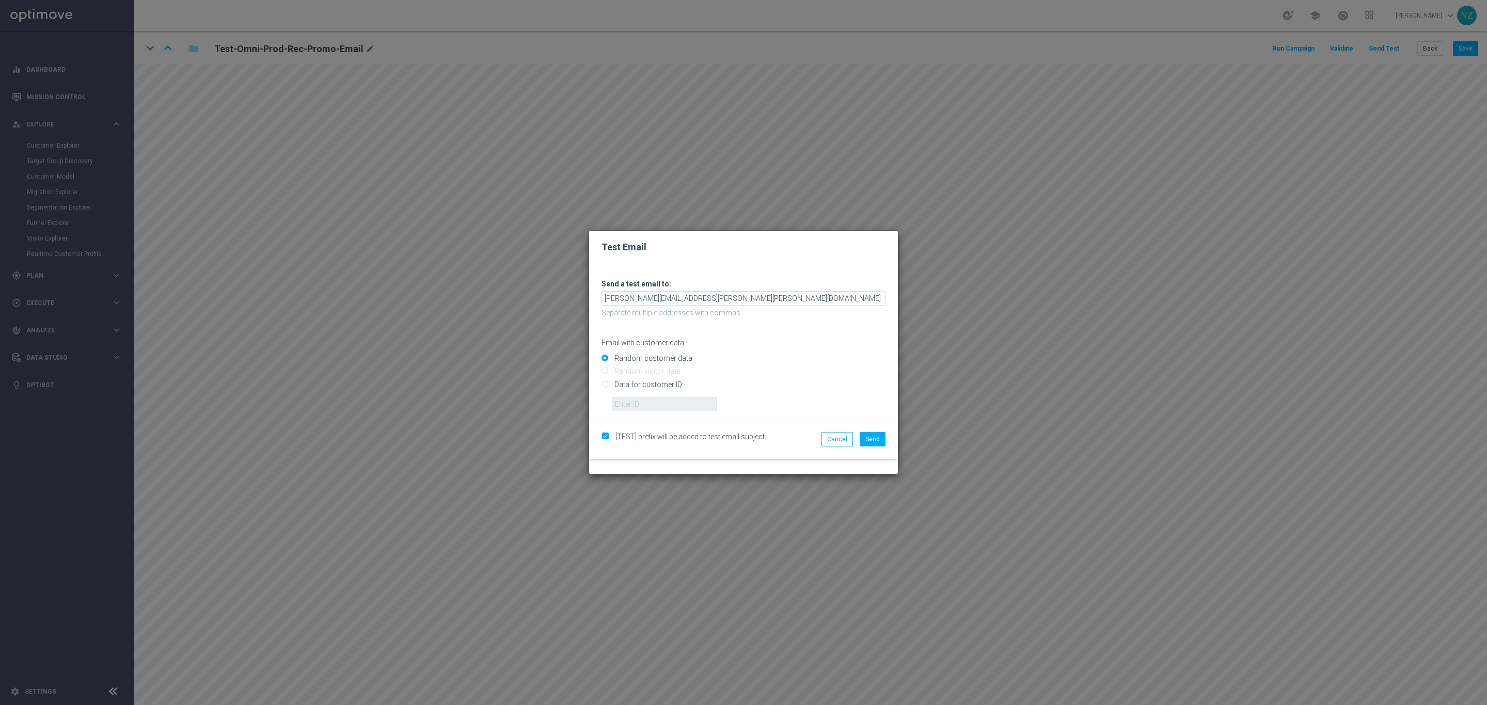
type input "[EMAIL_ADDRESS][DOMAIN_NAME]"
click at [733, 290] on div "Unable to send test email. If this problem persists, contact your CSM for assis…" at bounding box center [744, 345] width 284 height 132
drag, startPoint x: 736, startPoint y: 298, endPoint x: 350, endPoint y: 253, distance: 388.3
click at [355, 256] on div "Test Email Unable to send test email. If this problem persists, contact your CS…" at bounding box center [743, 352] width 1487 height 705
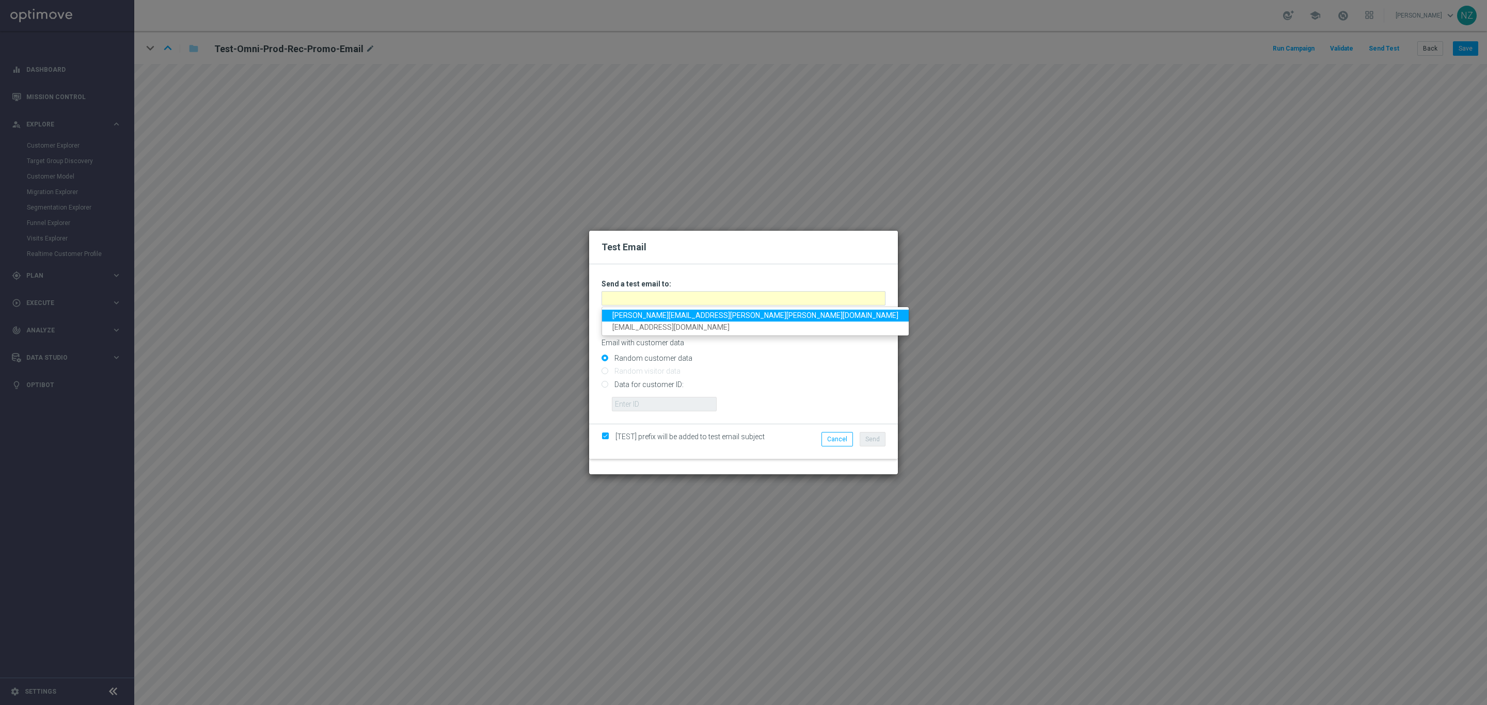
click at [657, 318] on link "[PERSON_NAME][EMAIL_ADDRESS][PERSON_NAME][PERSON_NAME][DOMAIN_NAME]" at bounding box center [755, 316] width 307 height 12
type input "[PERSON_NAME][EMAIL_ADDRESS][PERSON_NAME][PERSON_NAME][DOMAIN_NAME]"
click at [603, 381] on div "Random customer data Random visitor data Data for customer ID: ID not found" at bounding box center [744, 380] width 284 height 61
click at [606, 384] on input "Data for customer ID:" at bounding box center [744, 389] width 284 height 14
radio input "true"
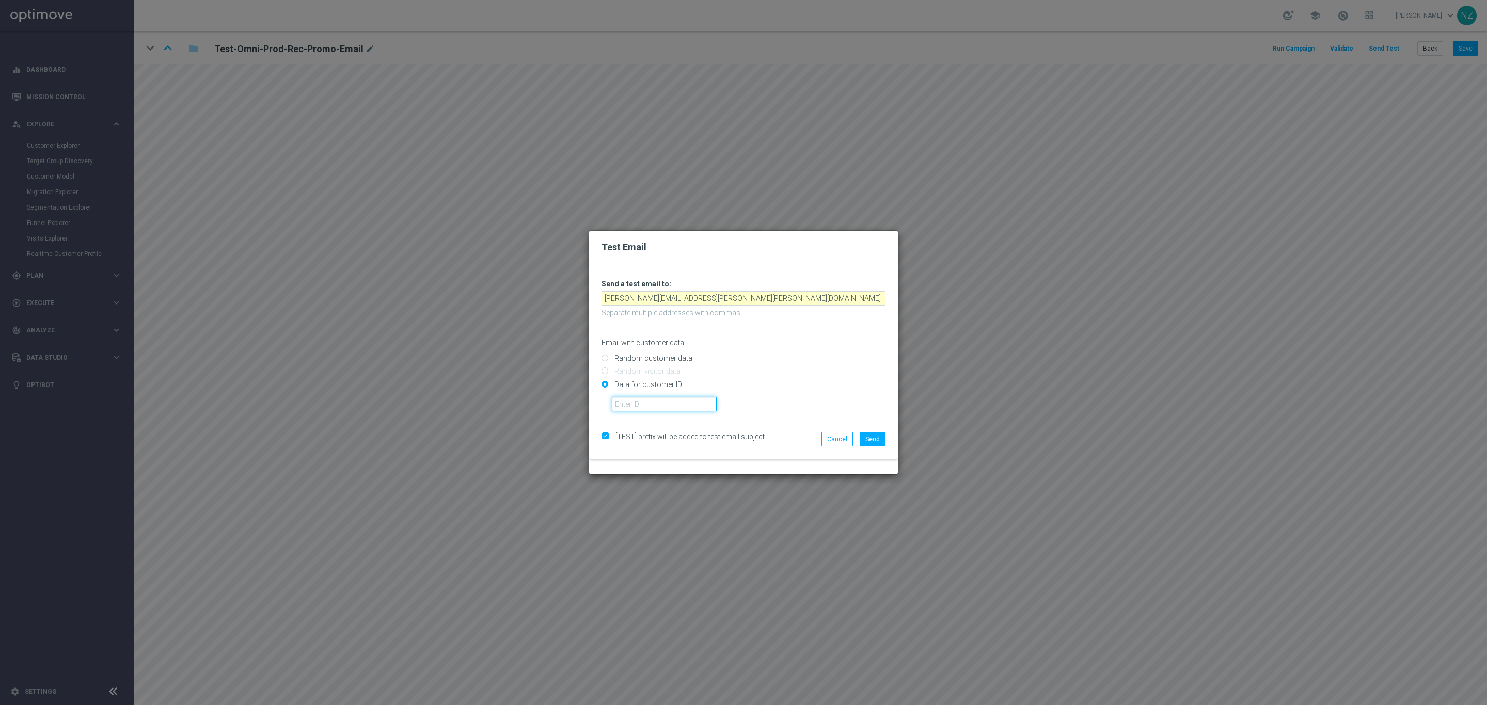
click at [653, 401] on input "text" at bounding box center [664, 404] width 105 height 14
paste input "10001469076"
type input "10001469076"
click at [869, 437] on span "Send" at bounding box center [872, 439] width 14 height 7
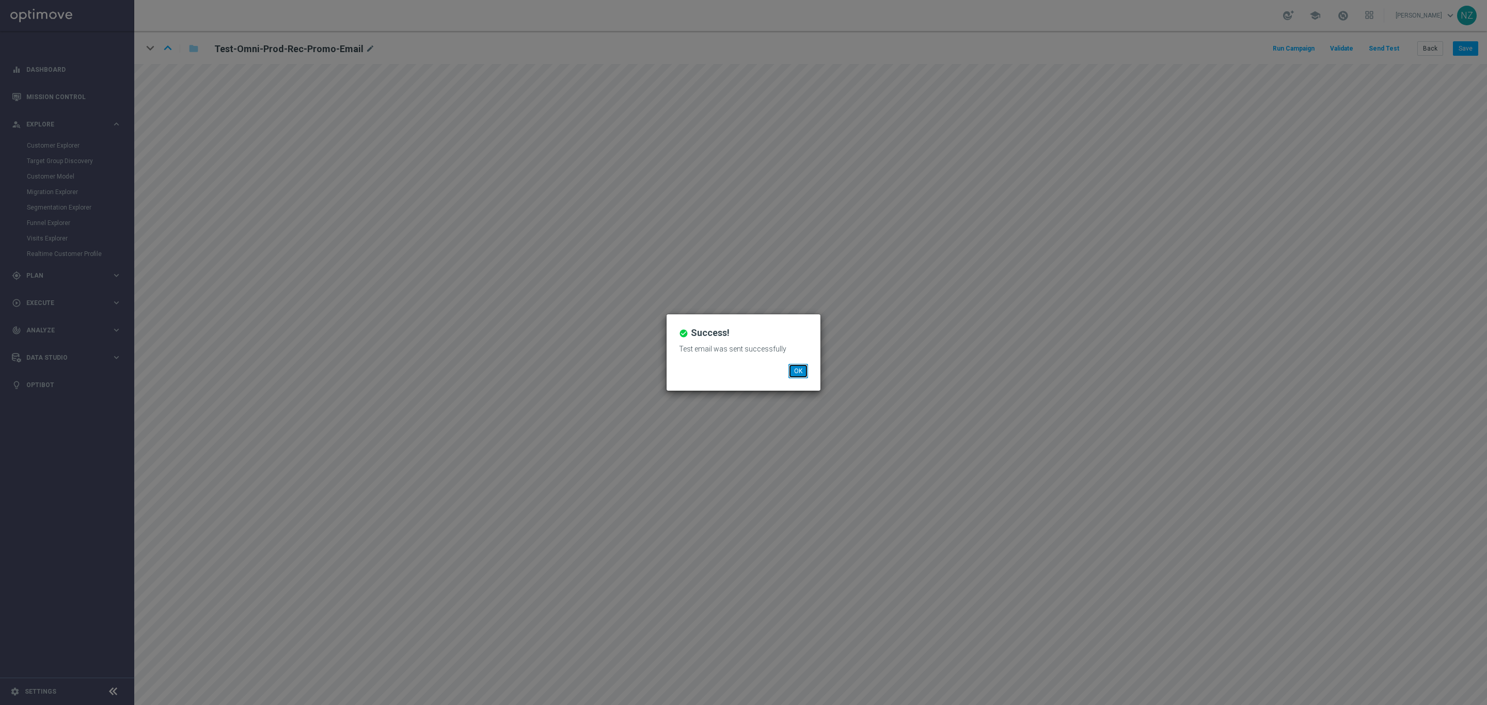
click at [796, 369] on button "OK" at bounding box center [798, 371] width 20 height 14
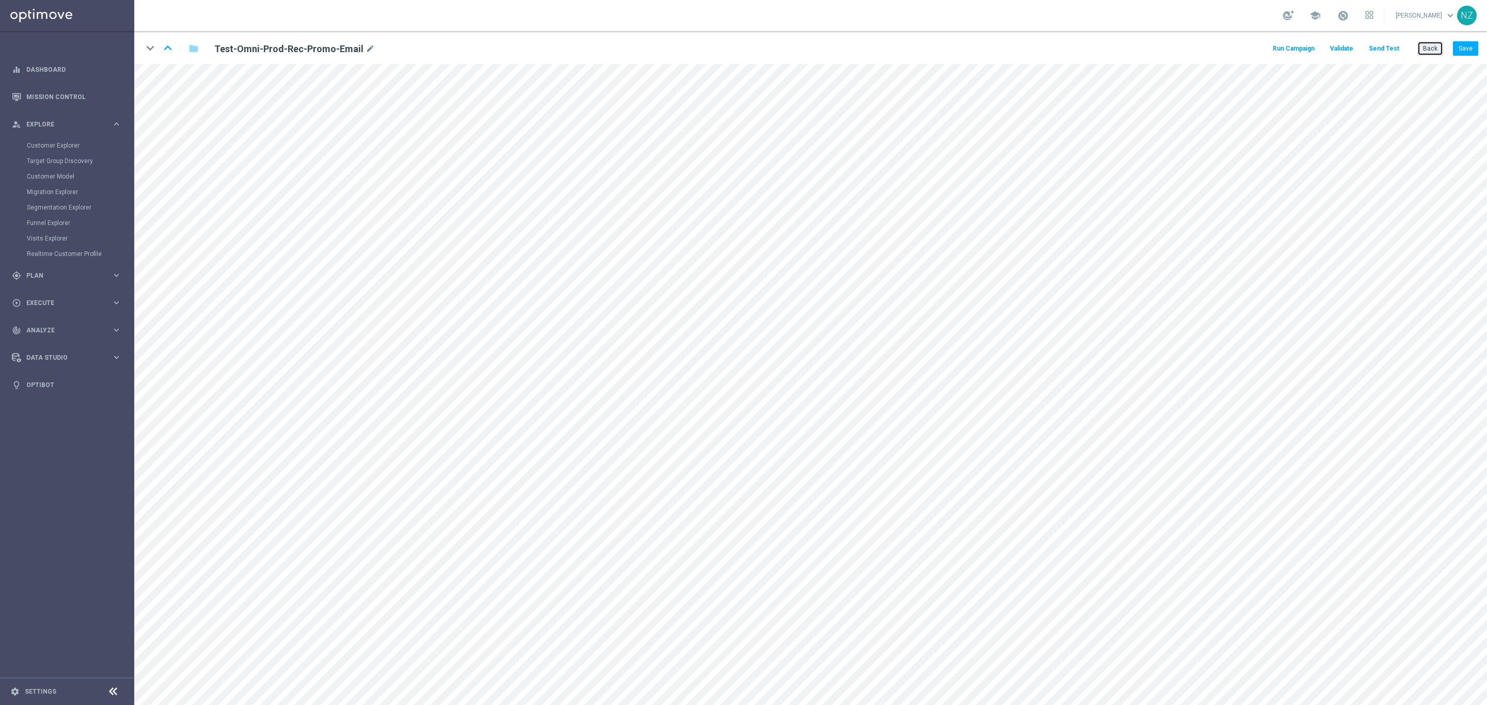
click at [1433, 49] on button "Back" at bounding box center [1430, 48] width 26 height 14
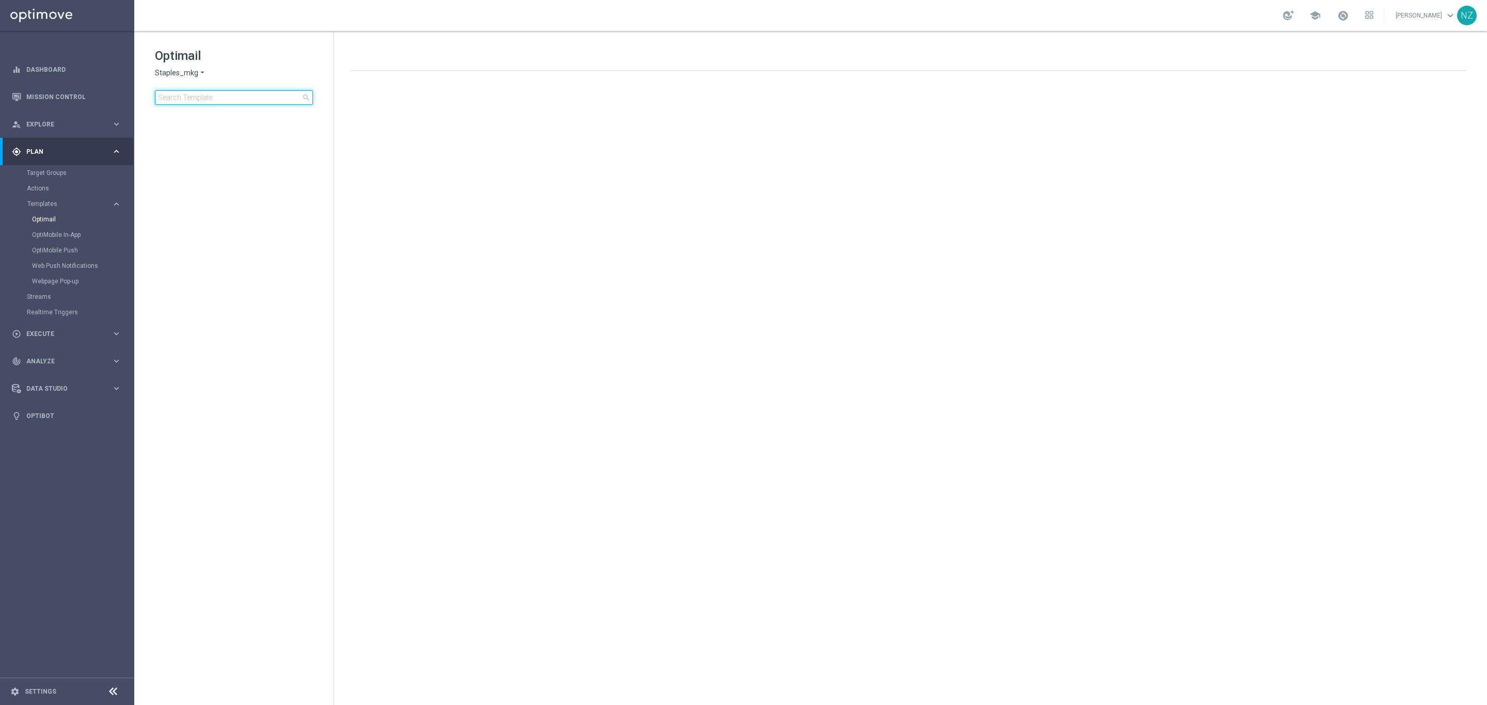
click at [189, 100] on input at bounding box center [234, 97] width 158 height 14
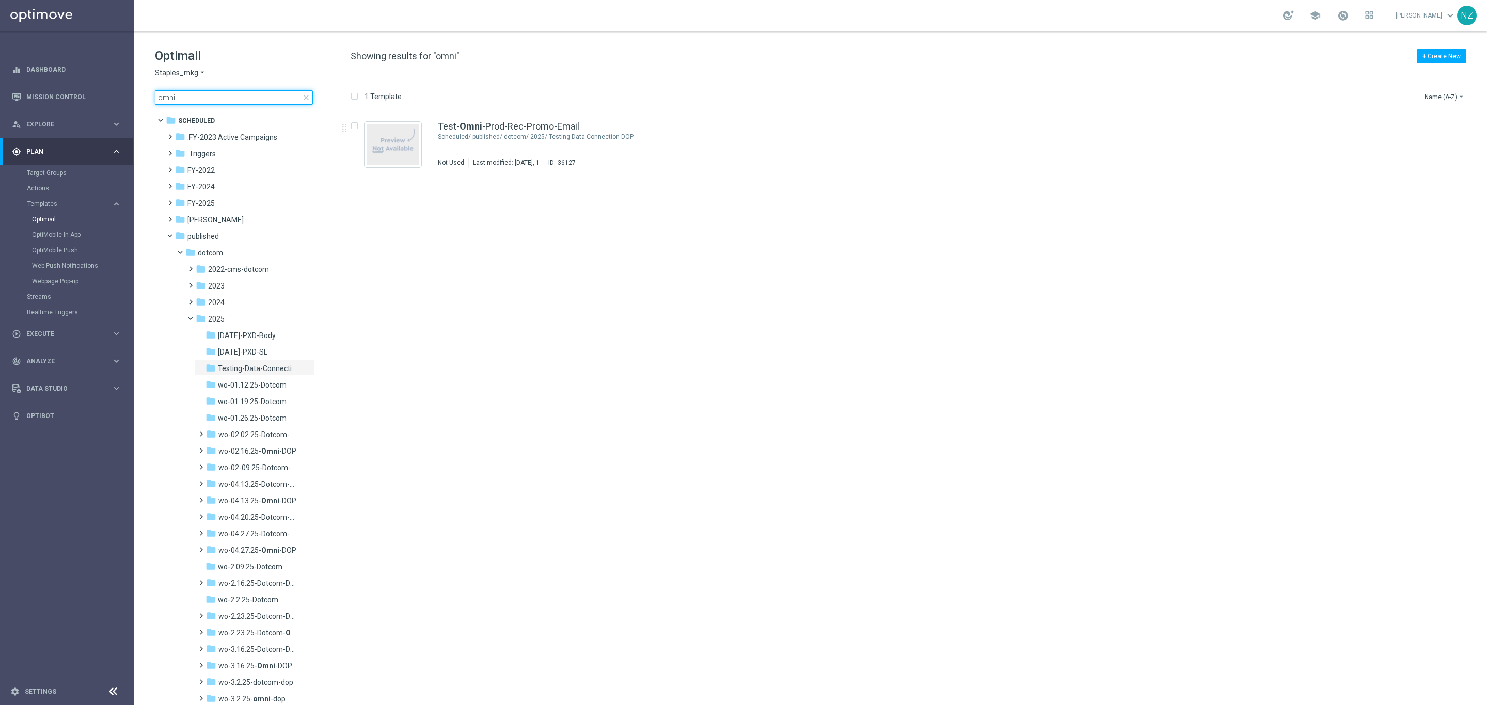
click at [194, 98] on input "omni" at bounding box center [234, 97] width 158 height 14
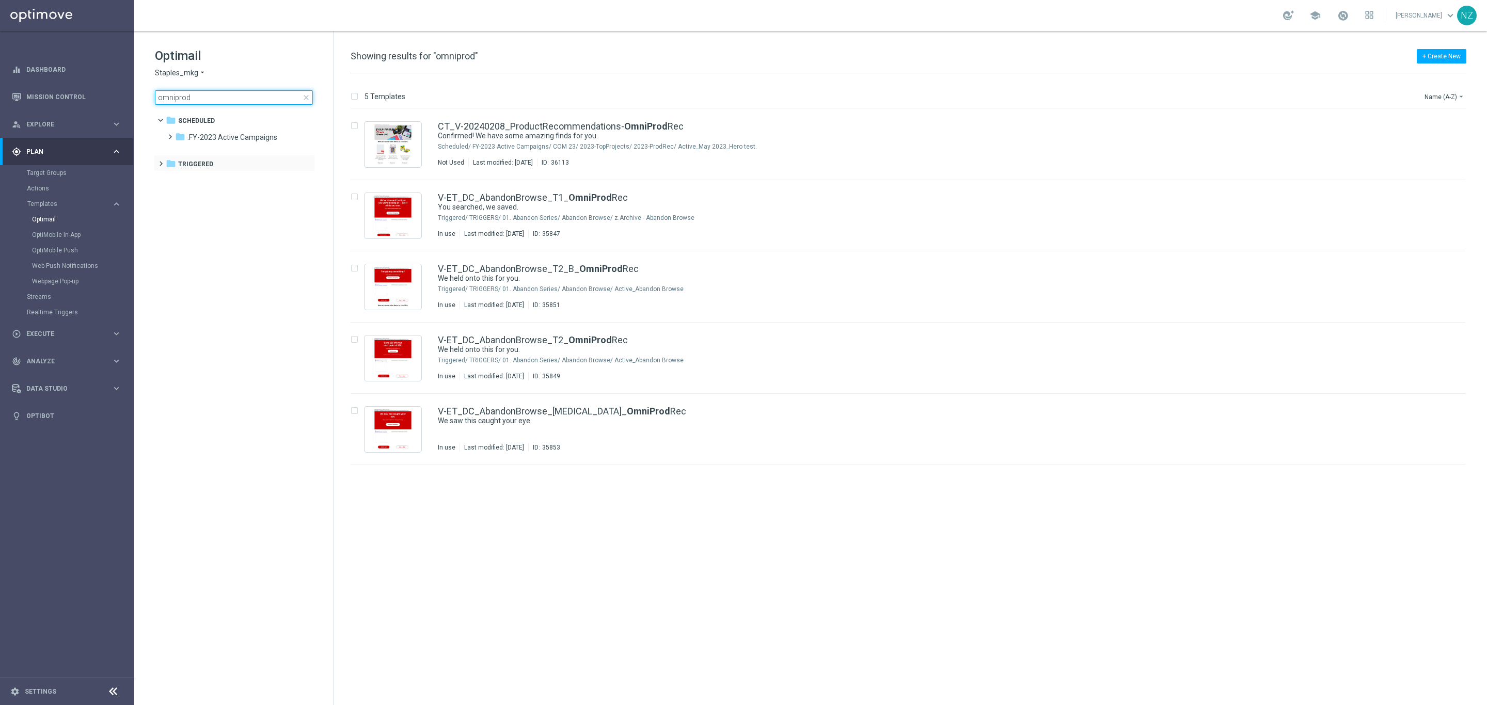
type input "omniprod"
click at [160, 161] on span at bounding box center [158, 159] width 5 height 4
click at [784, 214] on div "TRIGGERS/ 01. Abandon Series/ Abandon Browse/ z.Archive - Abandon Browse" at bounding box center [945, 218] width 953 height 8
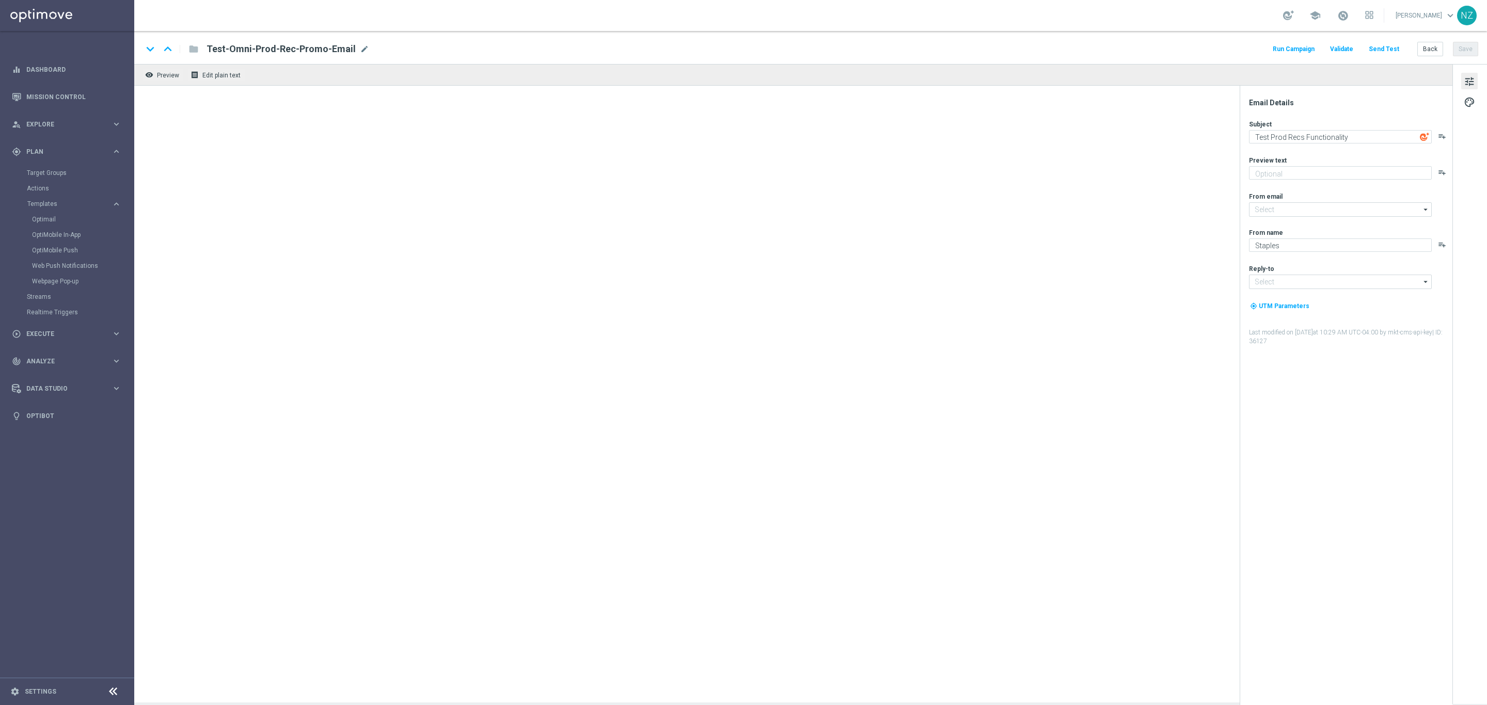
type input "[EMAIL_ADDRESS][DOMAIN_NAME]"
type textarea "You searched, we saved."
type textarea "Continue shopping at [GEOGRAPHIC_DATA] [DATE]."
type input "[EMAIL_ADDRESS][DOMAIN_NAME]"
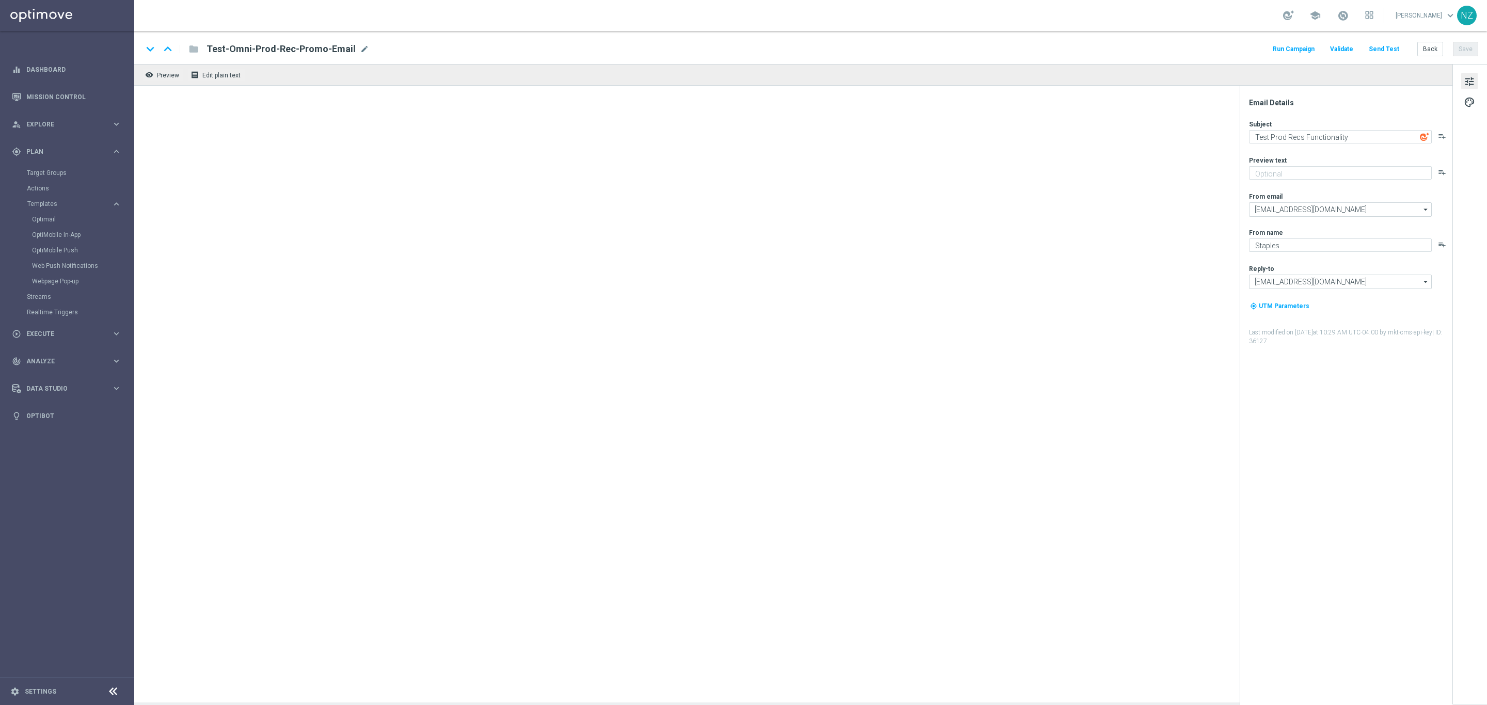
type input "[EMAIL_ADDRESS][DOMAIN_NAME]"
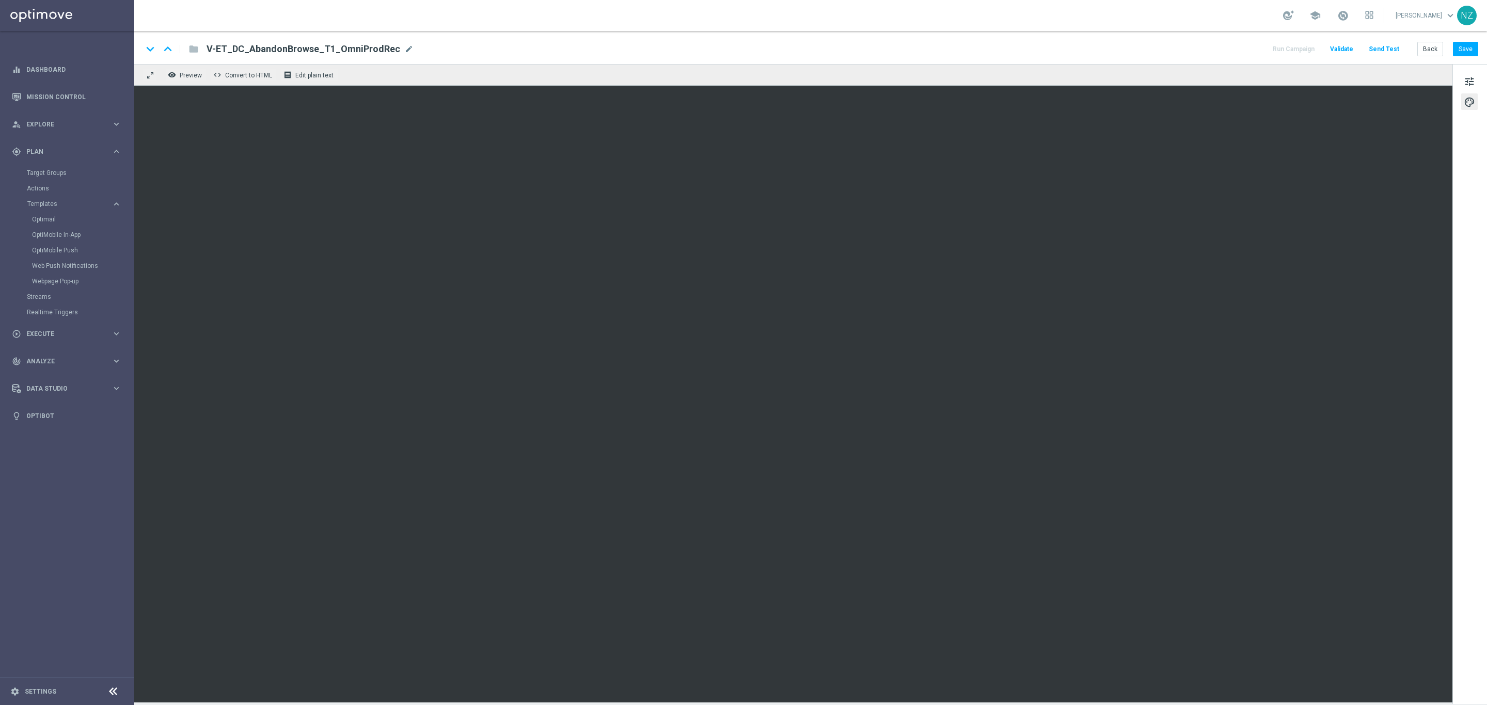
click at [1386, 46] on button "Send Test" at bounding box center [1384, 49] width 34 height 14
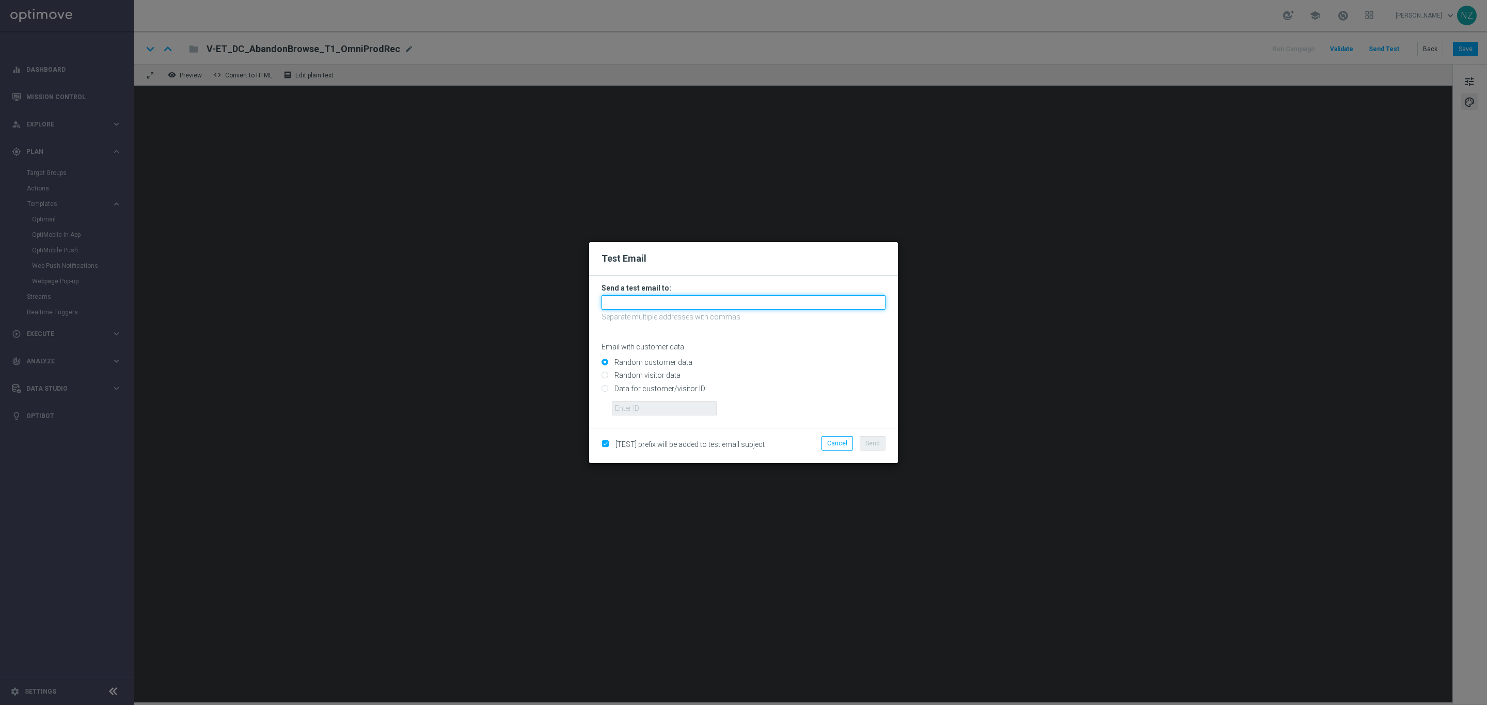
click at [637, 307] on input "text" at bounding box center [744, 302] width 284 height 14
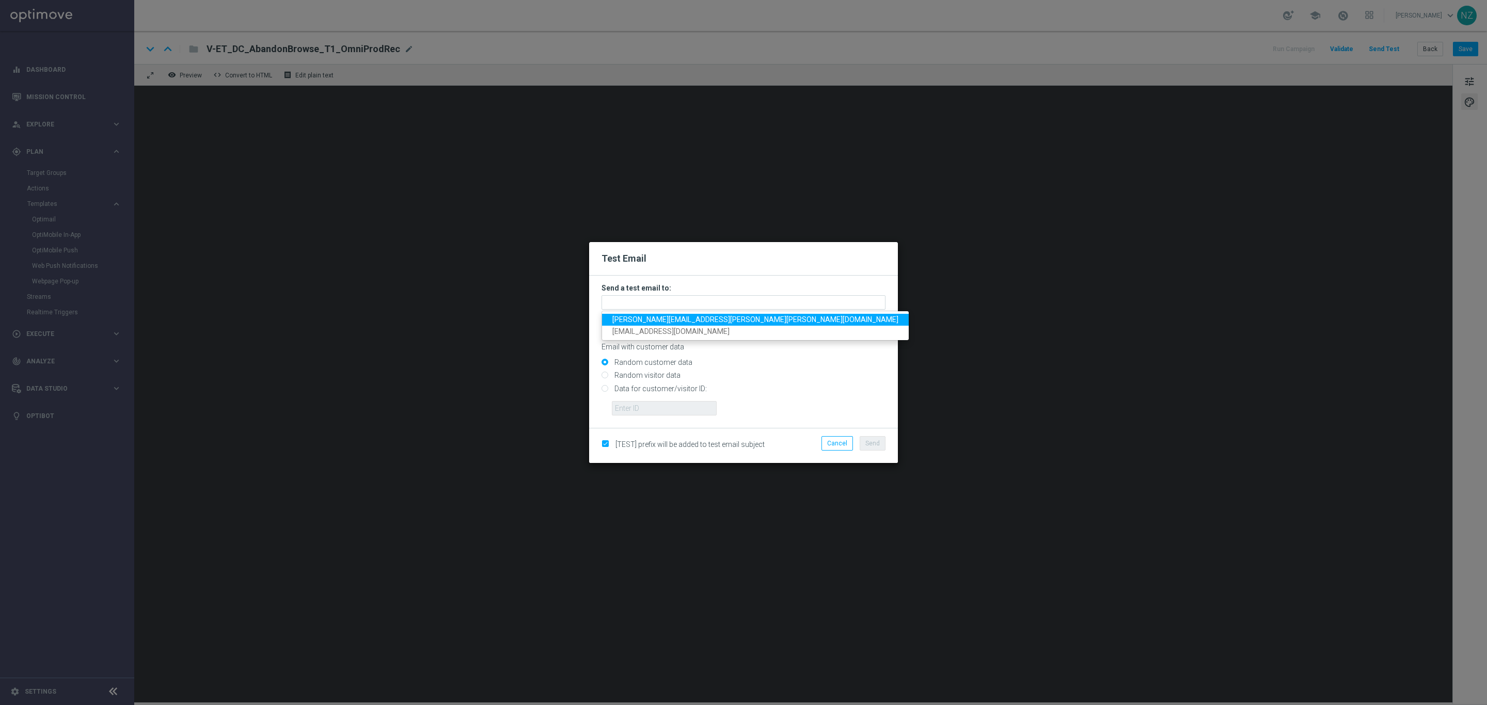
click at [644, 322] on span "[PERSON_NAME][EMAIL_ADDRESS][PERSON_NAME][PERSON_NAME][DOMAIN_NAME]" at bounding box center [755, 319] width 286 height 8
type input "[PERSON_NAME][EMAIL_ADDRESS][PERSON_NAME][PERSON_NAME][DOMAIN_NAME]"
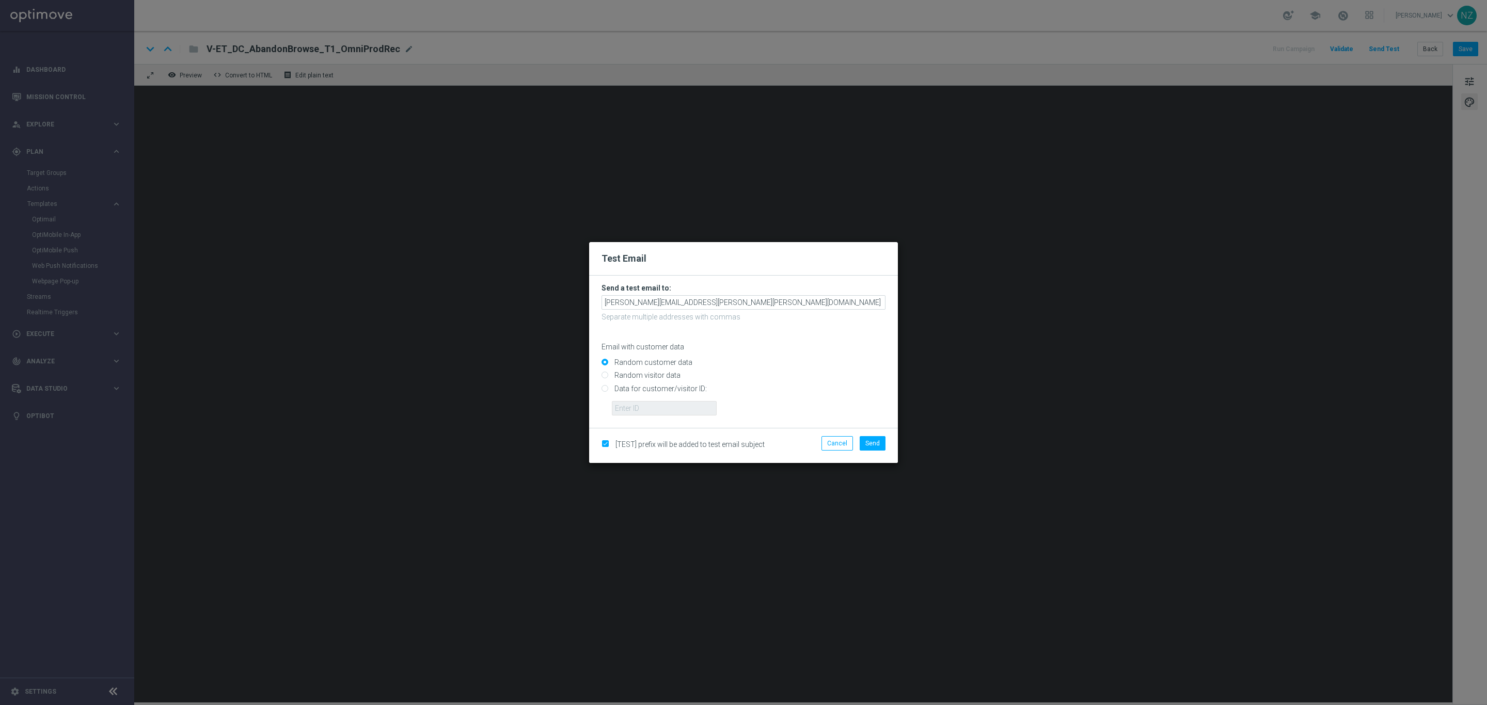
click at [603, 390] on input "Data for customer/visitor ID:" at bounding box center [744, 393] width 284 height 14
radio input "true"
click at [649, 411] on input "text" at bounding box center [664, 408] width 105 height 14
paste input "10000881119"
type input "10000881119"
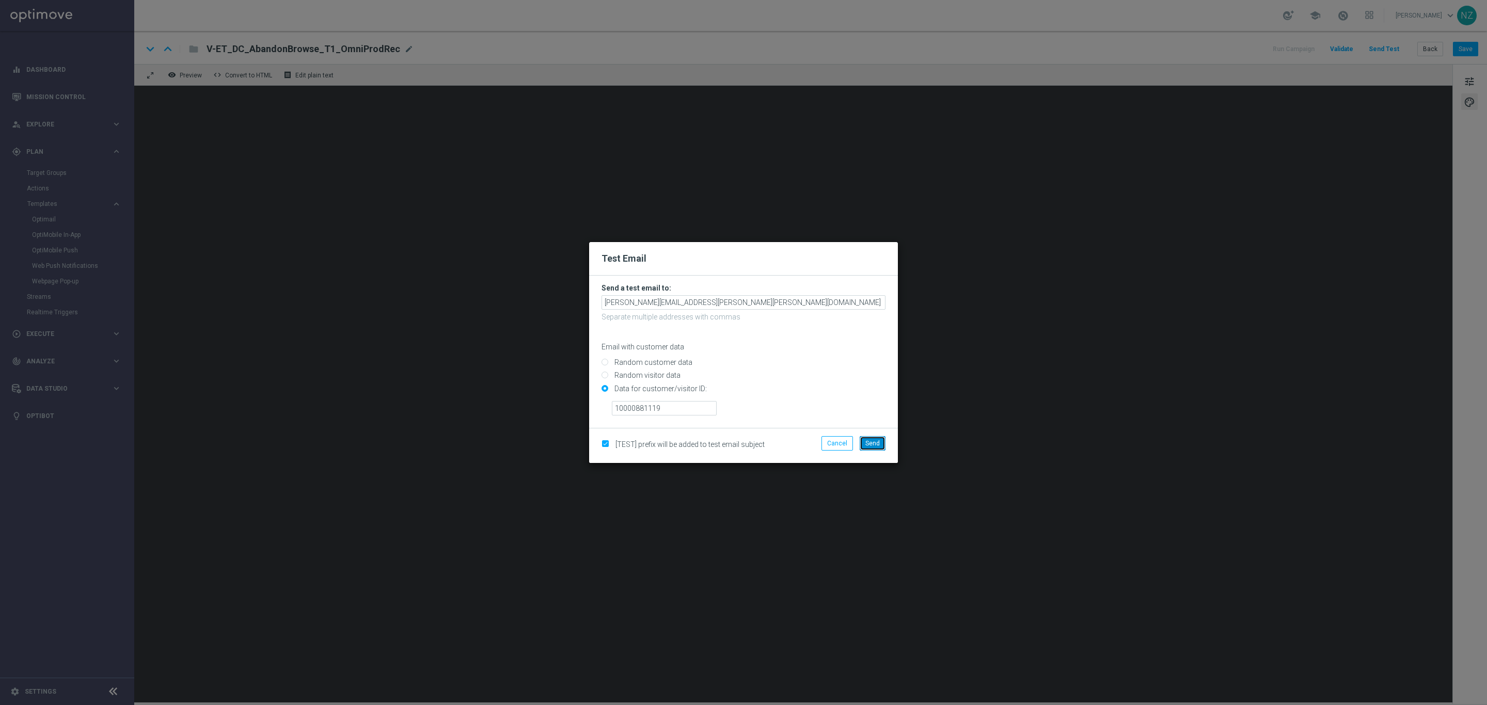
click at [871, 445] on span "Send" at bounding box center [872, 443] width 14 height 7
click at [874, 448] on button "Send" at bounding box center [873, 443] width 26 height 14
click at [688, 405] on input "10000881119" at bounding box center [664, 408] width 105 height 14
click at [869, 440] on span "Send" at bounding box center [872, 443] width 14 height 7
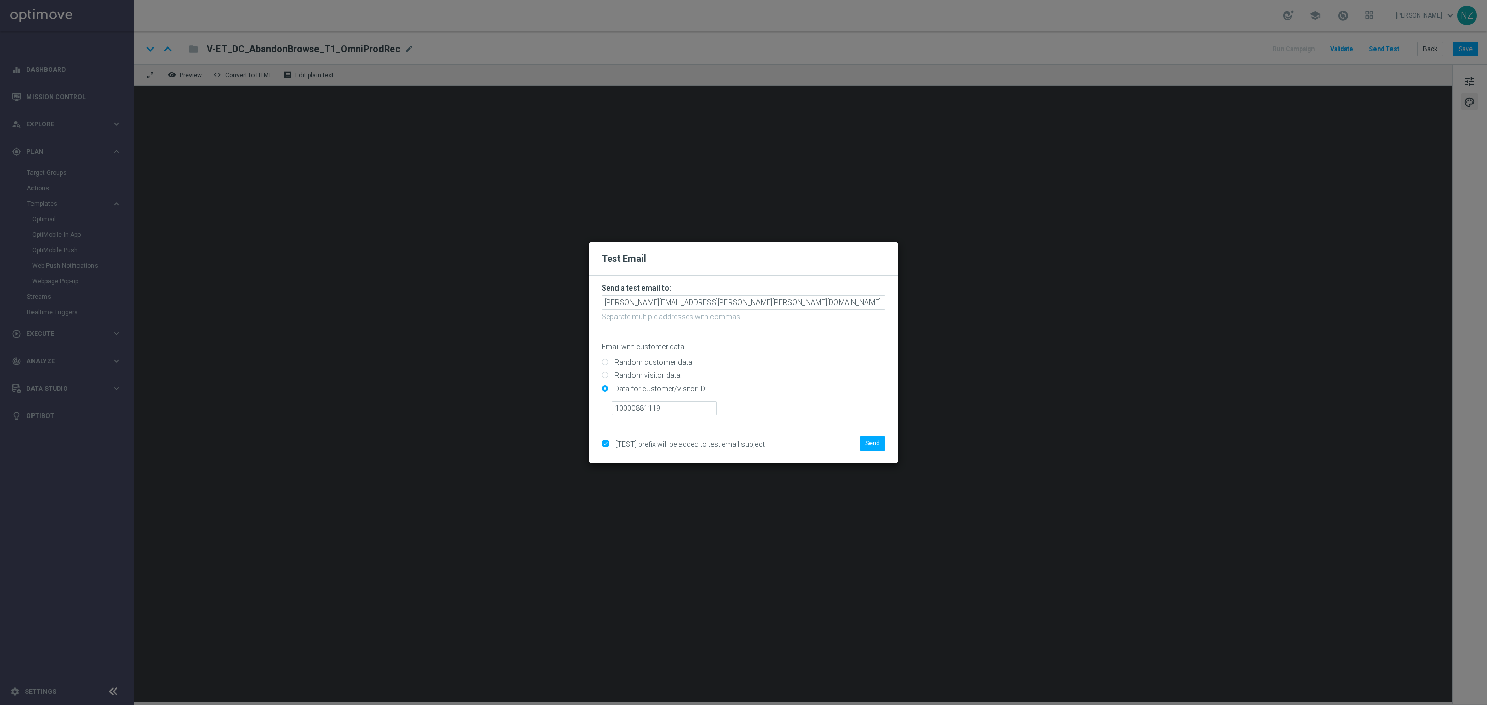
click at [986, 418] on modal-container "Test Email Send a test email to: [PERSON_NAME][EMAIL_ADDRESS][PERSON_NAME][PERS…" at bounding box center [743, 352] width 1487 height 705
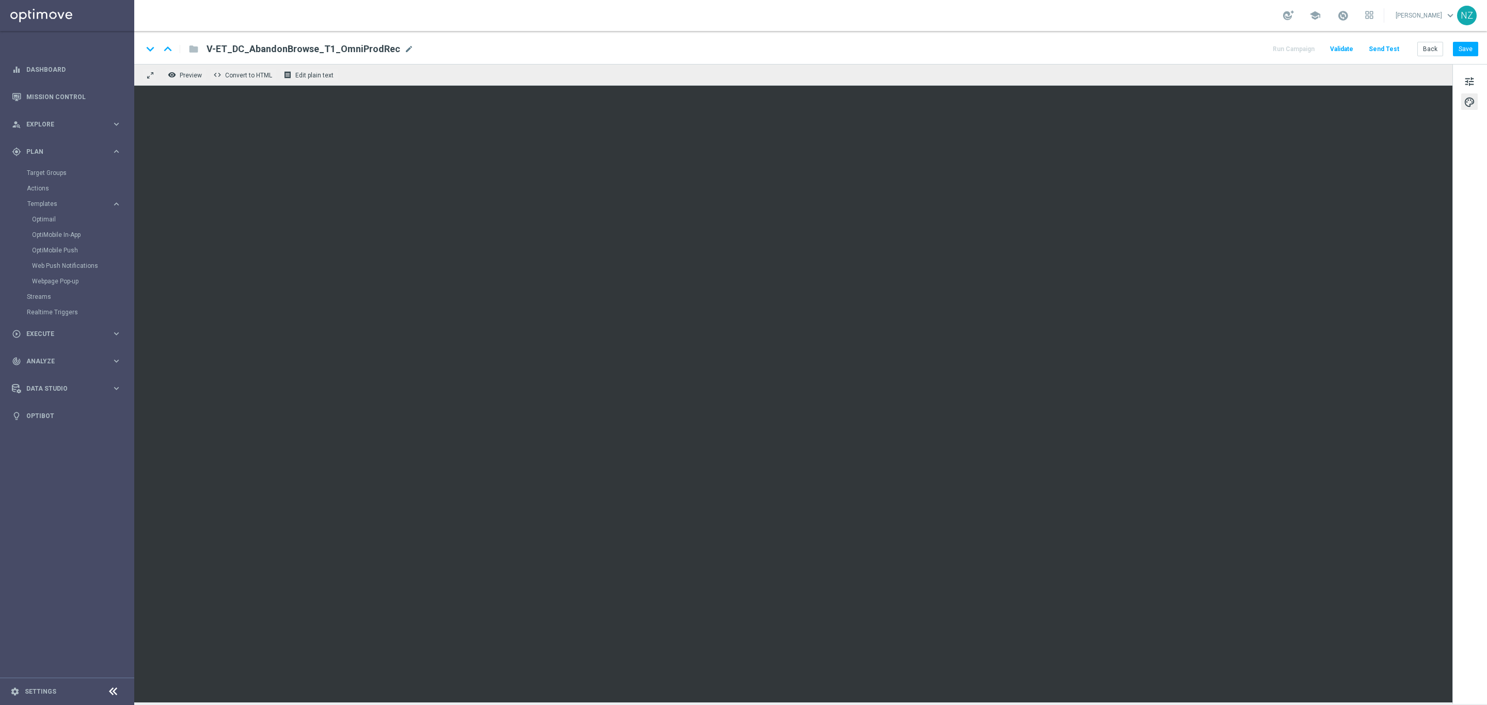
click at [1385, 46] on button "Send Test" at bounding box center [1384, 49] width 34 height 14
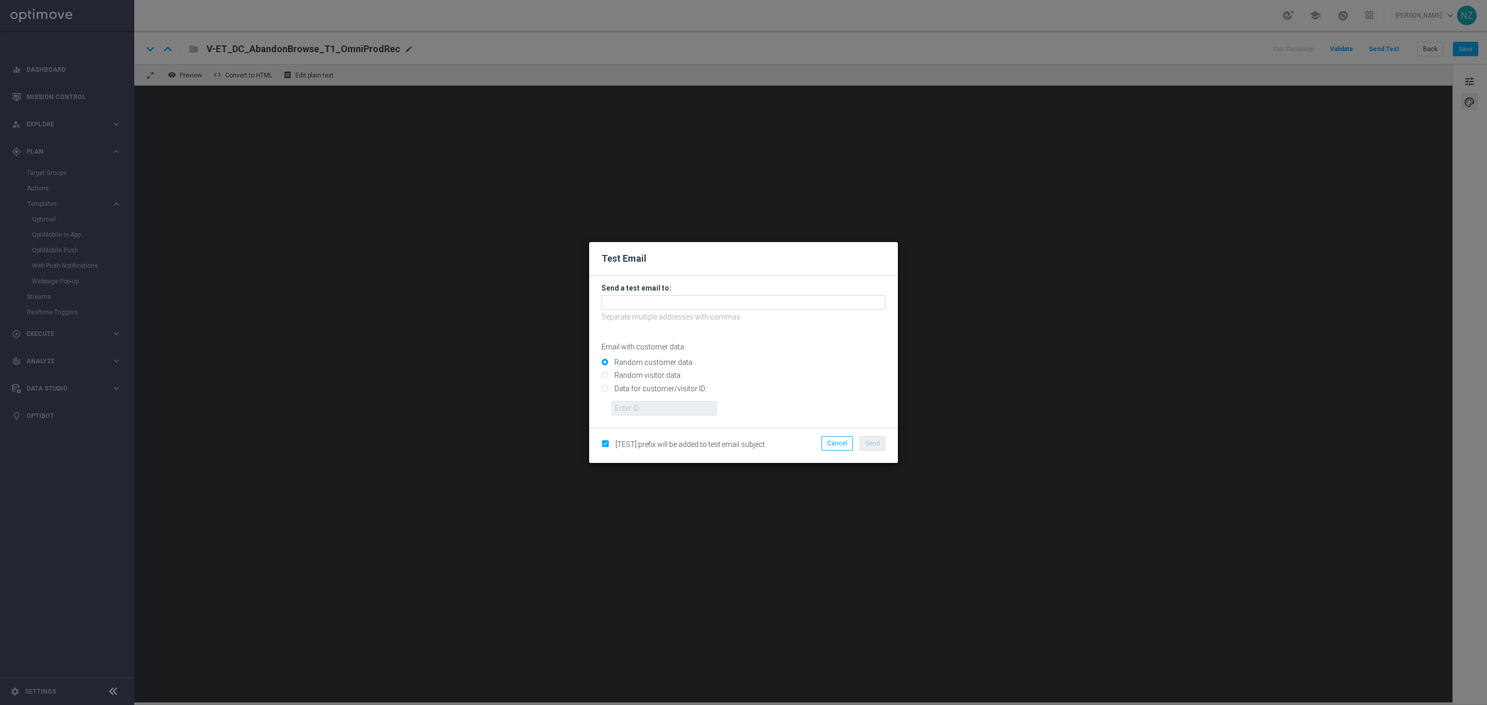
click at [694, 289] on h3 "Send a test email to:" at bounding box center [744, 287] width 284 height 9
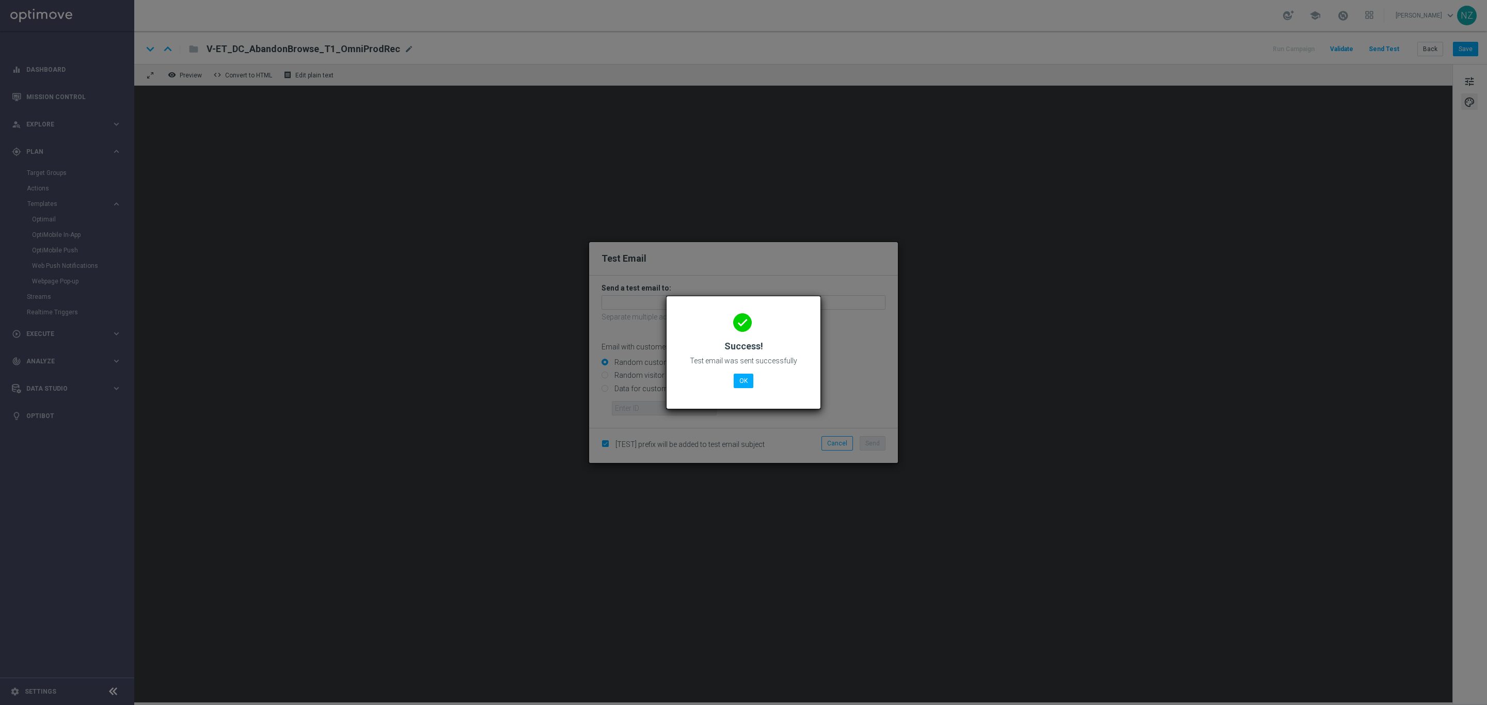
click at [692, 296] on body "equalizer Dashboard Mission Control" at bounding box center [743, 352] width 1487 height 705
click at [736, 375] on button "OK" at bounding box center [744, 381] width 20 height 14
click at [747, 388] on button "OK" at bounding box center [744, 381] width 20 height 14
click at [748, 376] on button "OK" at bounding box center [744, 381] width 20 height 14
click at [742, 381] on button "OK" at bounding box center [744, 381] width 20 height 14
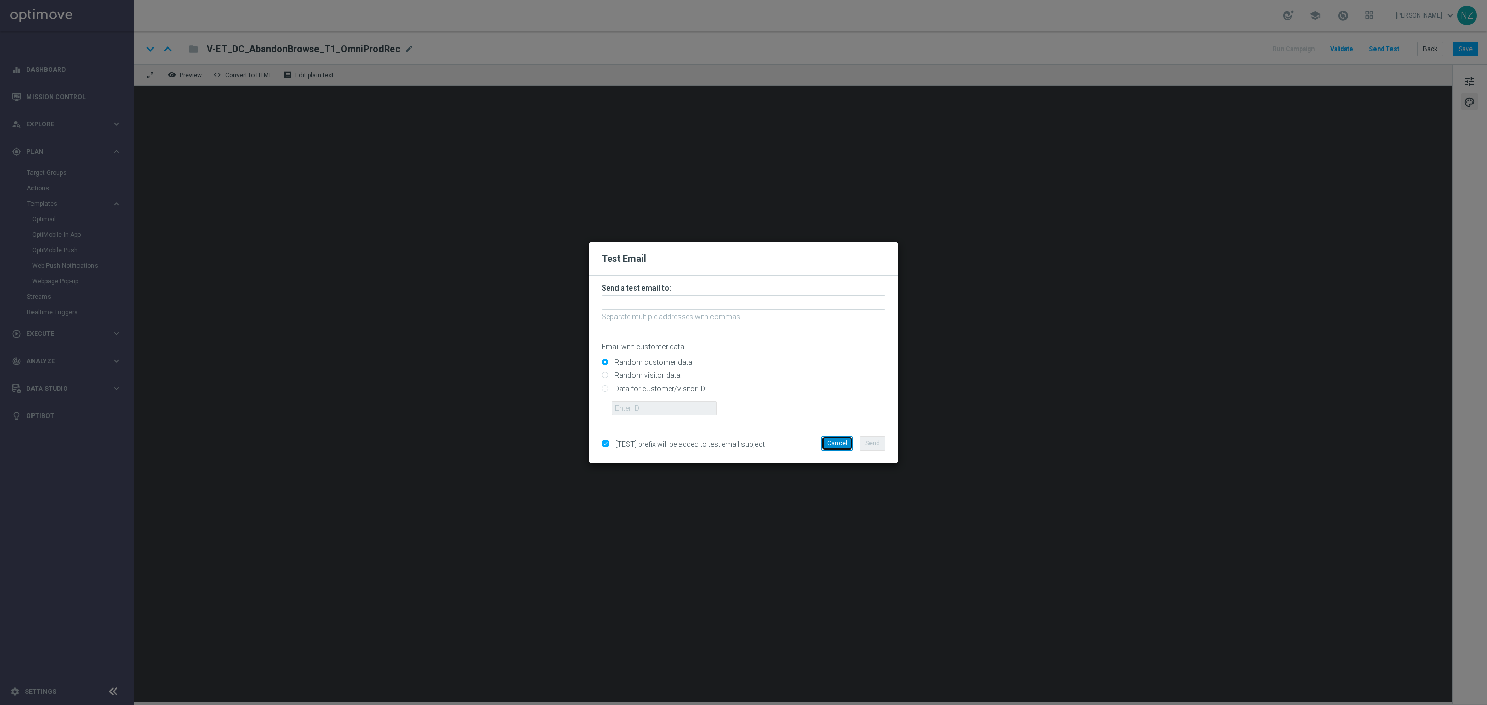
click at [833, 445] on button "Cancel" at bounding box center [836, 443] width 31 height 14
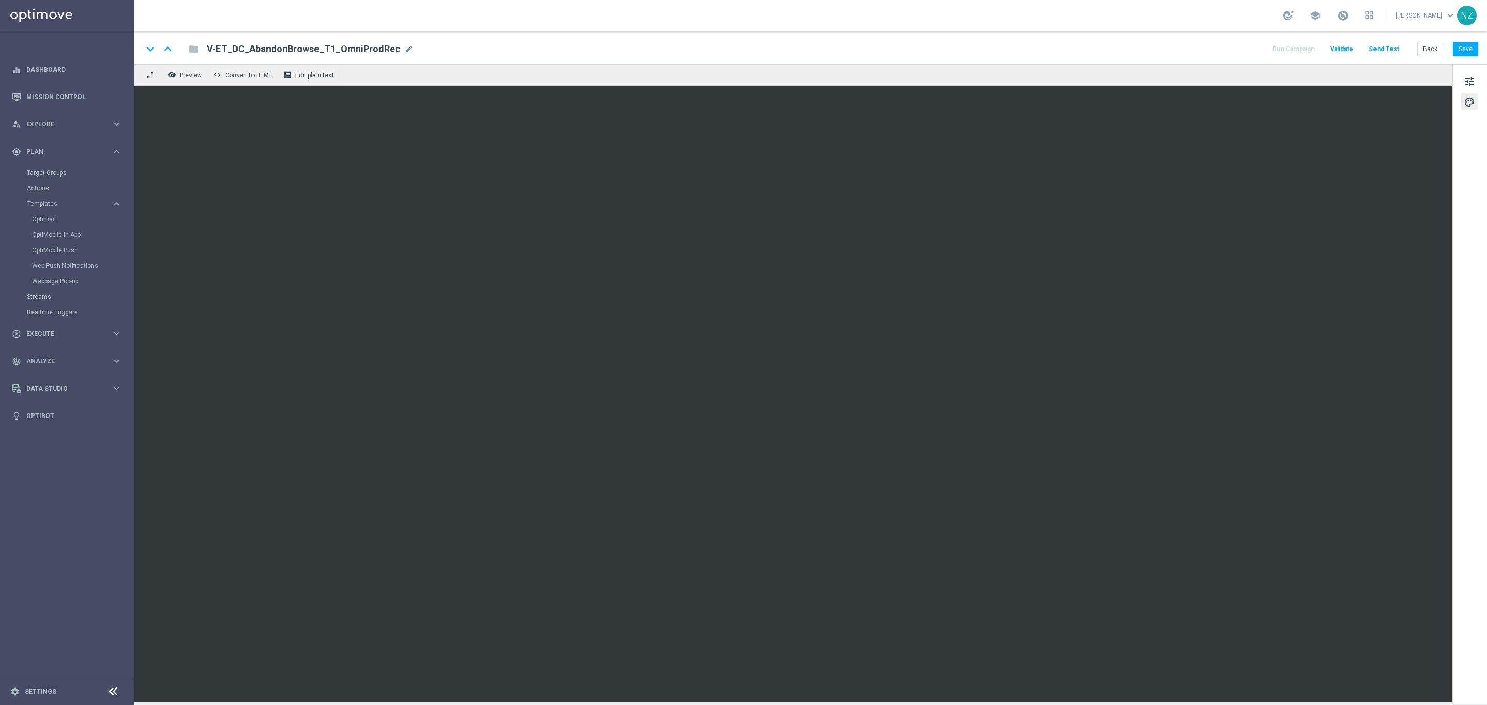
click at [1389, 50] on button "Send Test" at bounding box center [1384, 49] width 34 height 14
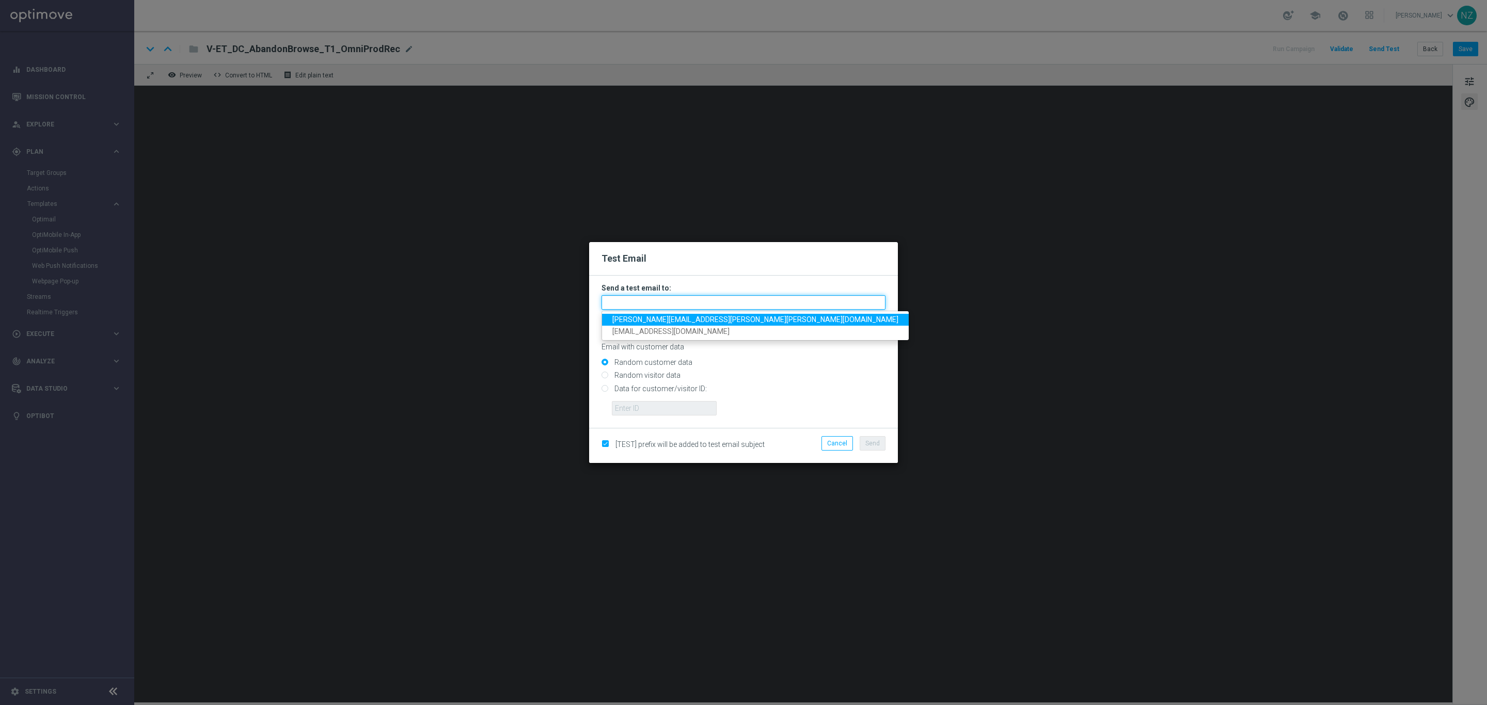
click at [617, 301] on input "text" at bounding box center [744, 302] width 284 height 14
click at [605, 391] on input "Data for customer/visitor ID:" at bounding box center [744, 393] width 284 height 14
radio input "true"
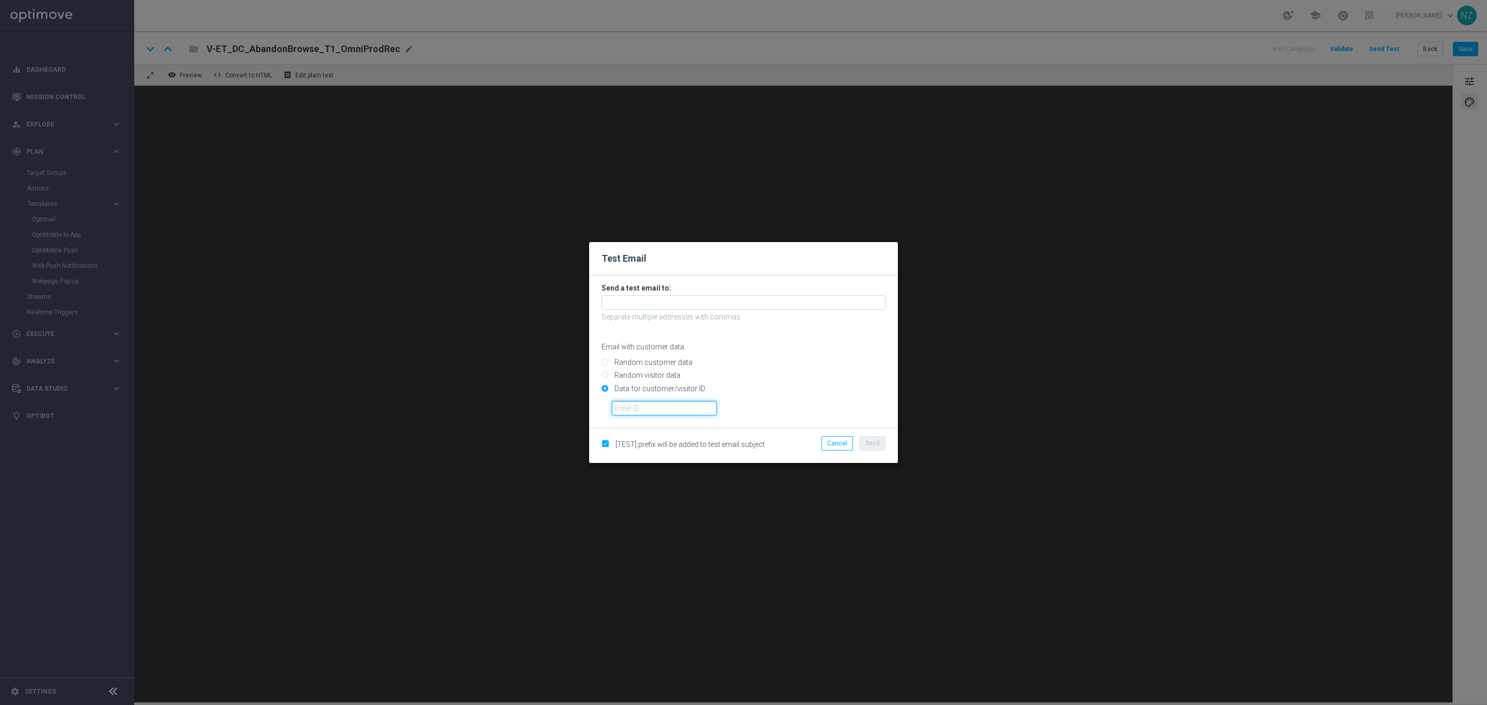
click at [632, 409] on input "text" at bounding box center [664, 408] width 105 height 14
paste input "10001100154"
type input "10001100154"
click at [638, 290] on h3 "Send a test email to:" at bounding box center [744, 287] width 284 height 9
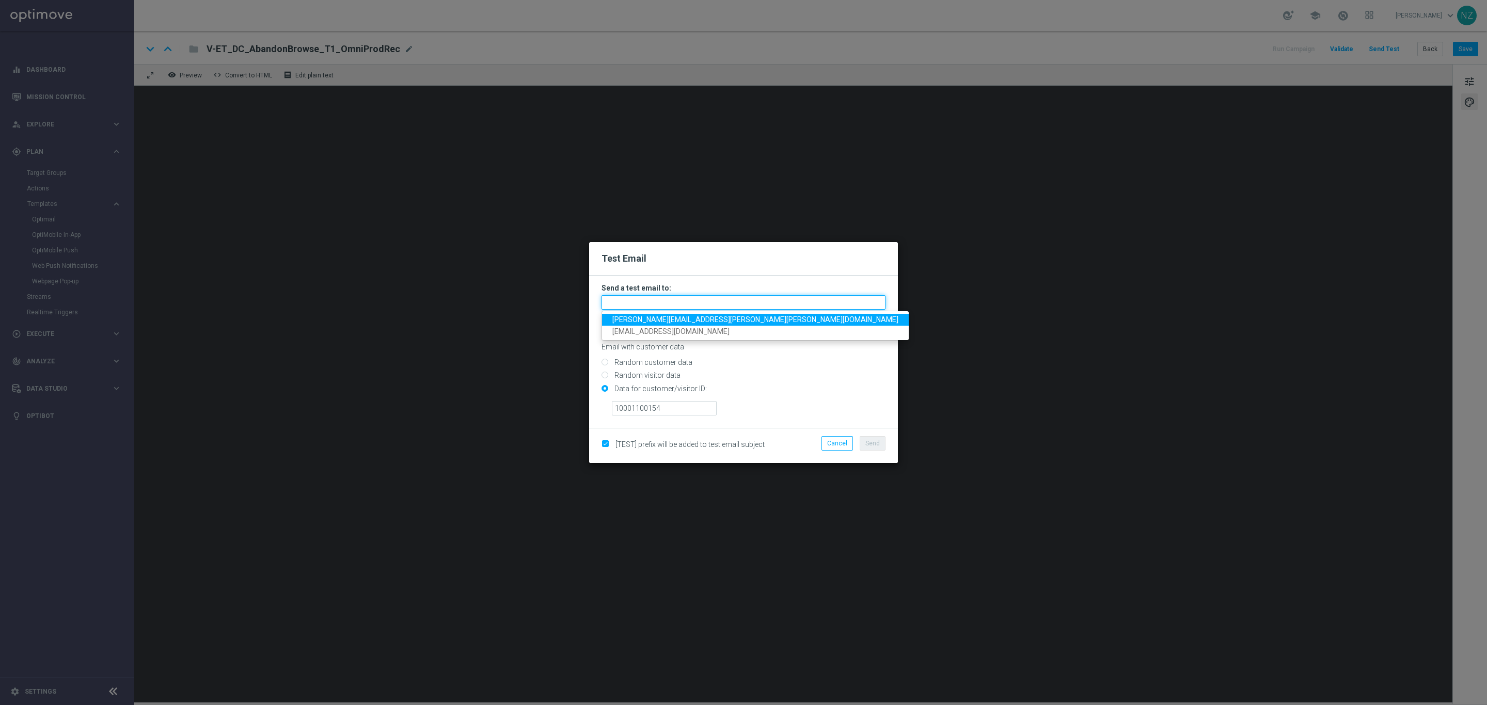
click at [632, 303] on input "text" at bounding box center [744, 302] width 284 height 14
click at [652, 321] on span "[PERSON_NAME][EMAIL_ADDRESS][PERSON_NAME][PERSON_NAME][DOMAIN_NAME]" at bounding box center [755, 319] width 286 height 8
type input "[PERSON_NAME][EMAIL_ADDRESS][PERSON_NAME][PERSON_NAME][DOMAIN_NAME]"
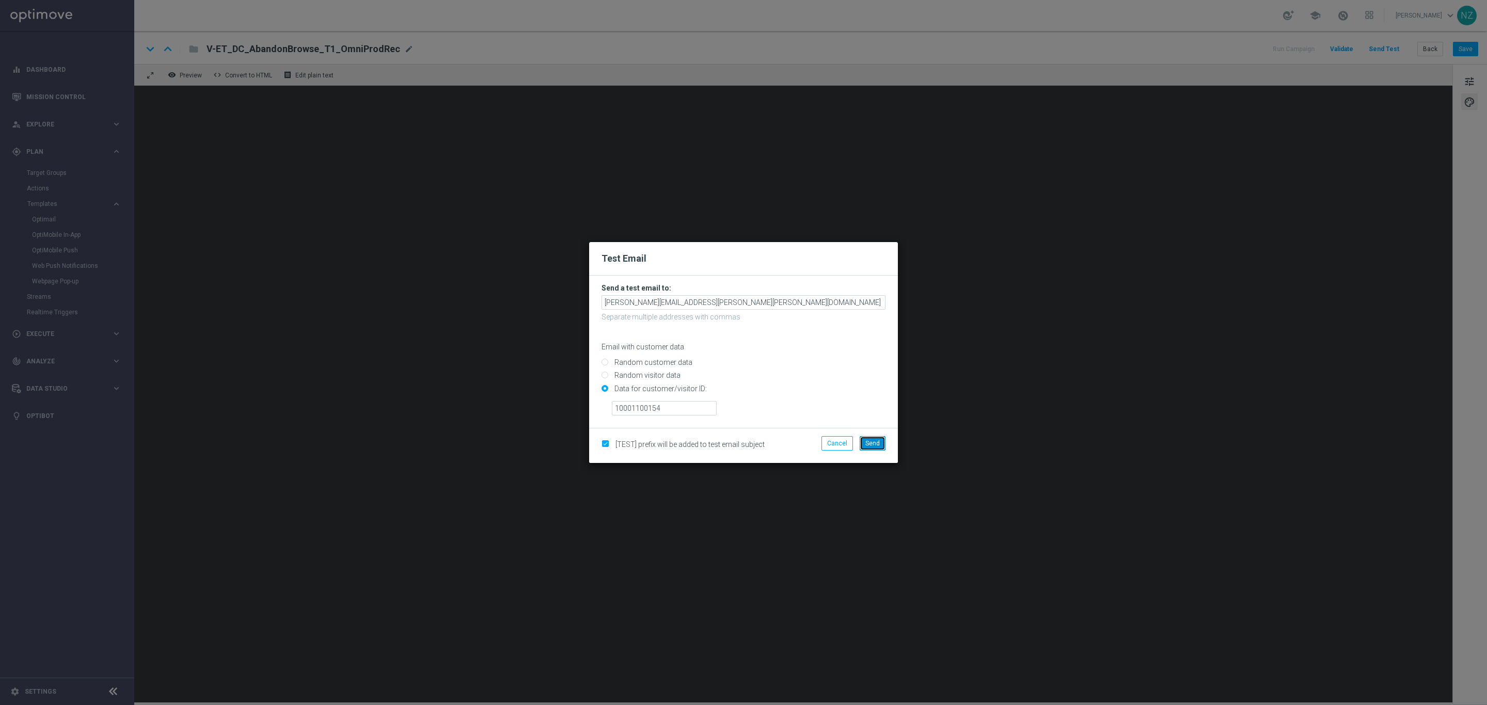
click at [877, 445] on span "Send" at bounding box center [872, 443] width 14 height 7
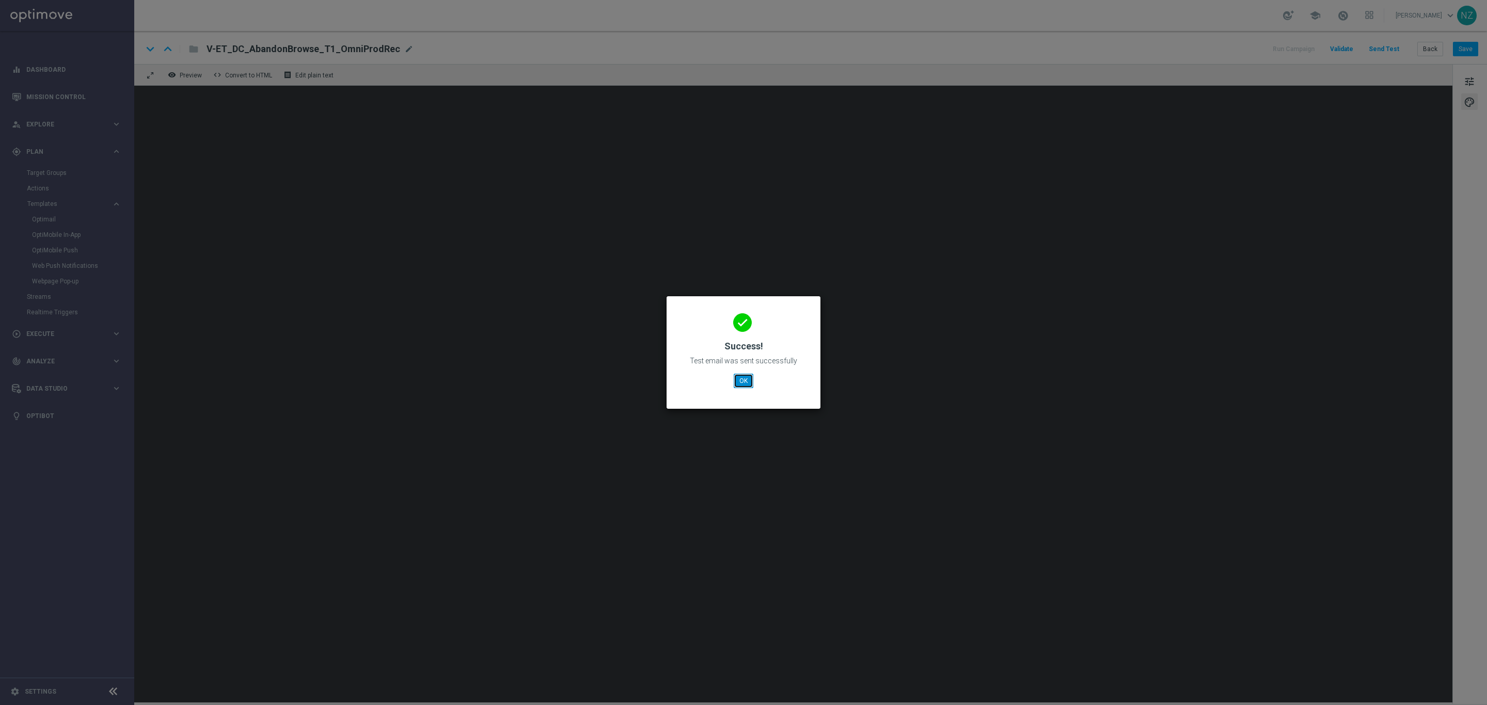
click at [744, 375] on button "OK" at bounding box center [744, 381] width 20 height 14
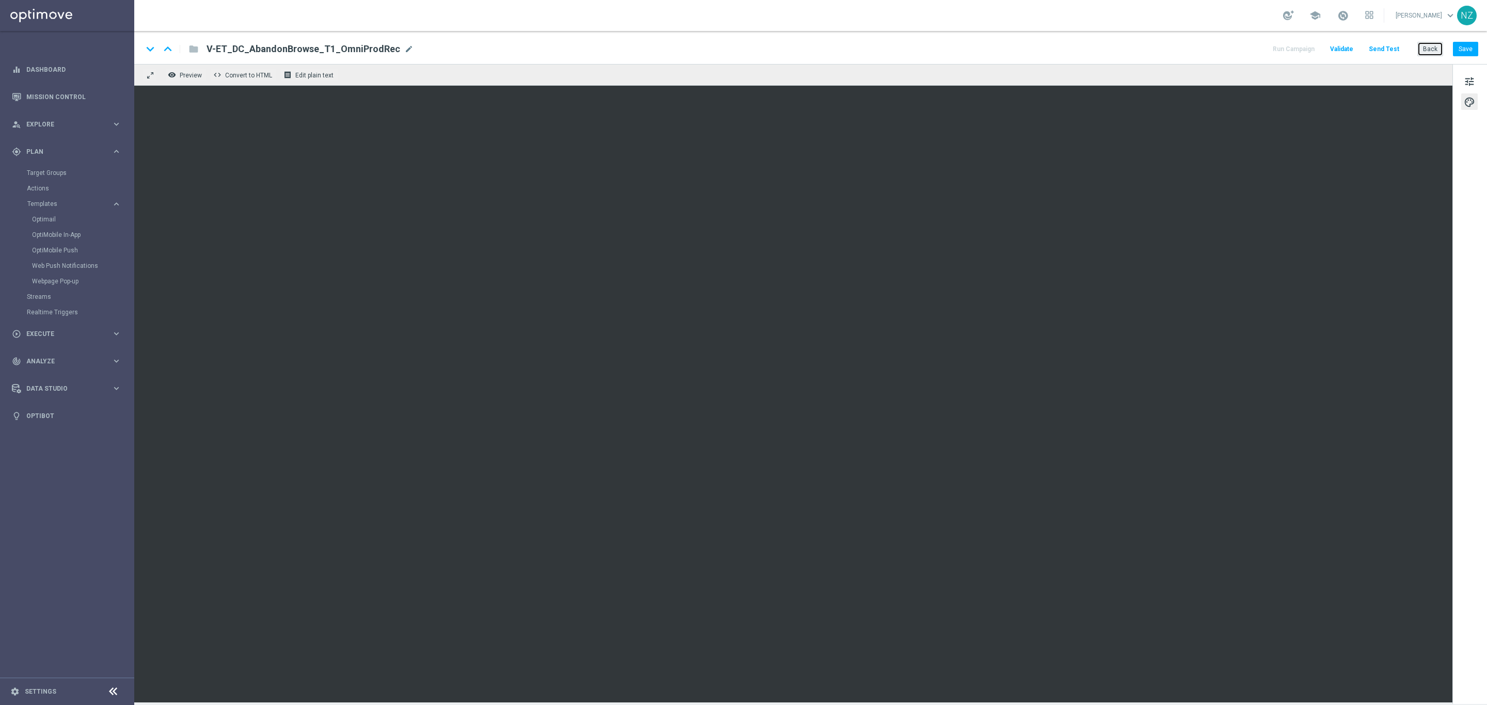
click at [1427, 48] on button "Back" at bounding box center [1430, 49] width 26 height 14
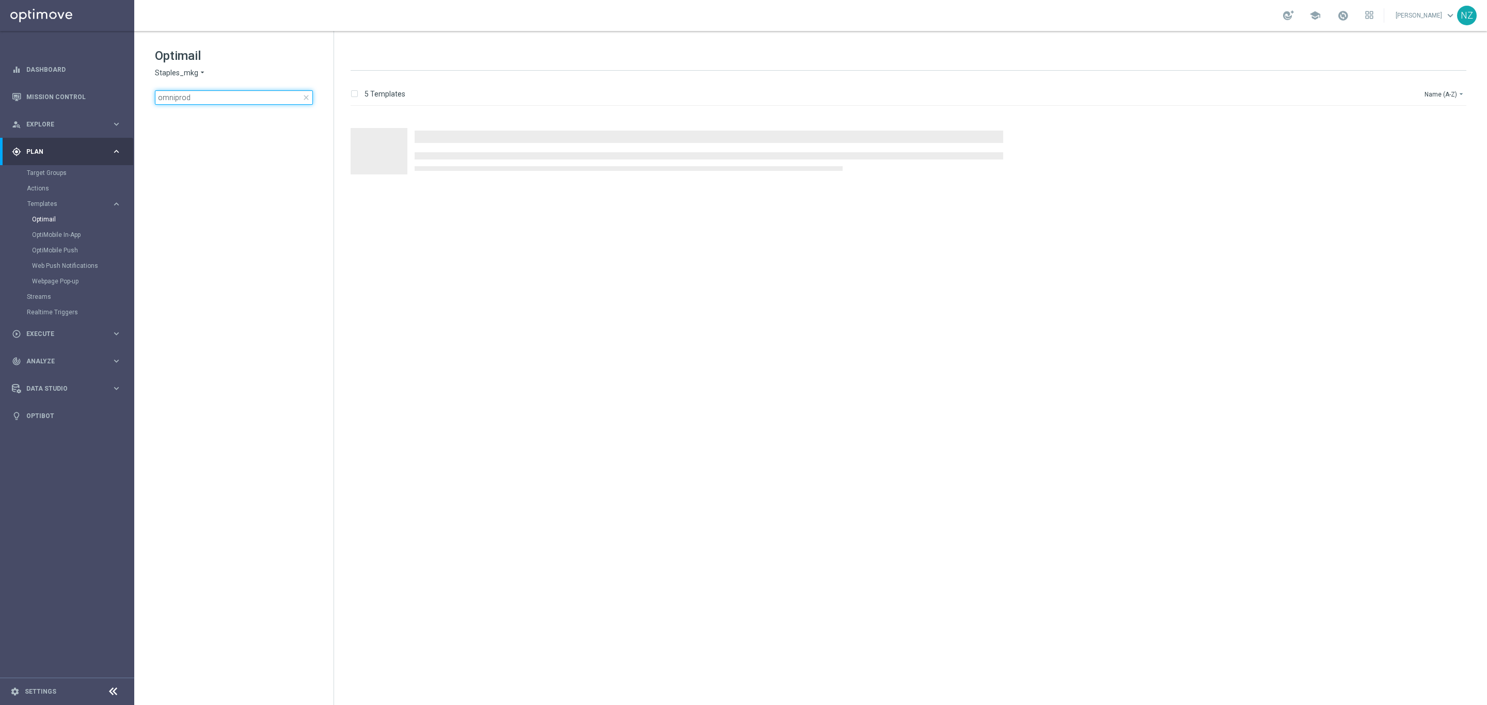
click at [199, 93] on input "omniprod" at bounding box center [234, 97] width 158 height 14
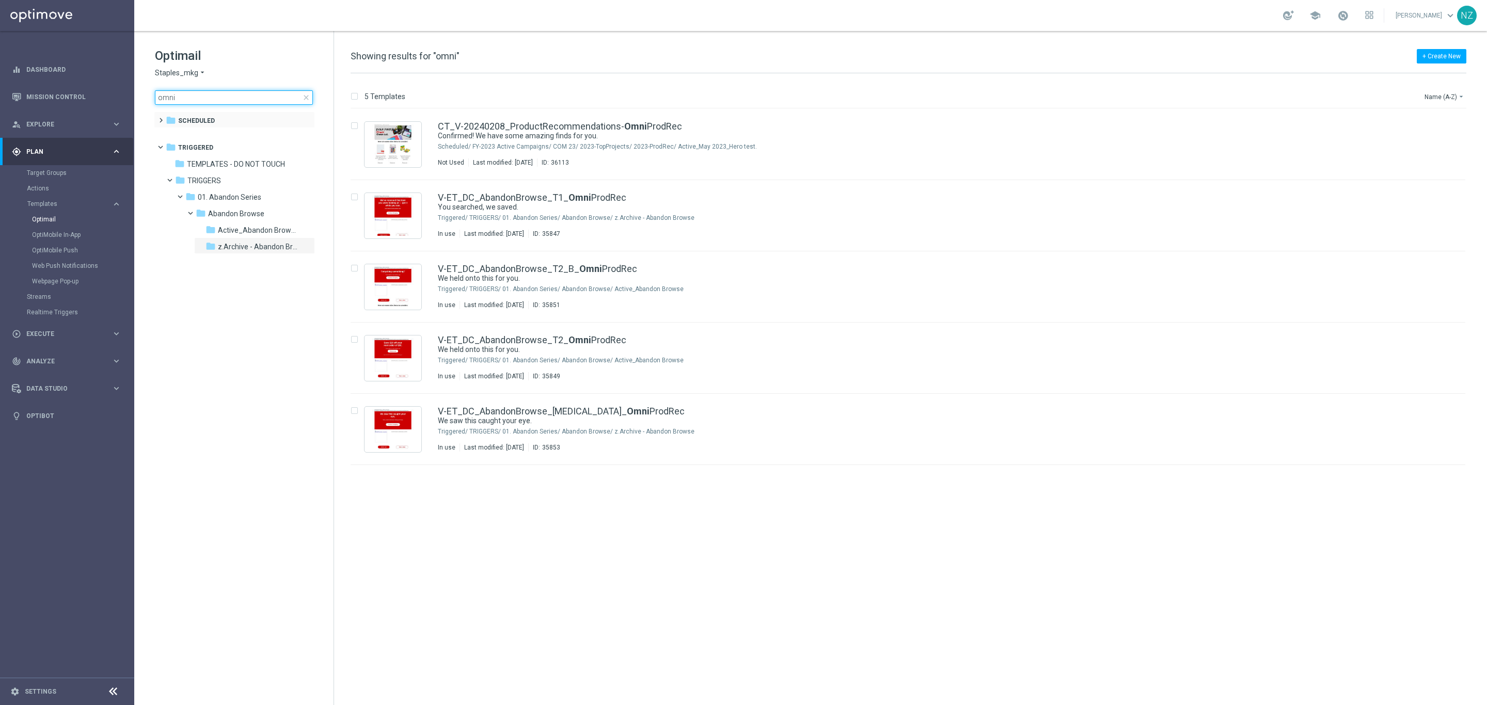
type input "omni"
click at [158, 114] on span at bounding box center [158, 116] width 5 height 4
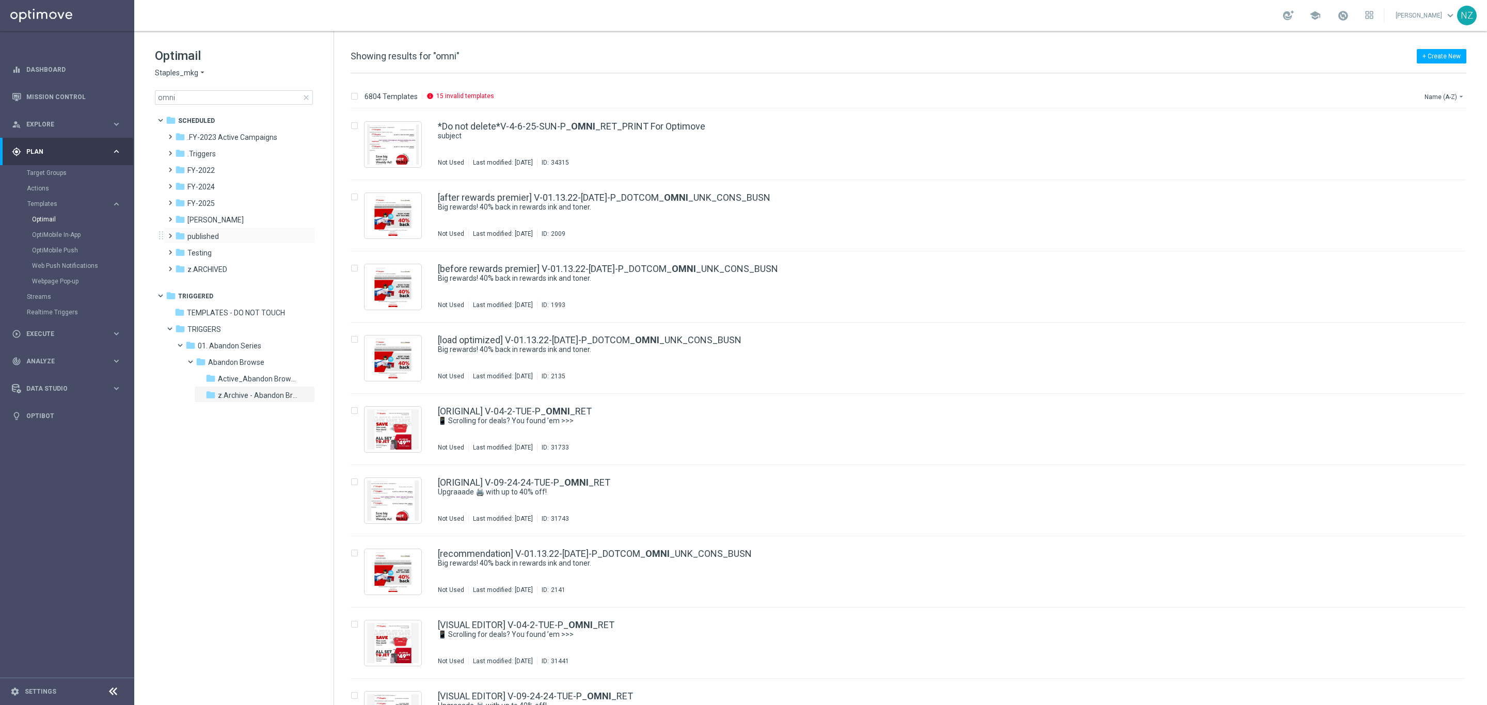
click at [170, 233] on span at bounding box center [168, 231] width 5 height 4
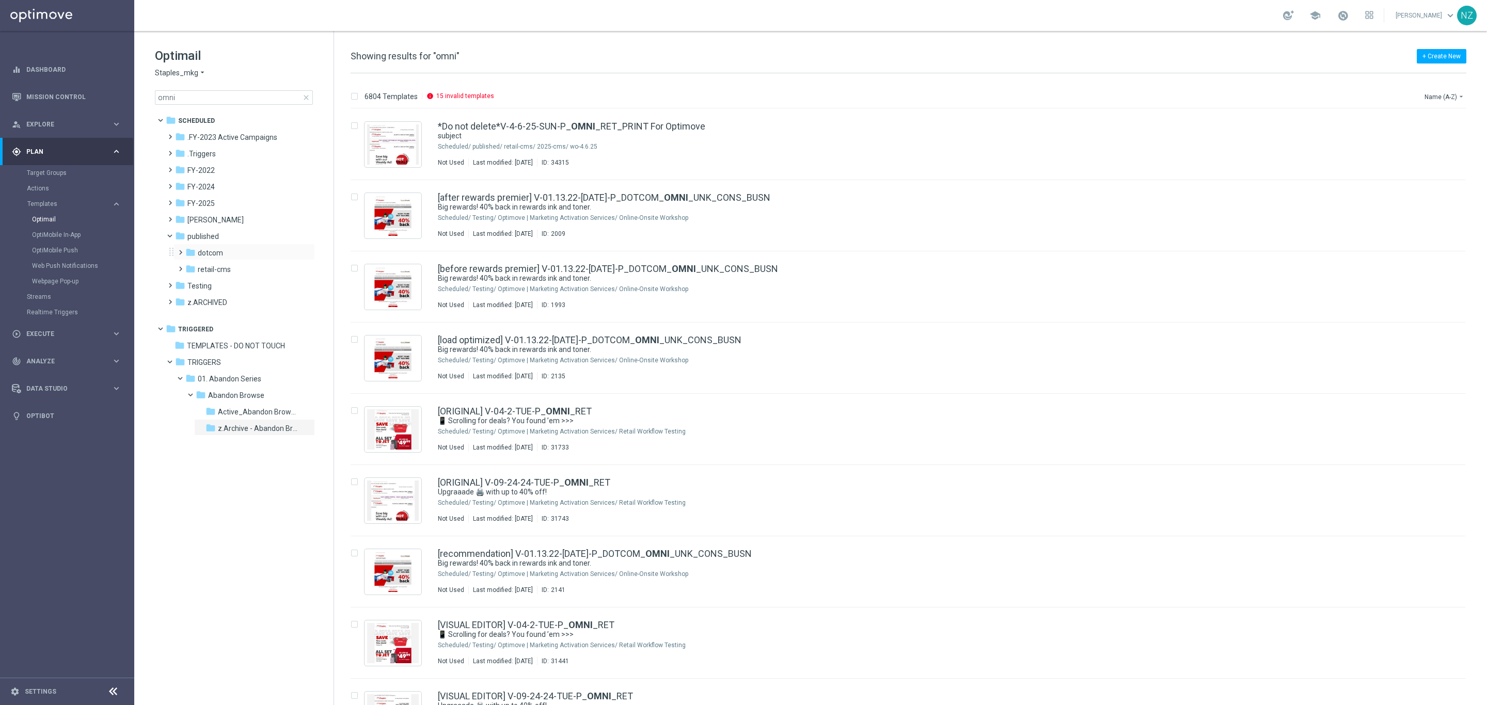
click at [179, 250] on span at bounding box center [178, 248] width 5 height 4
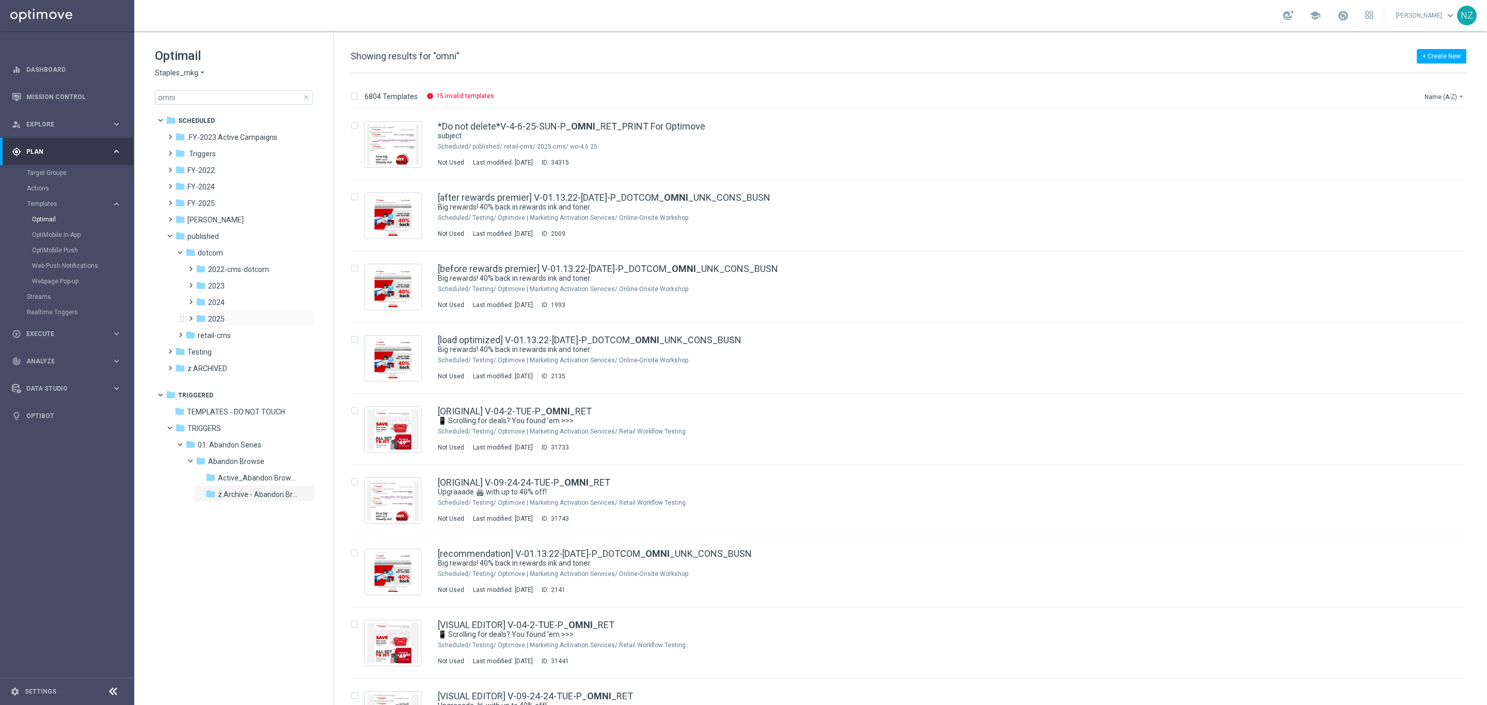
click at [189, 316] on span at bounding box center [188, 314] width 5 height 4
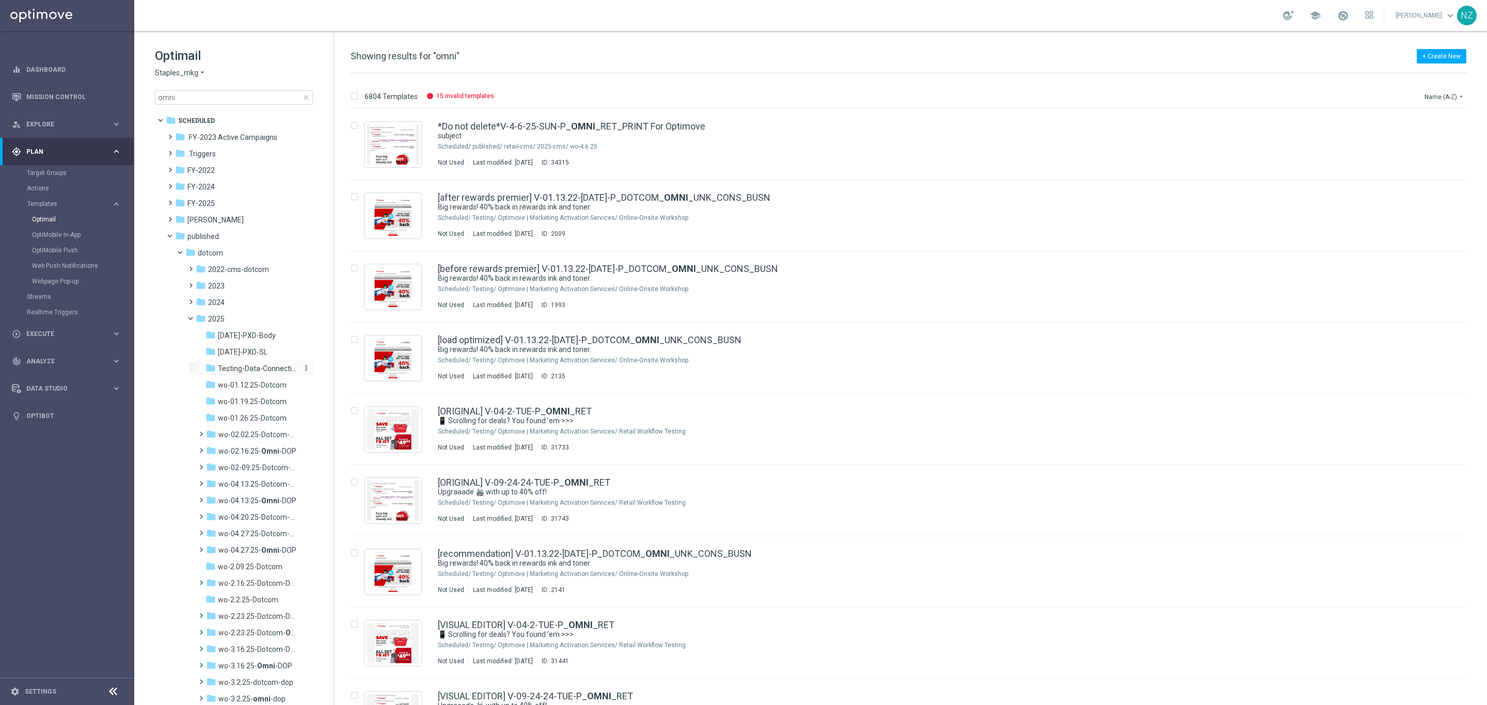
click at [240, 364] on span "Testing-Data-Connection-DOP" at bounding box center [258, 368] width 81 height 9
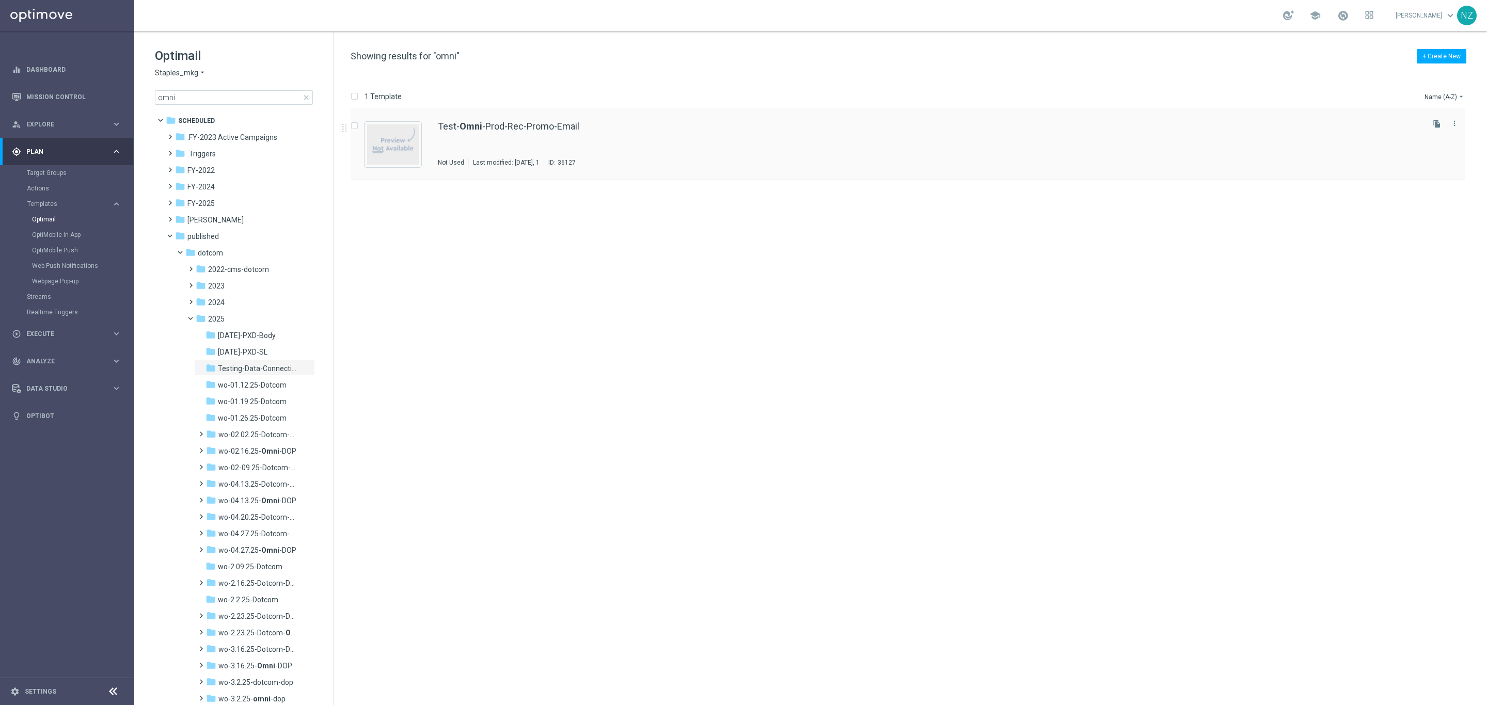
click at [790, 150] on div "Test- Omni -Prod-Rec-Promo-Email Not Used Last modified: [DATE], 1 ID: 36127" at bounding box center [930, 144] width 984 height 45
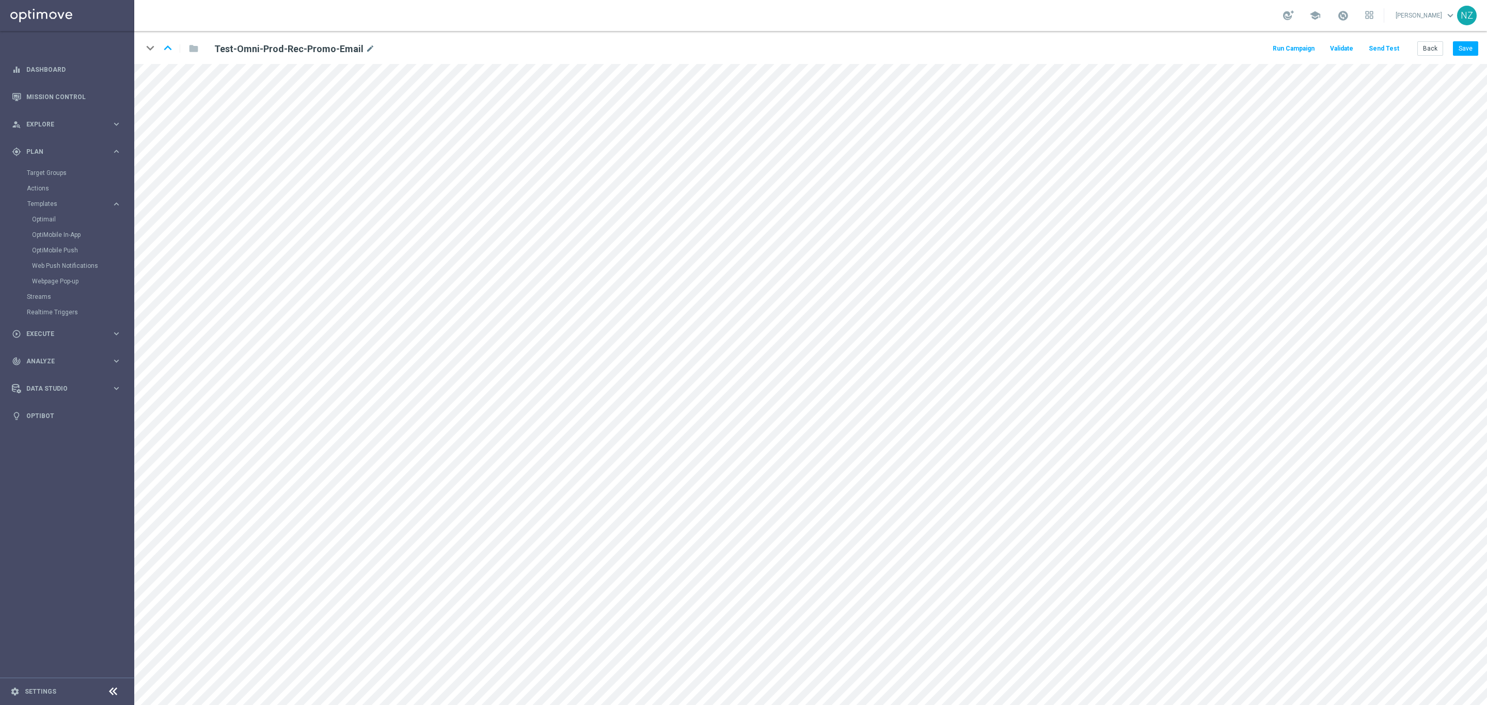
click at [1393, 48] on button "Send Test" at bounding box center [1384, 49] width 34 height 14
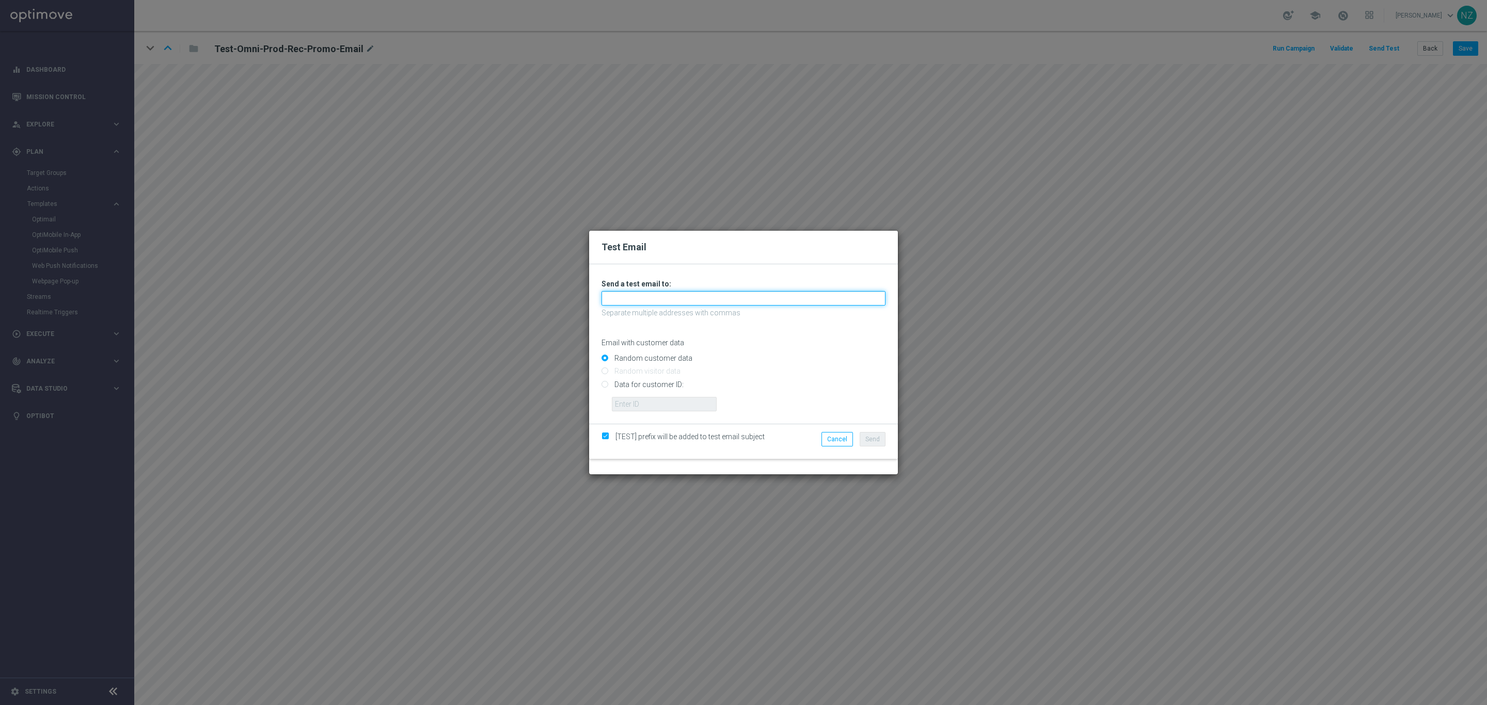
click at [697, 299] on input "text" at bounding box center [744, 298] width 284 height 14
click at [676, 313] on link "[PERSON_NAME][EMAIL_ADDRESS][PERSON_NAME][PERSON_NAME][DOMAIN_NAME]" at bounding box center [755, 316] width 307 height 12
type input "[PERSON_NAME][EMAIL_ADDRESS][PERSON_NAME][PERSON_NAME][DOMAIN_NAME]"
click at [630, 387] on input "Data for customer ID:" at bounding box center [744, 389] width 284 height 14
radio input "true"
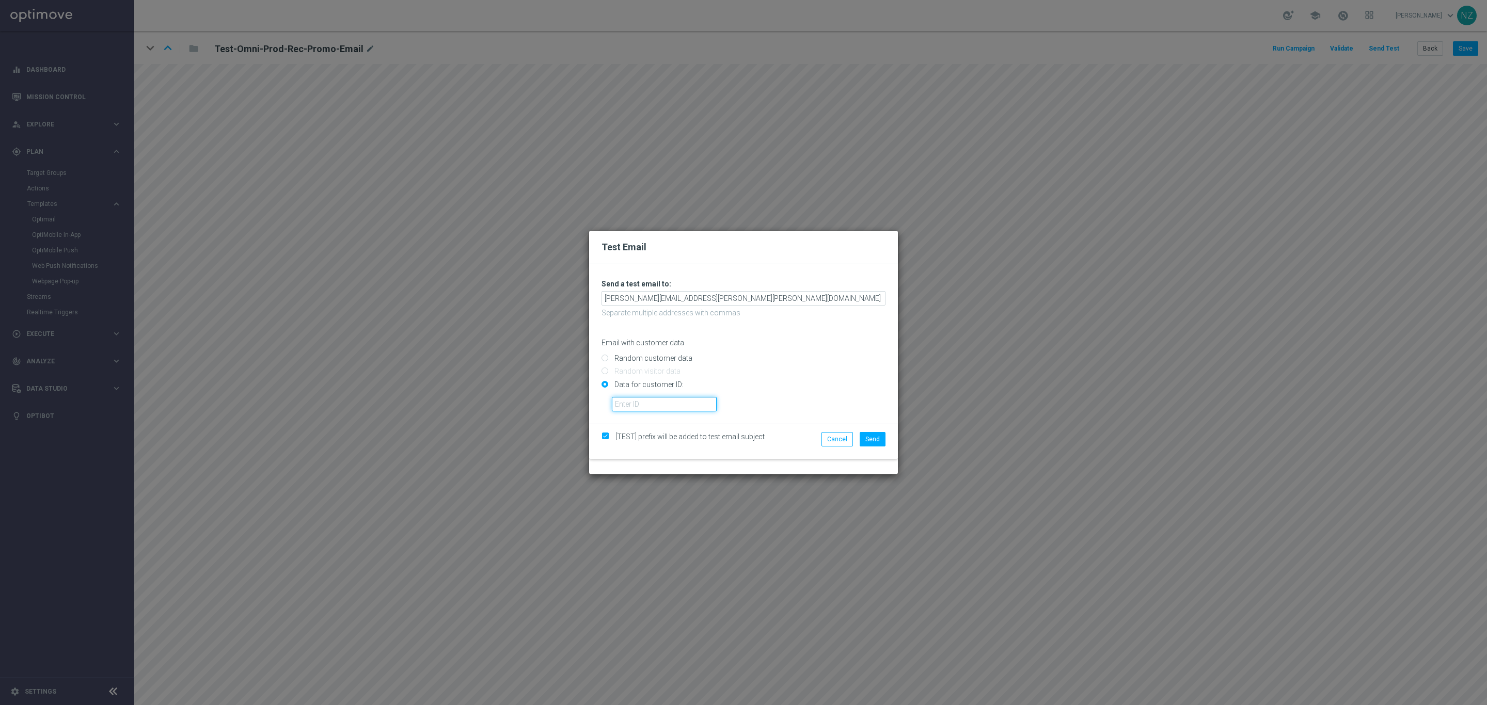
click at [697, 402] on input "text" at bounding box center [664, 404] width 105 height 14
paste input "10000252057"
type input "10000252057"
click at [873, 444] on button "Send" at bounding box center [873, 439] width 26 height 14
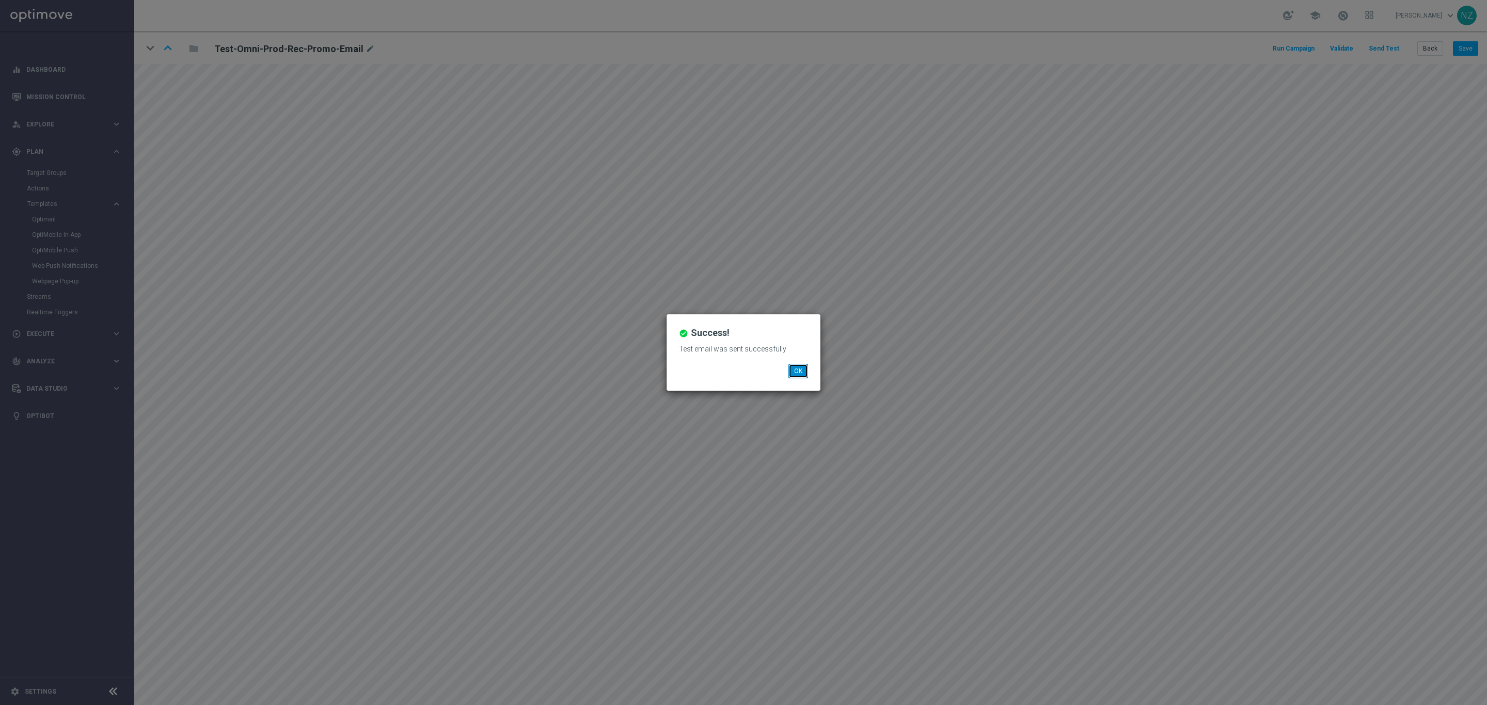
click at [792, 371] on button "OK" at bounding box center [798, 371] width 20 height 14
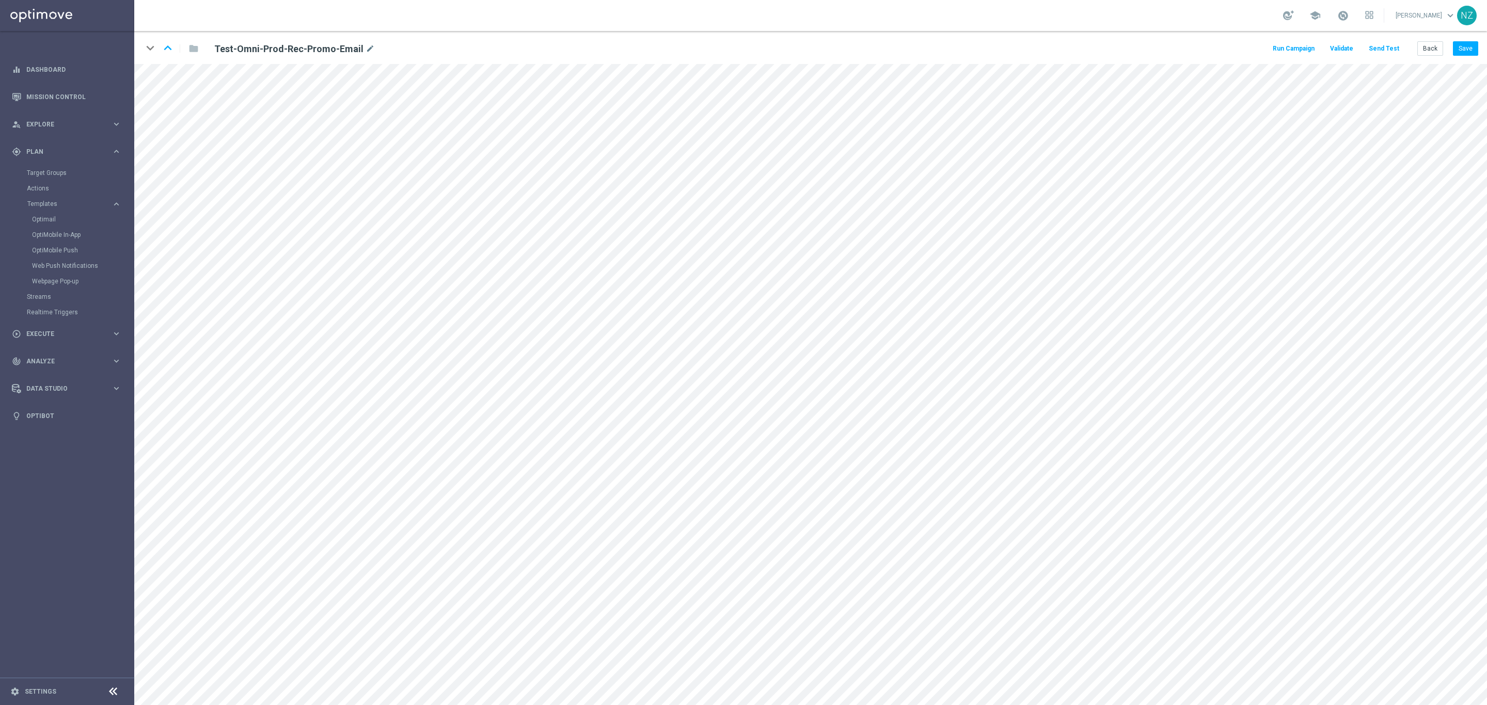
click at [1386, 45] on button "Send Test" at bounding box center [1384, 49] width 34 height 14
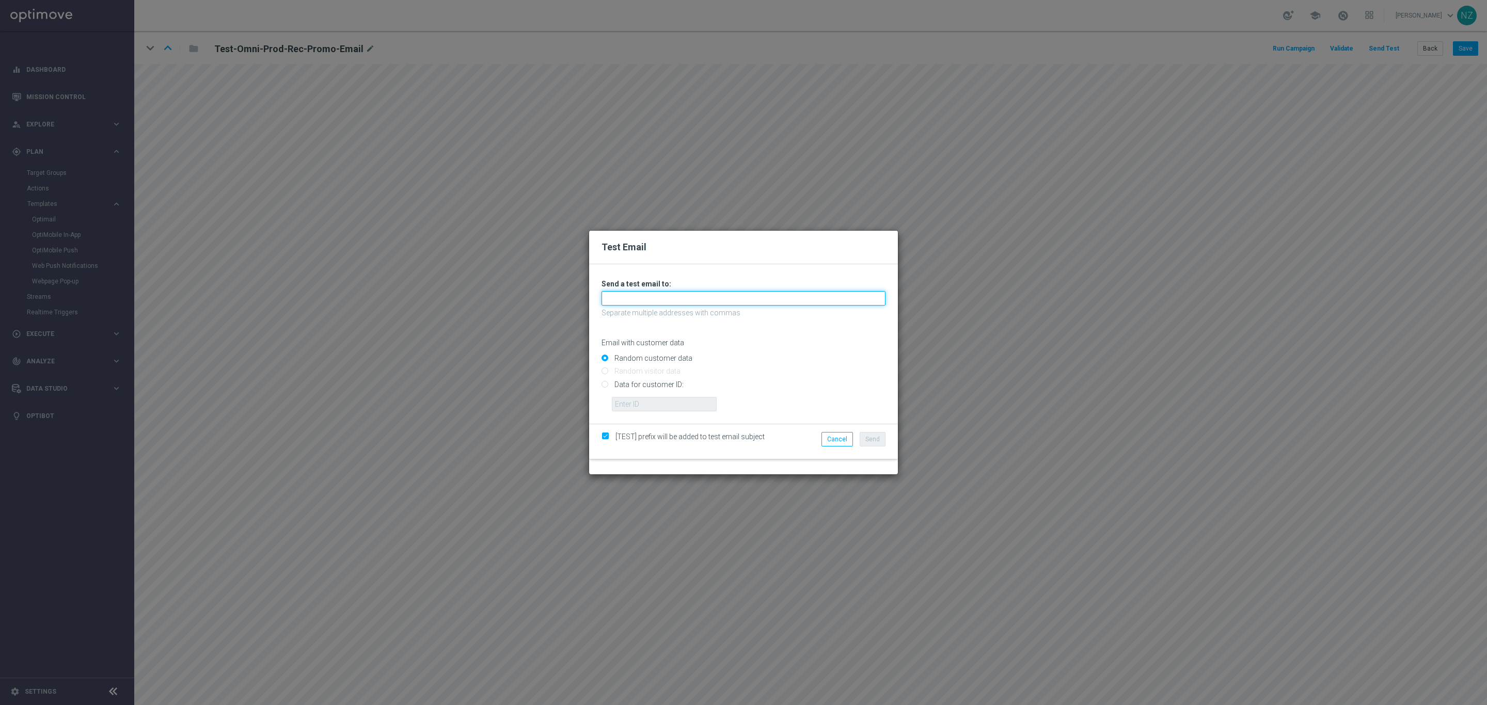
click at [644, 296] on input "text" at bounding box center [744, 298] width 284 height 14
click at [647, 319] on link "[PERSON_NAME][EMAIL_ADDRESS][PERSON_NAME][PERSON_NAME][DOMAIN_NAME]" at bounding box center [755, 316] width 307 height 12
type input "[PERSON_NAME][EMAIL_ADDRESS][PERSON_NAME][PERSON_NAME][DOMAIN_NAME]"
click at [605, 385] on input "Data for customer ID:" at bounding box center [744, 389] width 284 height 14
radio input "true"
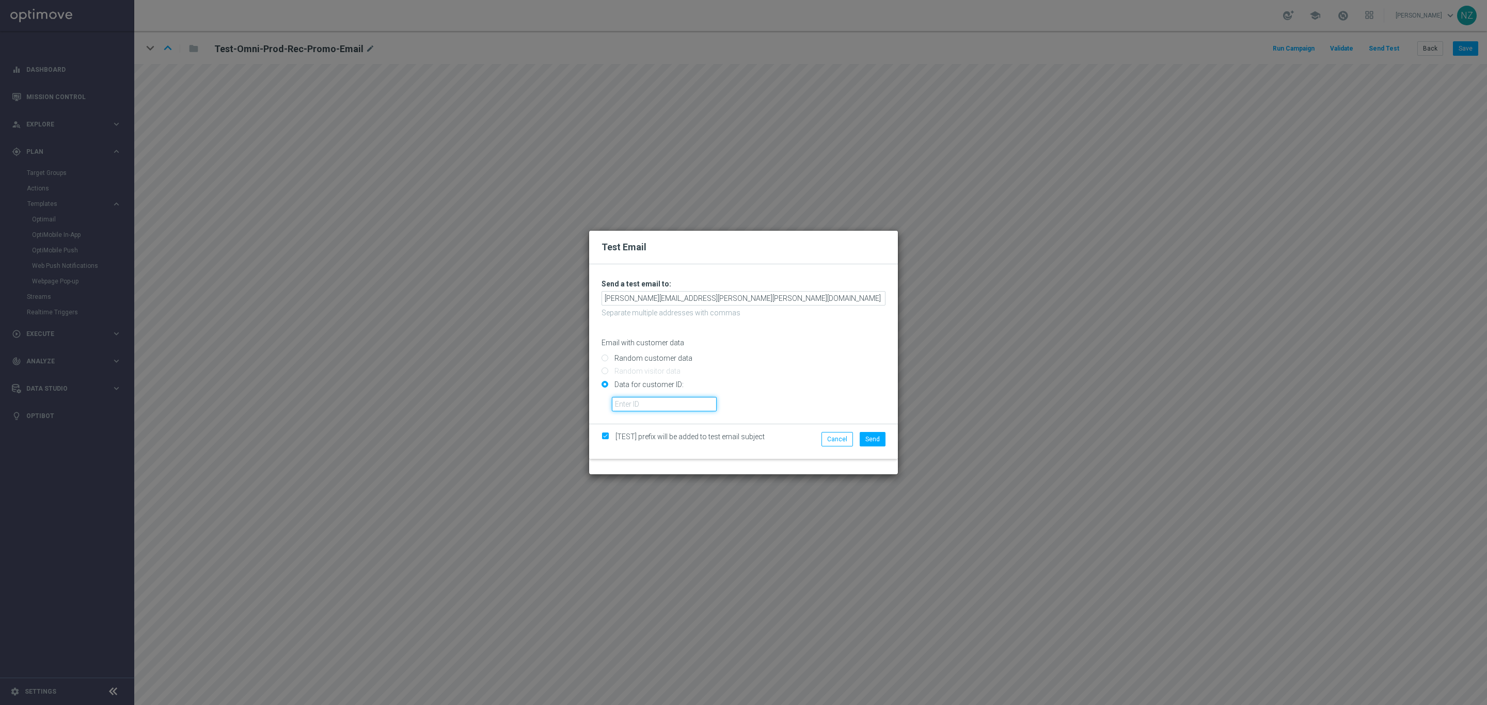
click at [652, 409] on input "text" at bounding box center [664, 404] width 105 height 14
paste input "10000881119"
type input "10000881119"
click at [868, 438] on span "Send" at bounding box center [872, 439] width 14 height 7
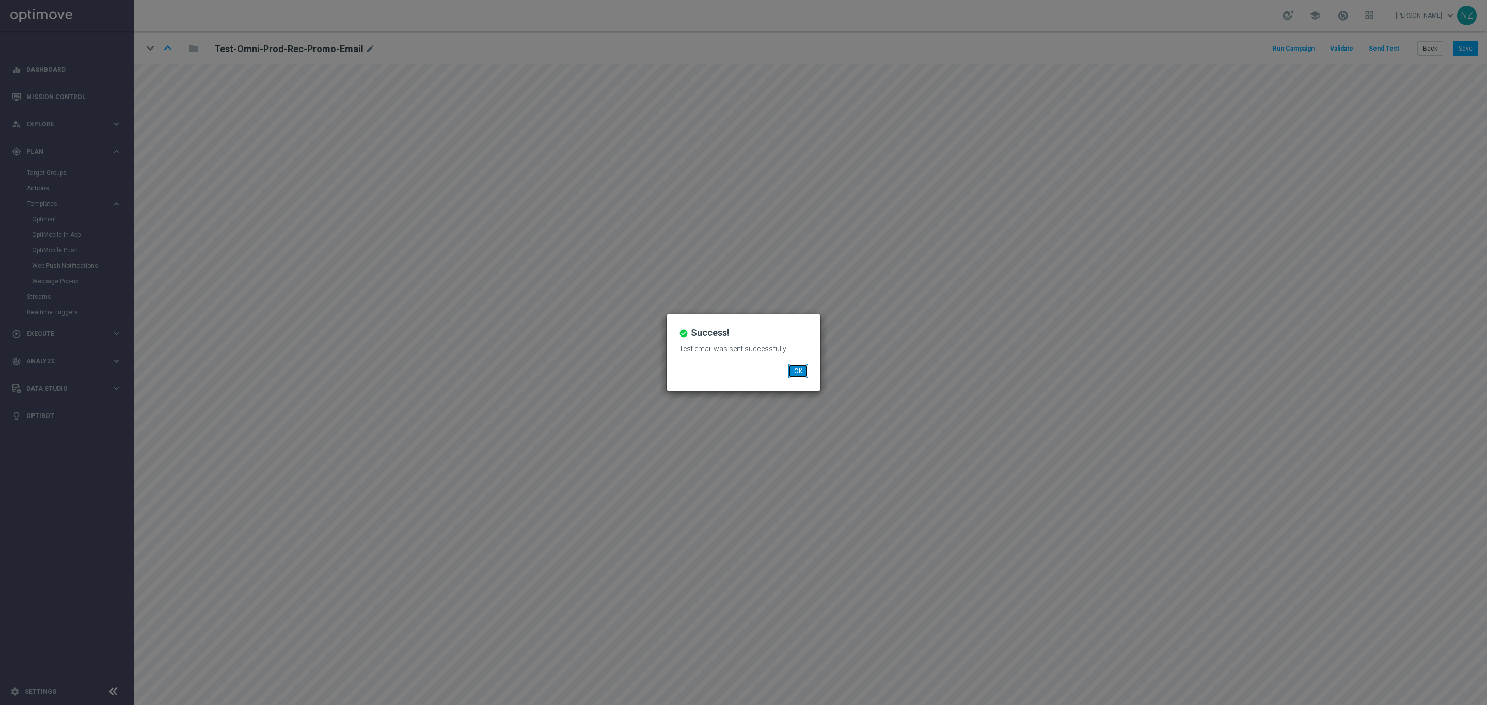
click at [801, 366] on button "OK" at bounding box center [798, 371] width 20 height 14
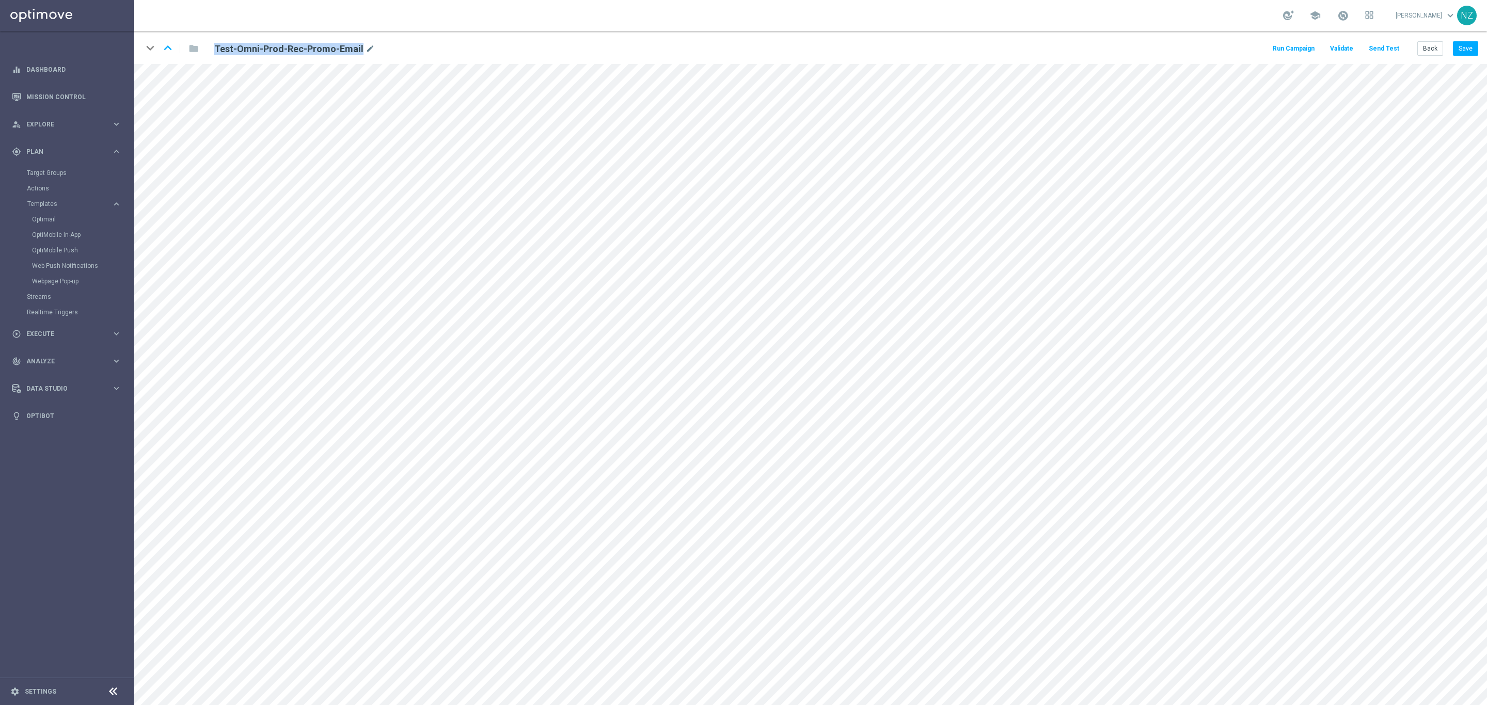
drag, startPoint x: 359, startPoint y: 49, endPoint x: 217, endPoint y: 53, distance: 142.6
click at [217, 53] on h2 "Test-Omni-Prod-Rec-Promo-Email" at bounding box center [288, 49] width 149 height 12
copy h2 "Test-Omni-Prod-Rec-Promo-Email"
drag, startPoint x: 44, startPoint y: 100, endPoint x: 140, endPoint y: 1, distance: 138.0
click at [44, 100] on link "Mission Control" at bounding box center [73, 96] width 95 height 27
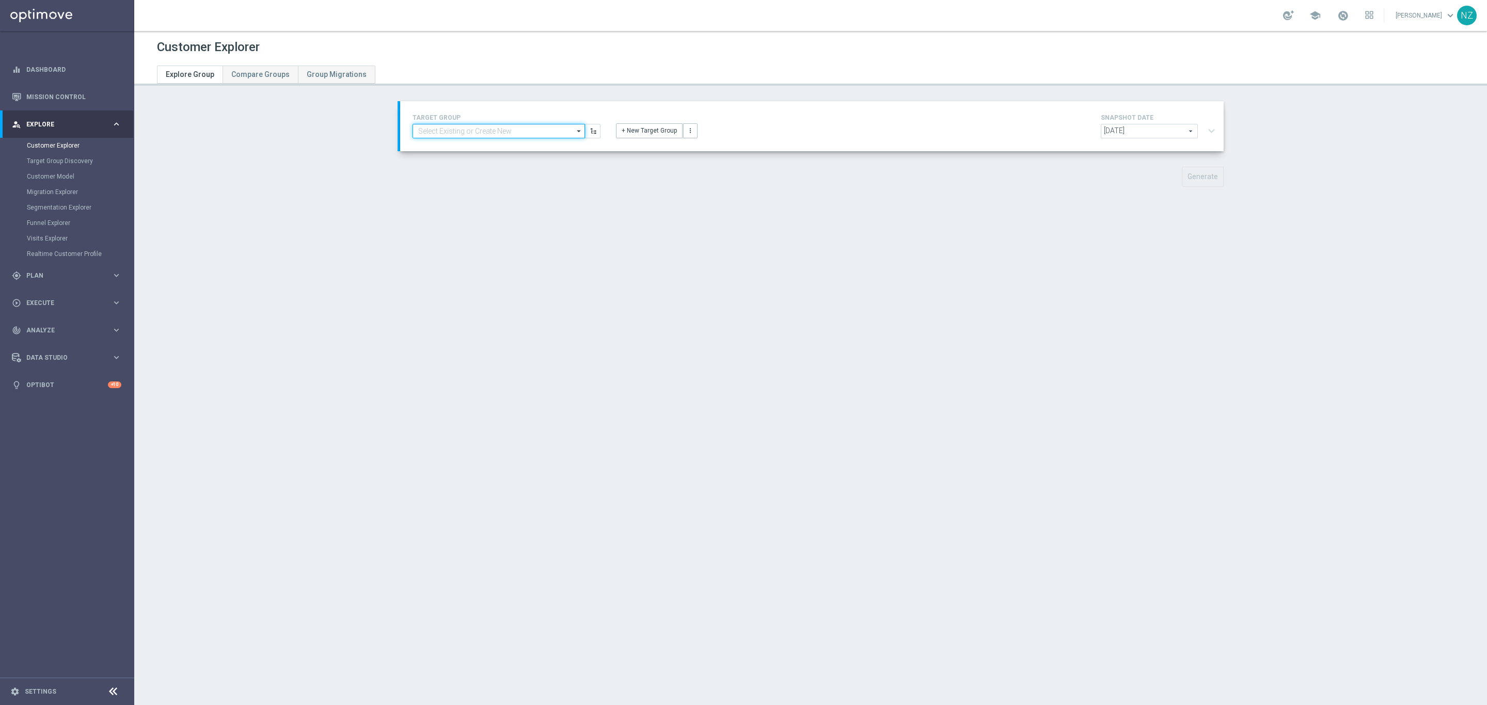
click at [461, 127] on input at bounding box center [499, 131] width 172 height 14
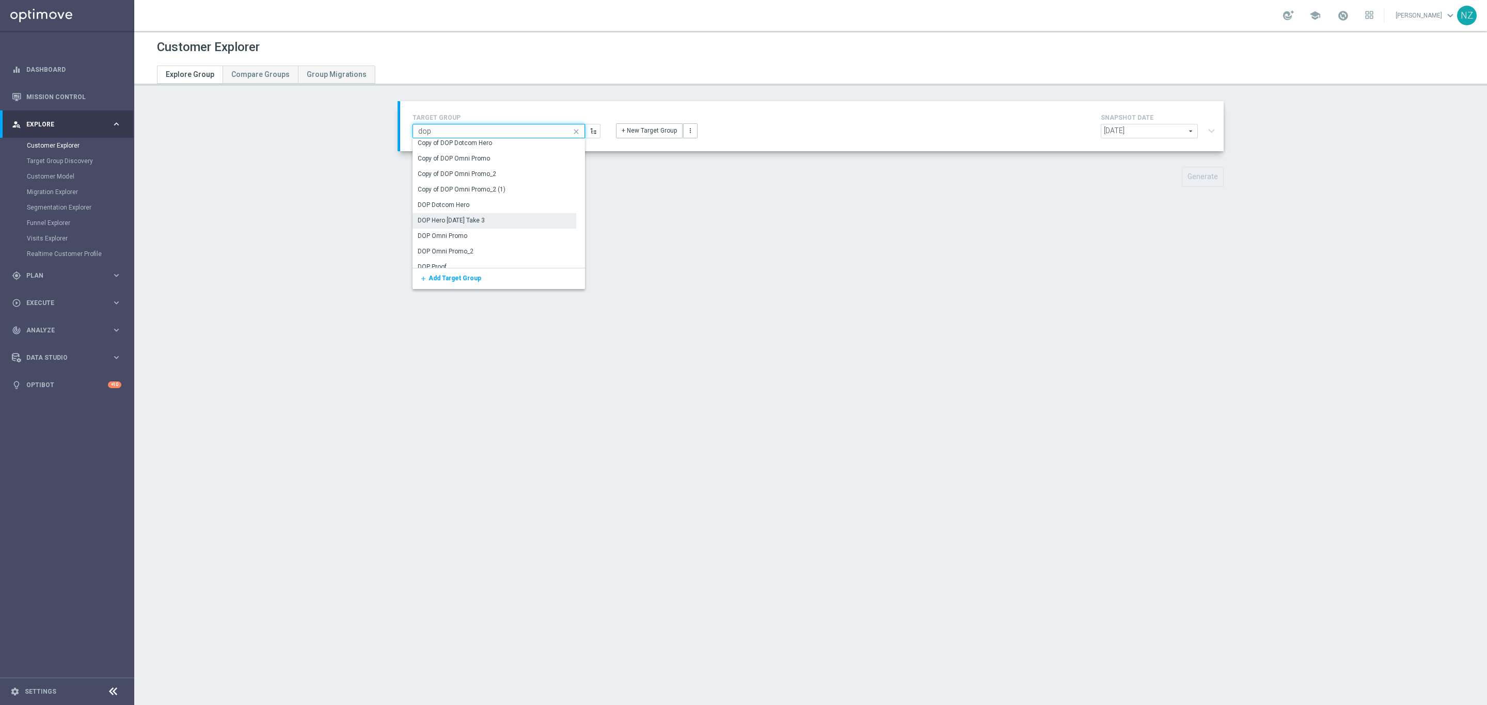
scroll to position [25, 0]
type input "dop"
click at [468, 238] on div "DOP Omni Promo_2" at bounding box center [495, 245] width 164 height 15
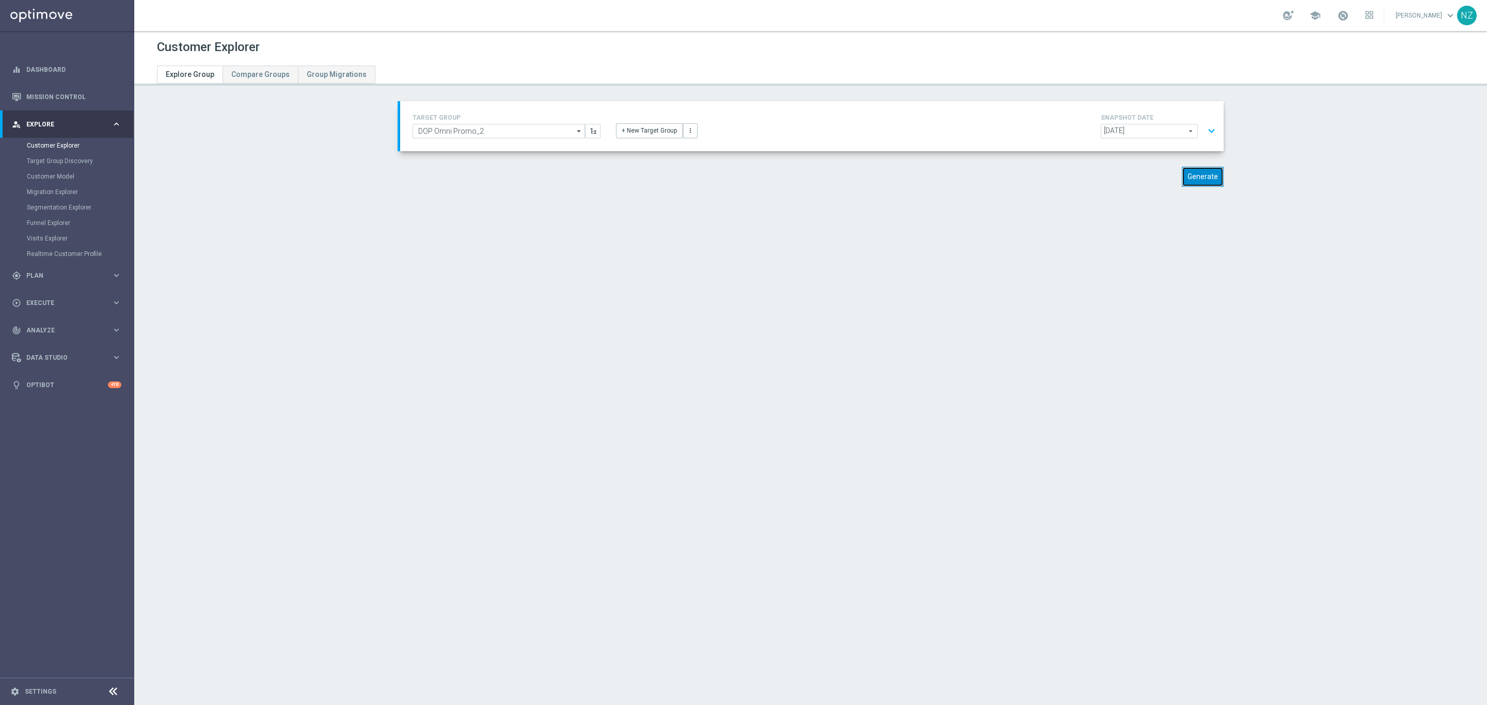
click at [1196, 175] on button "Generate" at bounding box center [1203, 177] width 42 height 20
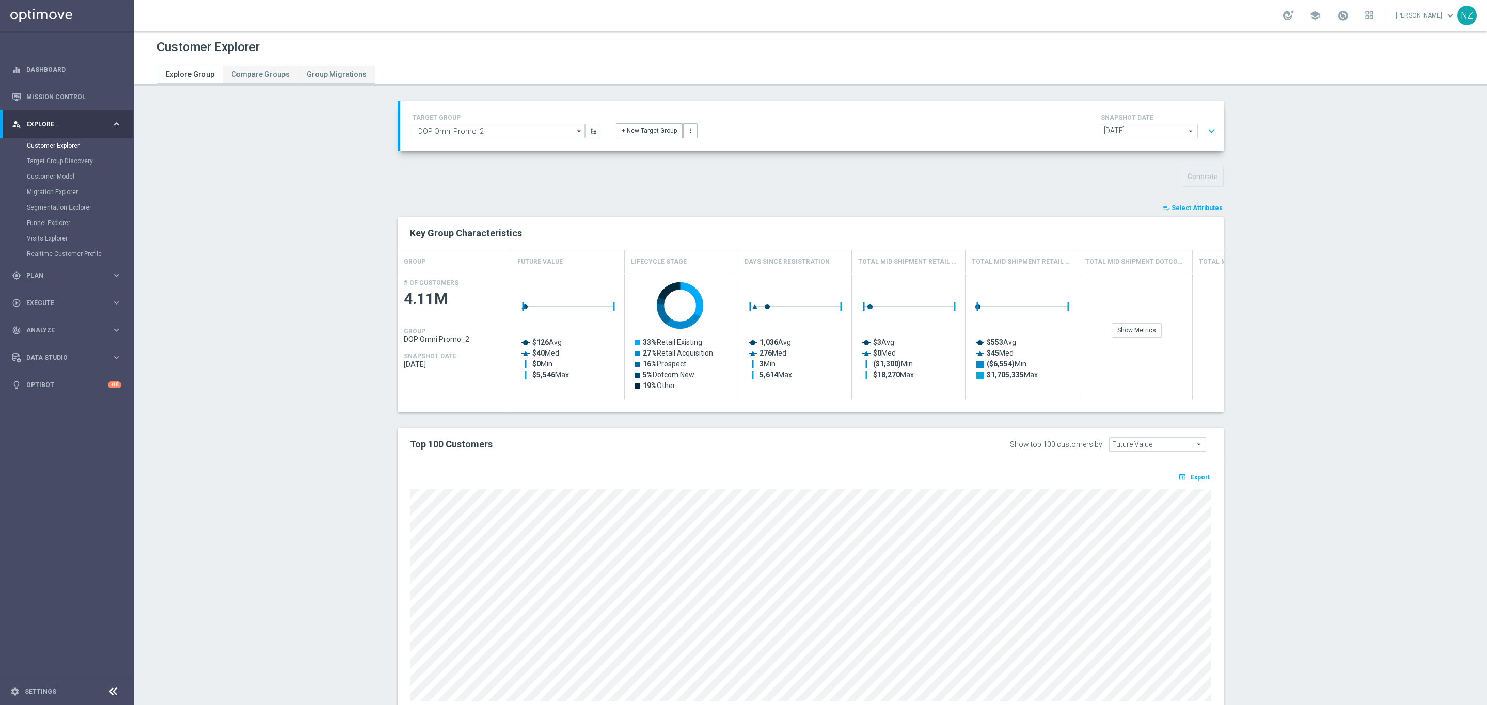
click at [1183, 208] on span "Select Attributes" at bounding box center [1197, 207] width 51 height 7
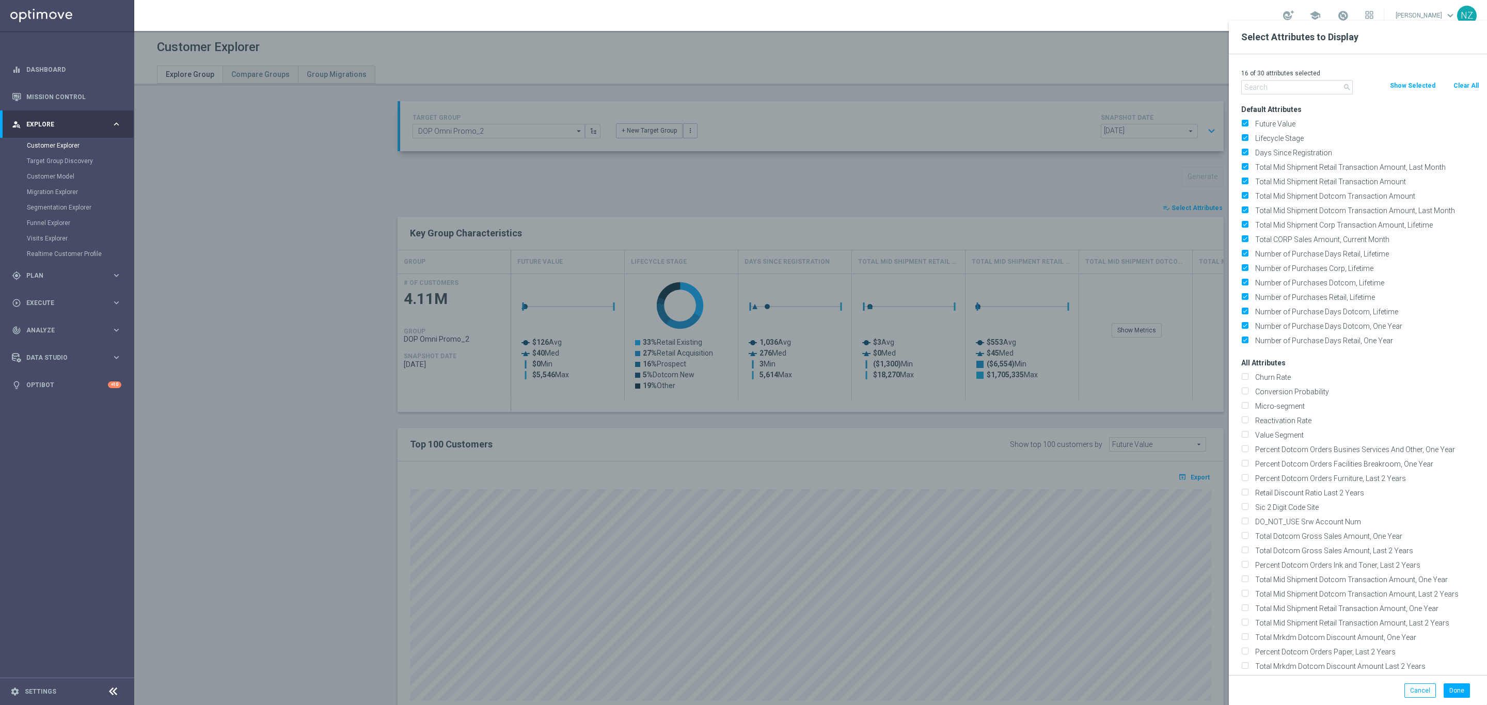
click at [1450, 87] on div "Clear All" at bounding box center [1466, 85] width 42 height 11
click at [1461, 83] on button "Clear All" at bounding box center [1465, 85] width 27 height 11
checkbox input "false"
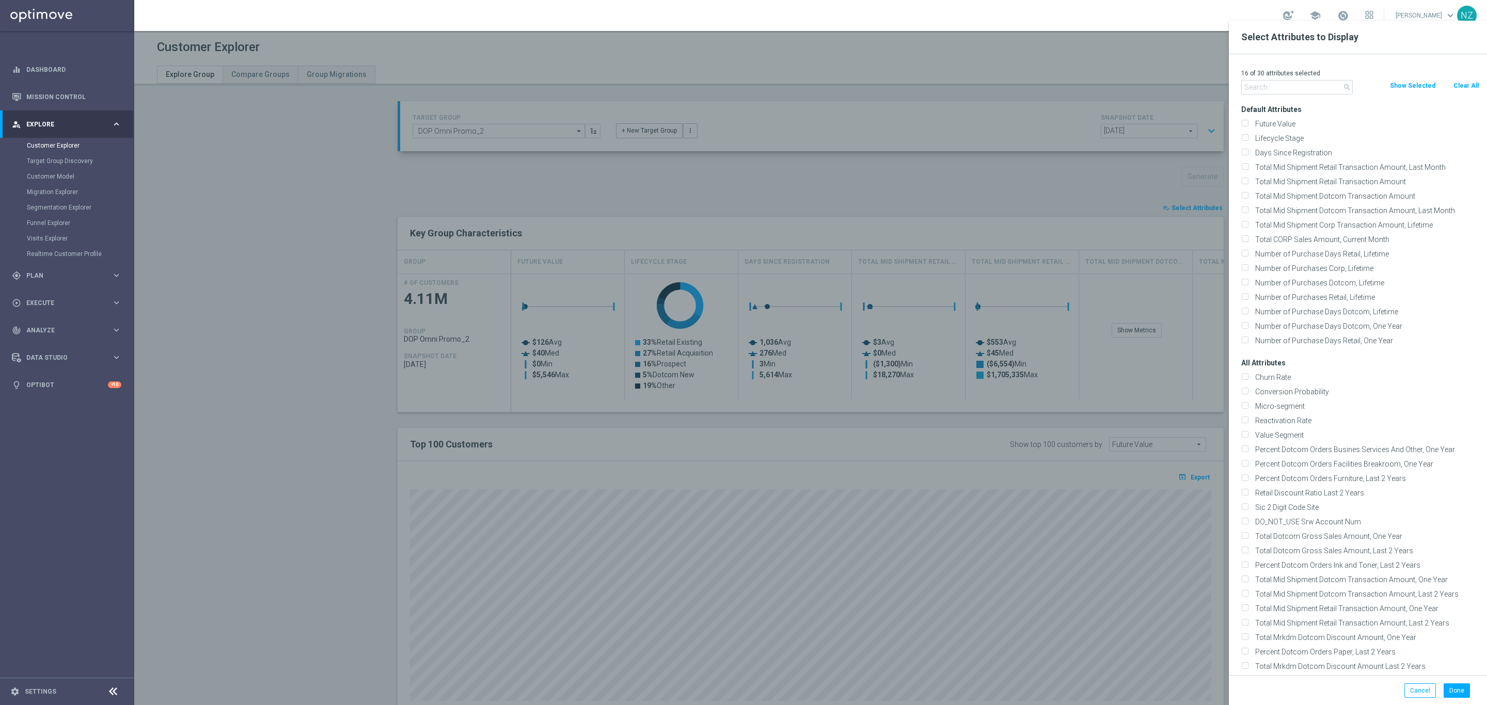
checkbox input "false"
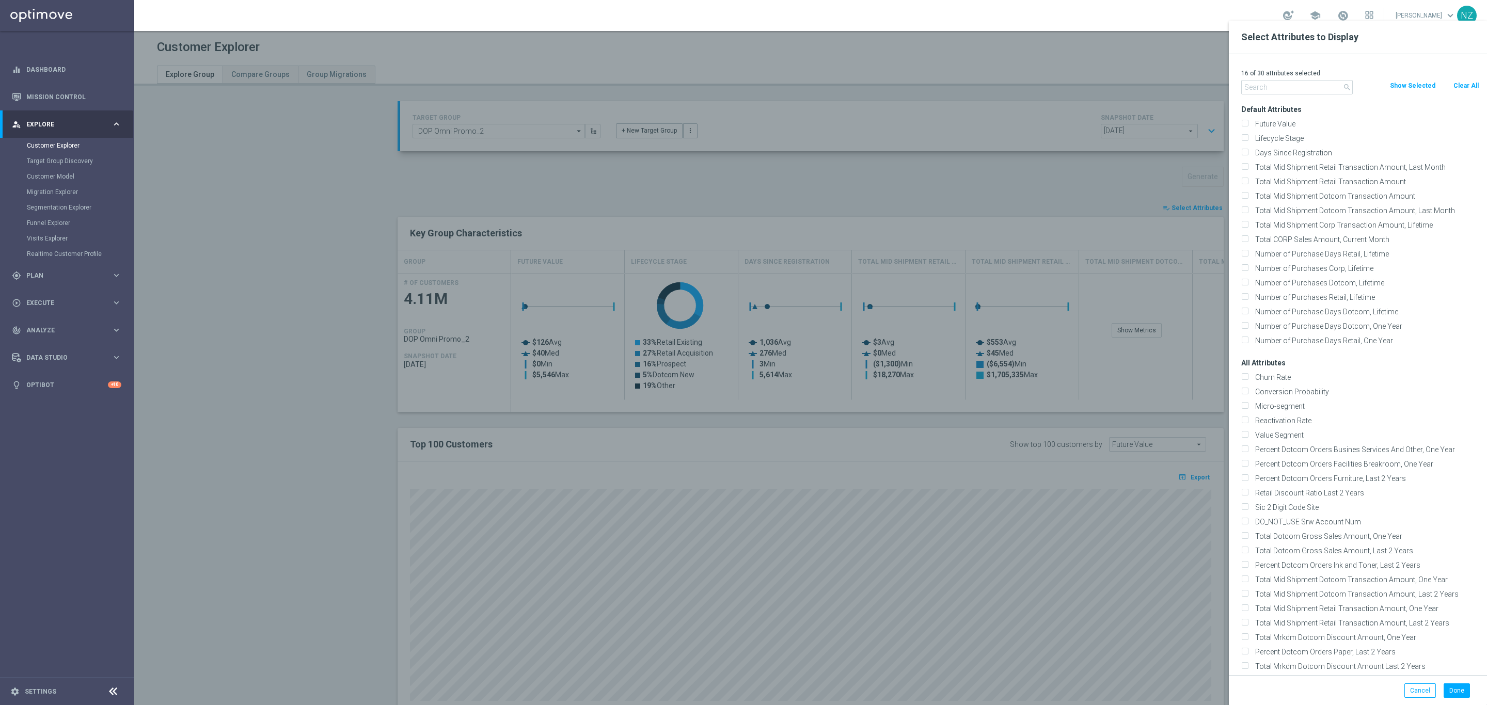
checkbox input "false"
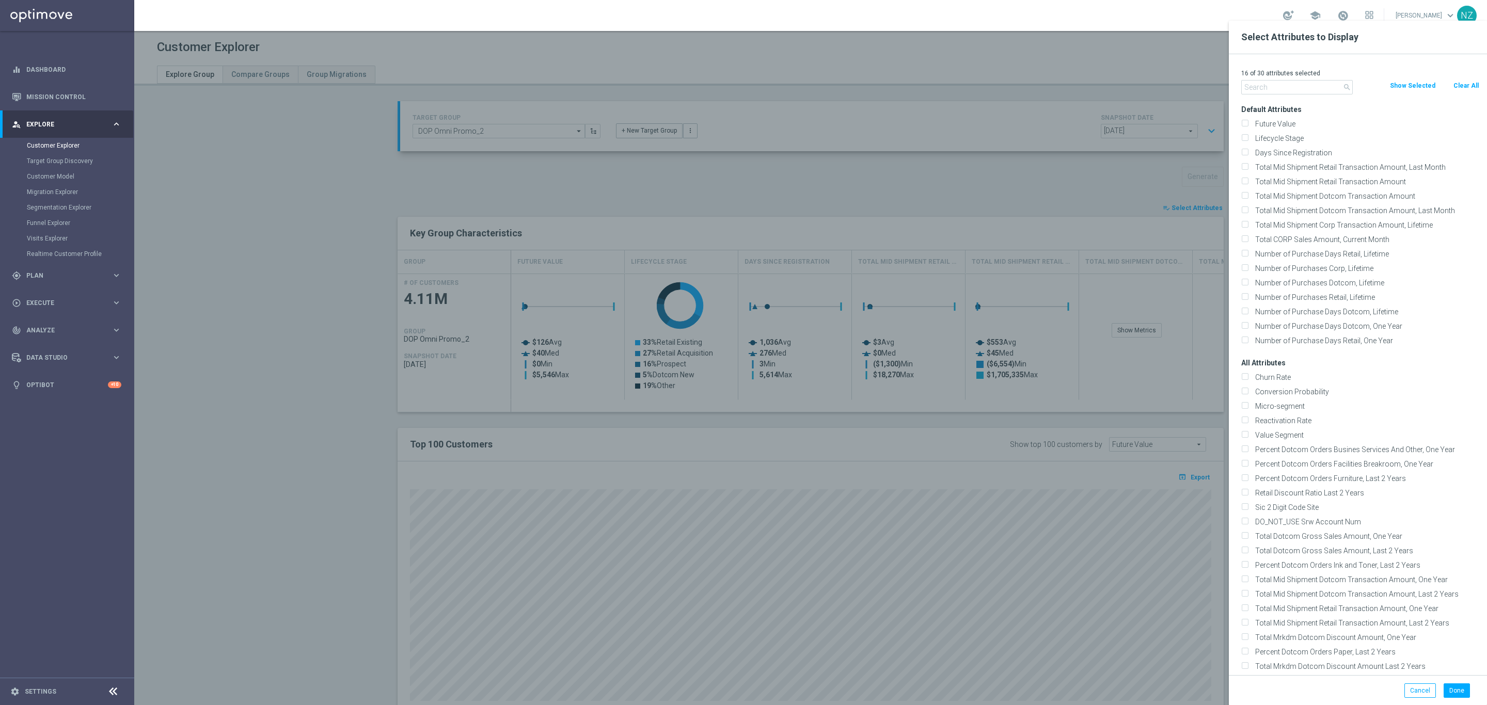
checkbox input "false"
click at [1257, 86] on input "text" at bounding box center [1297, 87] width 112 height 14
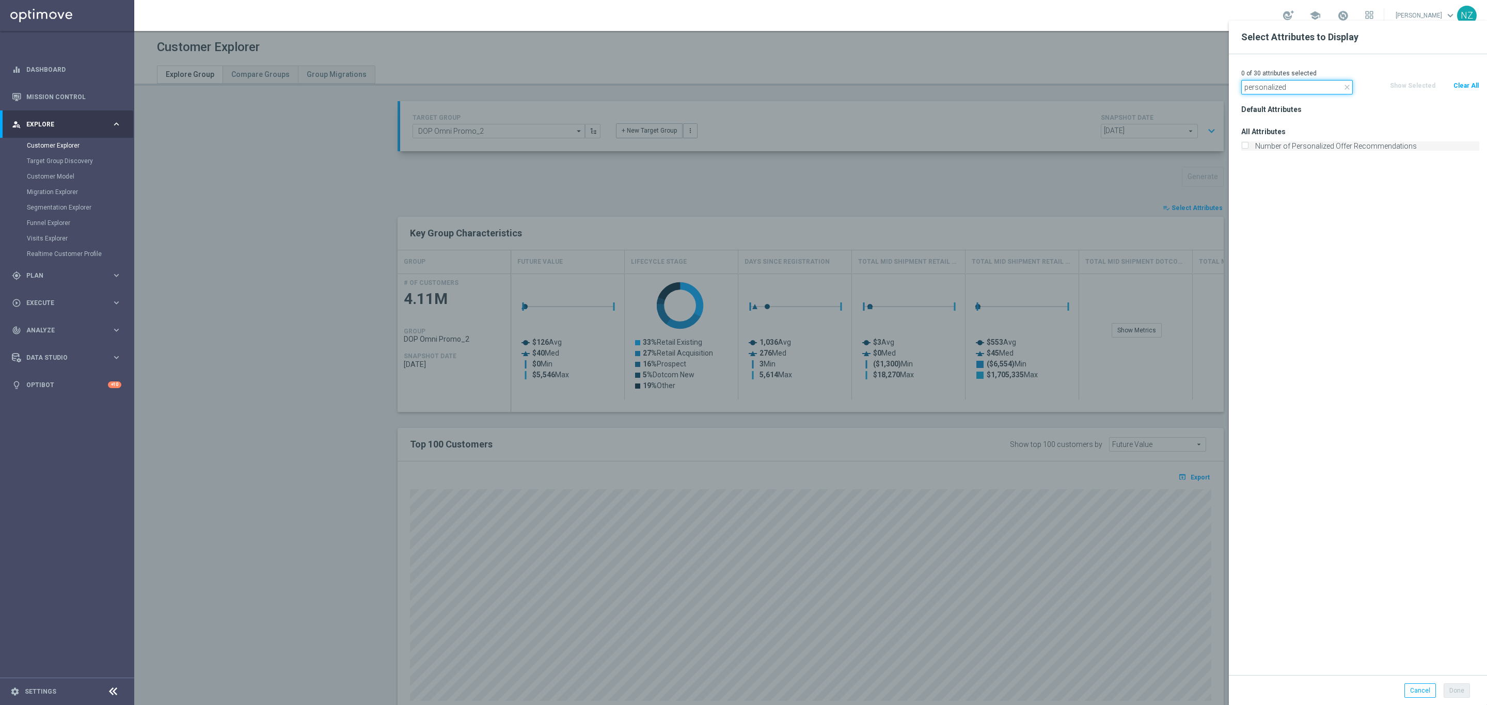
type input "personalized"
click at [1253, 148] on label "Number of Personalized Offer Recommendations" at bounding box center [1366, 145] width 228 height 9
click at [1248, 148] on input "Number of Personalized Offer Recommendations" at bounding box center [1244, 147] width 7 height 7
checkbox input "true"
click at [1458, 687] on button "Done" at bounding box center [1457, 691] width 26 height 14
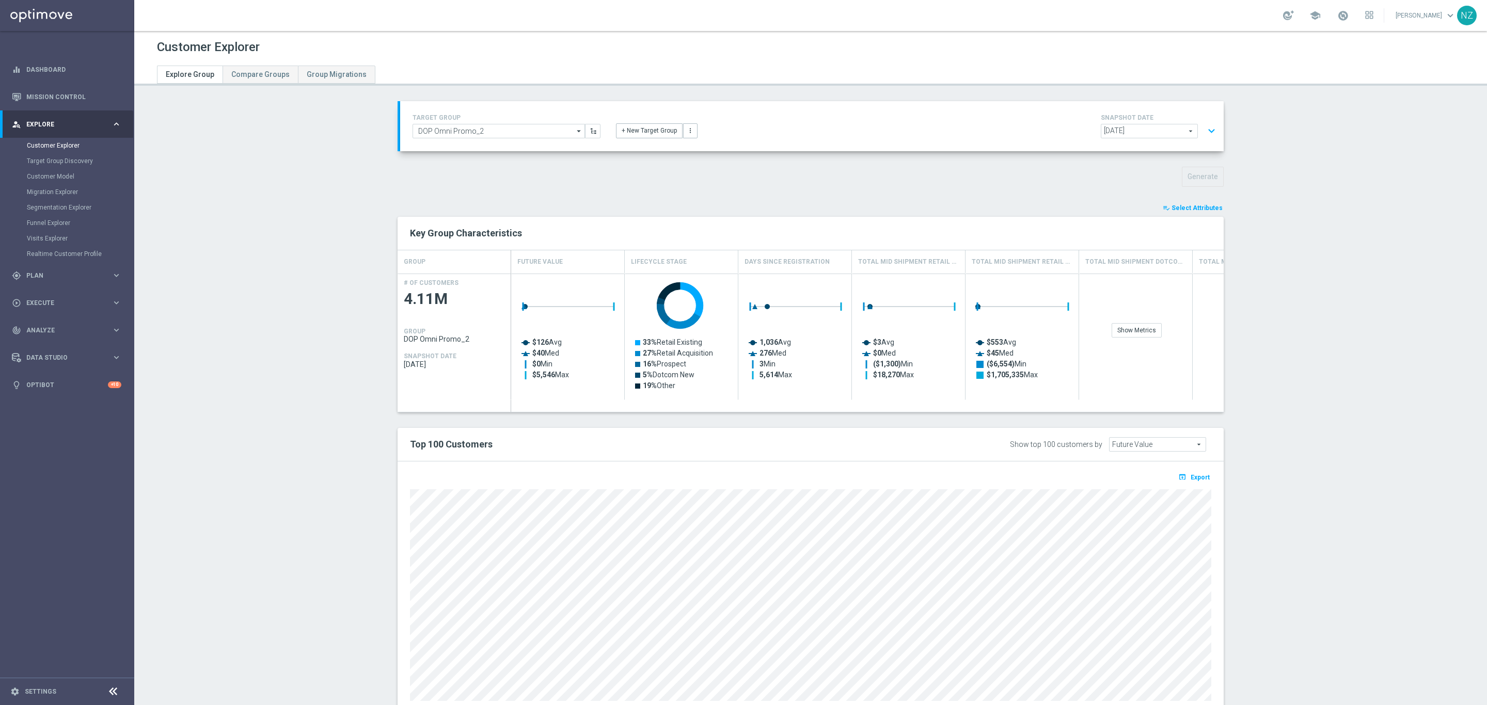
type input "Search"
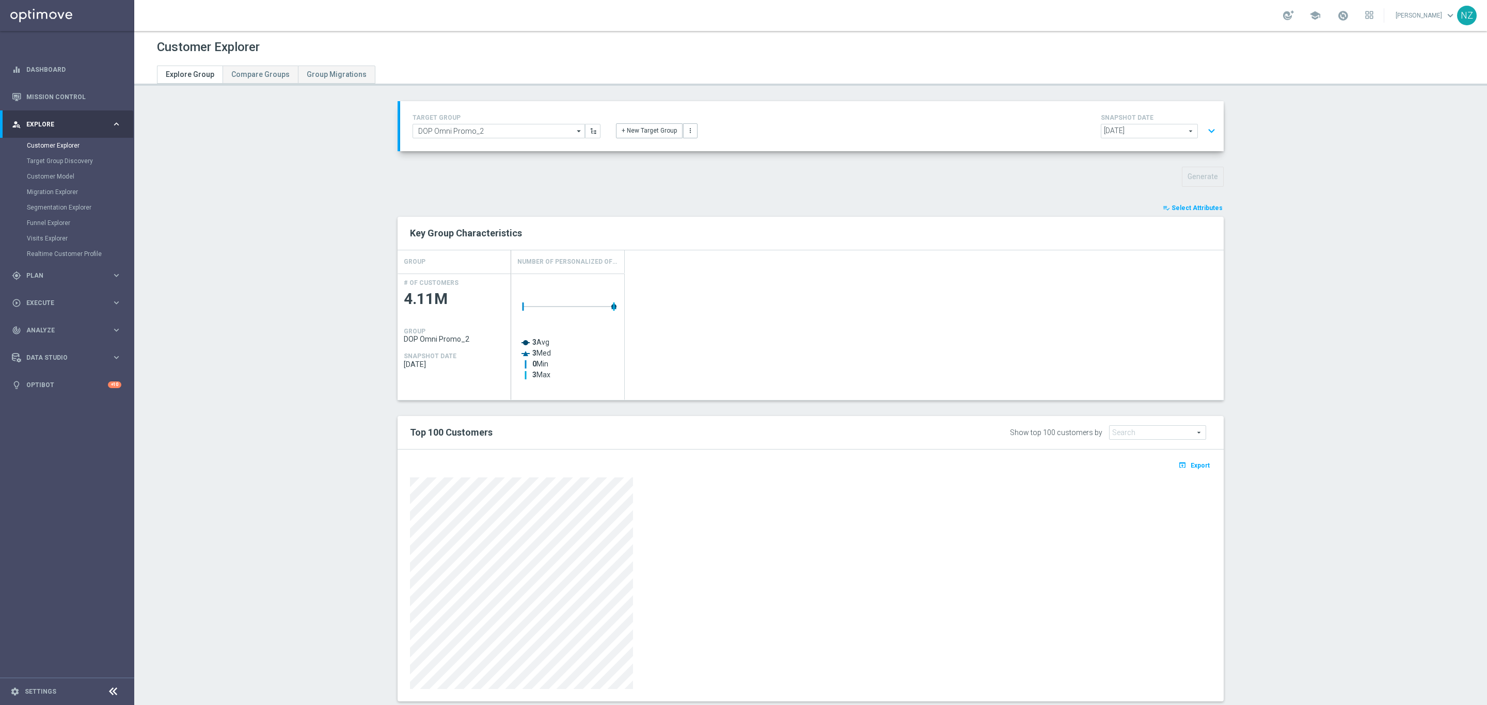
click at [839, 577] on div at bounding box center [810, 584] width 801 height 212
click at [840, 598] on div at bounding box center [810, 584] width 801 height 212
